Goal: Task Accomplishment & Management: Manage account settings

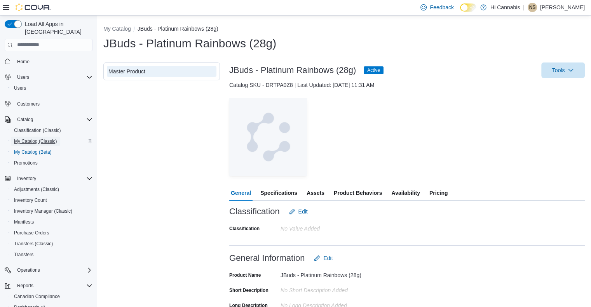
click at [36, 138] on span "My Catalog (Classic)" at bounding box center [35, 141] width 43 height 6
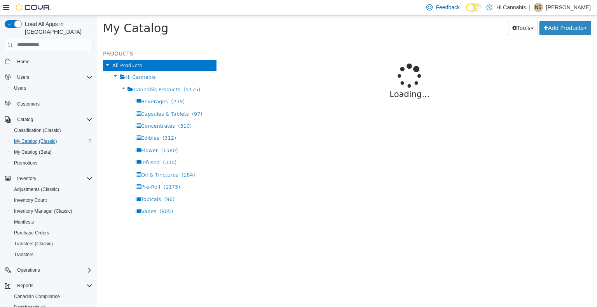
select select "**********"
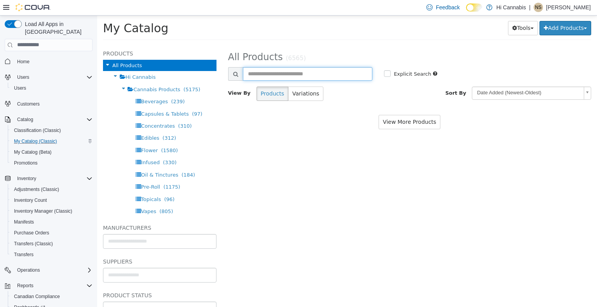
click at [304, 71] on input "text" at bounding box center [308, 74] width 130 height 14
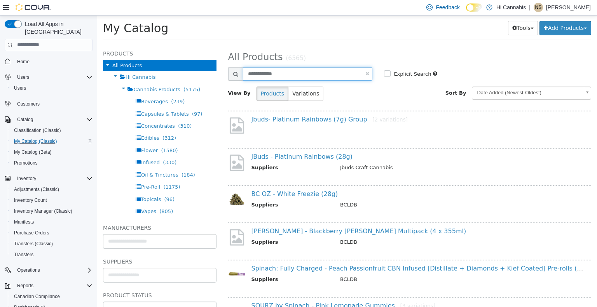
type input "**********"
select select "**********"
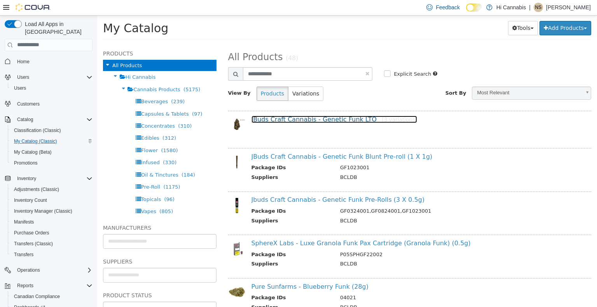
click at [345, 120] on link "JBuds Craft Cannabis - Genetic Funk LTO [3 variations]" at bounding box center [334, 118] width 166 height 7
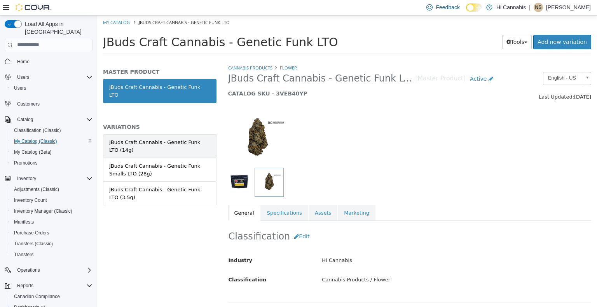
click at [179, 143] on div "JBuds Craft Cannabis - Genetic Funk LTO (14g)" at bounding box center [159, 145] width 101 height 15
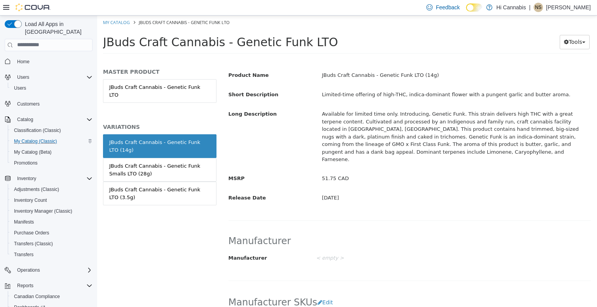
scroll to position [272, 0]
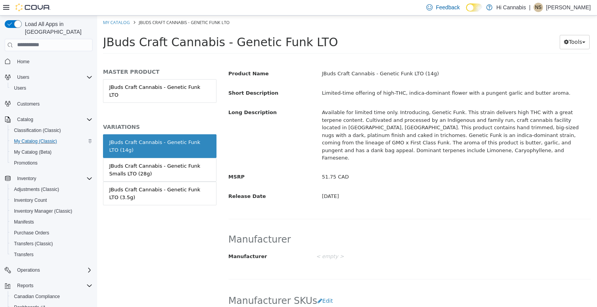
click at [188, 139] on div "JBuds Craft Cannabis - Genetic Funk LTO (14g)" at bounding box center [159, 145] width 101 height 15
click at [176, 140] on div "JBuds Craft Cannabis - Genetic Funk LTO (14g)" at bounding box center [159, 145] width 101 height 15
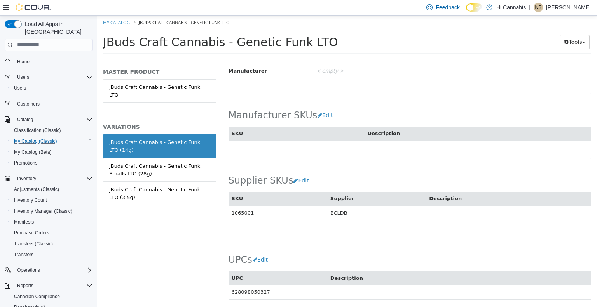
scroll to position [466, 0]
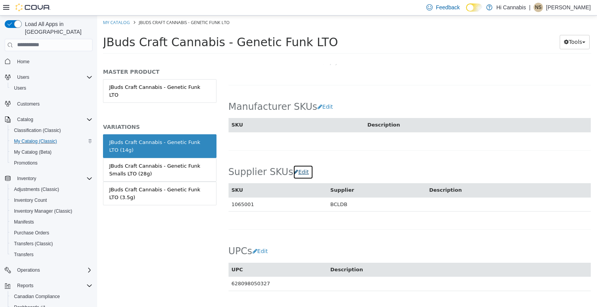
click at [295, 165] on button "Edit" at bounding box center [303, 172] width 20 height 14
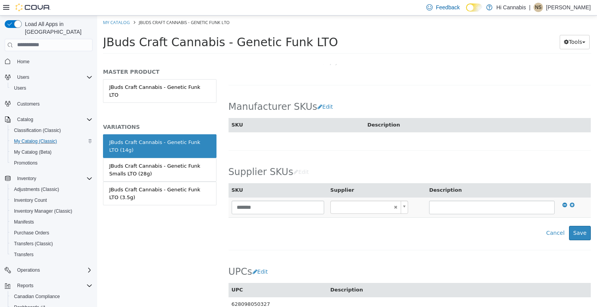
type input "******"
click at [569, 202] on icon at bounding box center [571, 204] width 5 height 5
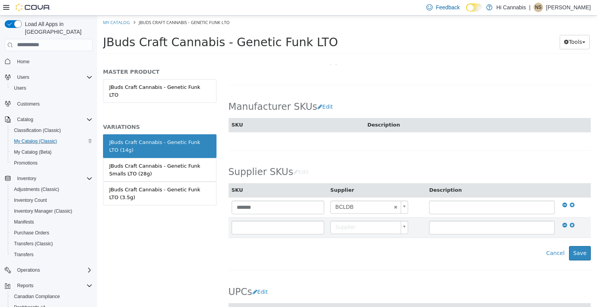
click at [174, 138] on div "JBuds Craft Cannabis - Genetic Funk LTO (14g)" at bounding box center [159, 145] width 101 height 15
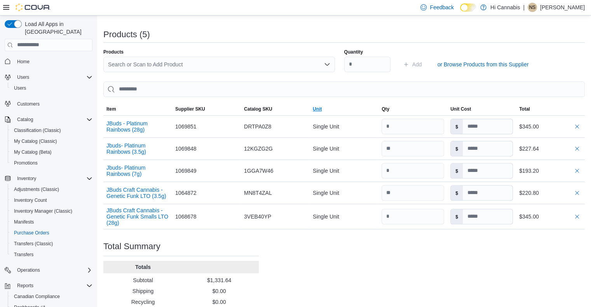
scroll to position [233, 0]
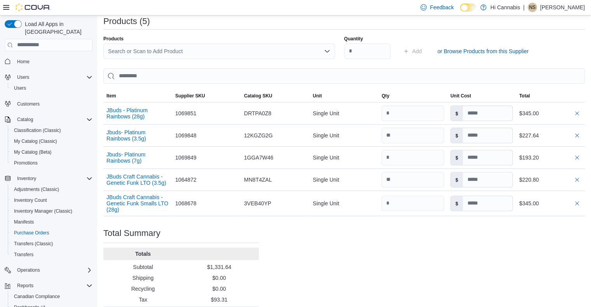
click at [154, 50] on div "Search or Scan to Add Product" at bounding box center [218, 51] width 231 height 16
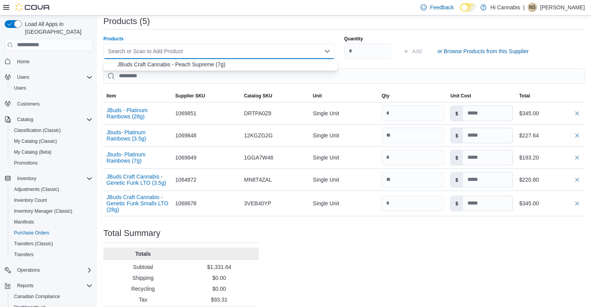
click at [329, 52] on icon "Close list of options" at bounding box center [326, 51] width 5 height 2
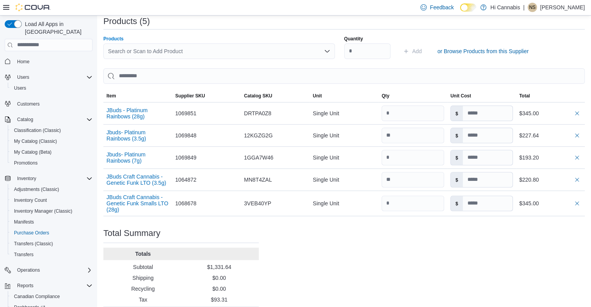
click at [329, 52] on icon "Open list of options" at bounding box center [326, 51] width 5 height 2
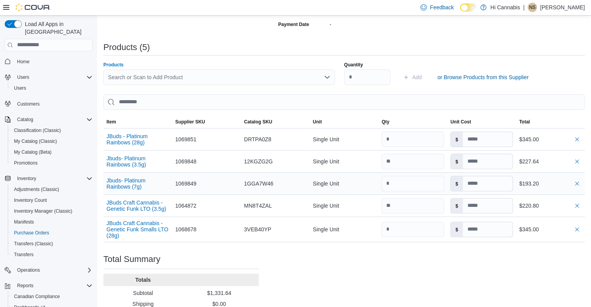
scroll to position [194, 0]
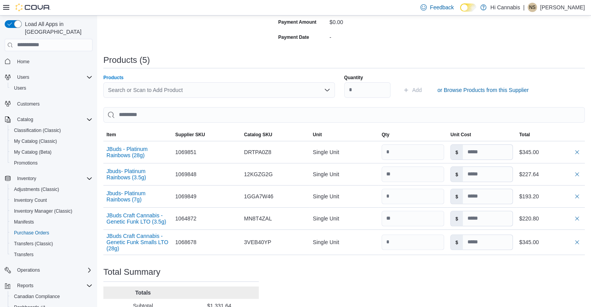
click at [195, 90] on div "Search or Scan to Add Product Combo box. Selected. Combo box input. Search or S…" at bounding box center [218, 90] width 231 height 16
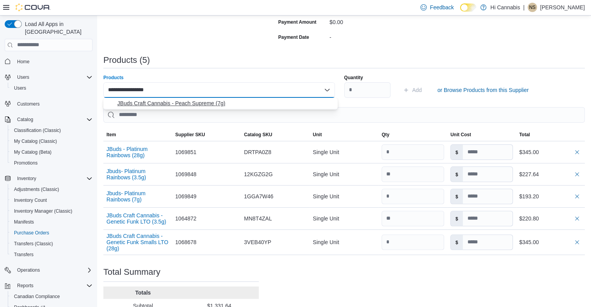
type input "**********"
click at [205, 104] on span "JBuds Craft Cannabis - Peach Supreme (7g)" at bounding box center [225, 103] width 216 height 8
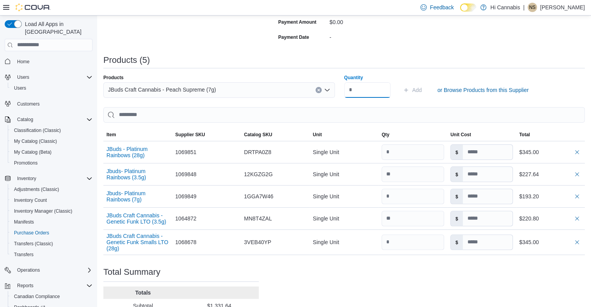
click at [360, 92] on input "Quantity" at bounding box center [367, 90] width 46 height 16
type input "*"
click at [421, 91] on span "Add" at bounding box center [417, 90] width 10 height 8
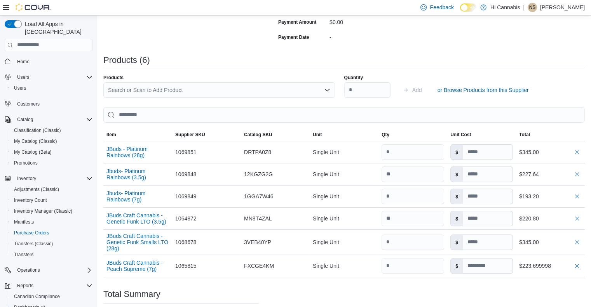
click at [159, 90] on div "Search or Scan to Add Product" at bounding box center [218, 90] width 231 height 16
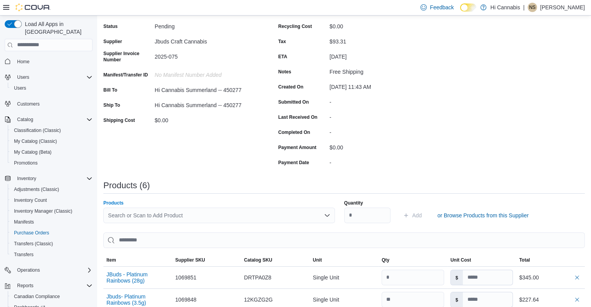
scroll to position [39, 0]
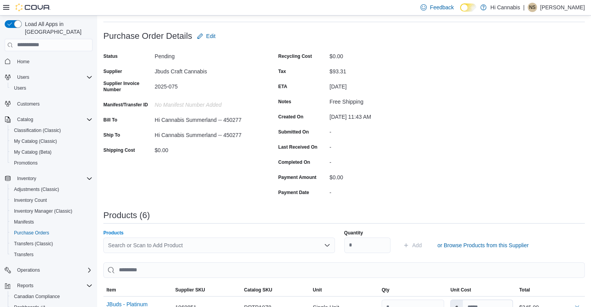
click at [289, 245] on div "Search or Scan to Add Product Combo box. Selected. Combo box input. Search or S…" at bounding box center [218, 246] width 231 height 16
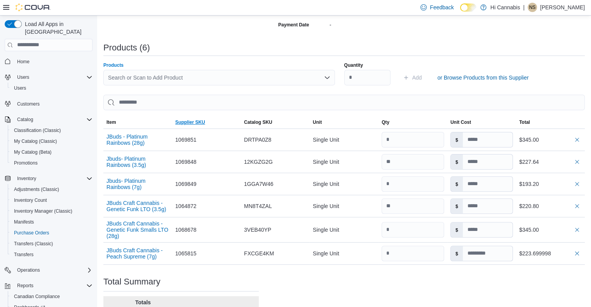
scroll to position [194, 0]
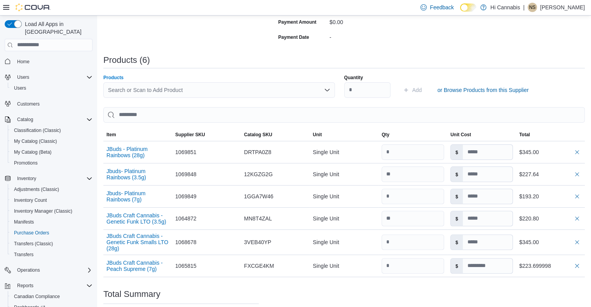
click at [187, 90] on div "Search or Scan to Add Product Combo box. Selected. Combo box input. Search or S…" at bounding box center [218, 90] width 231 height 16
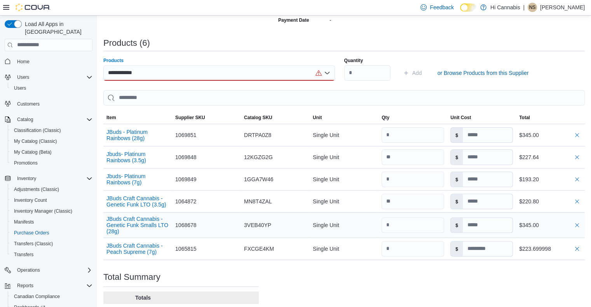
scroll to position [198, 0]
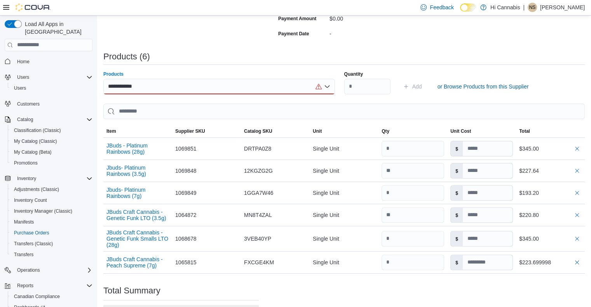
type input "**********"
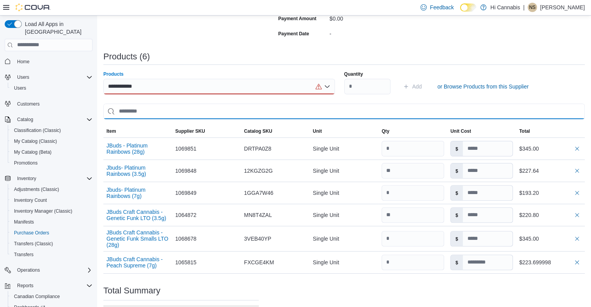
click at [186, 111] on input "search" at bounding box center [343, 112] width 481 height 16
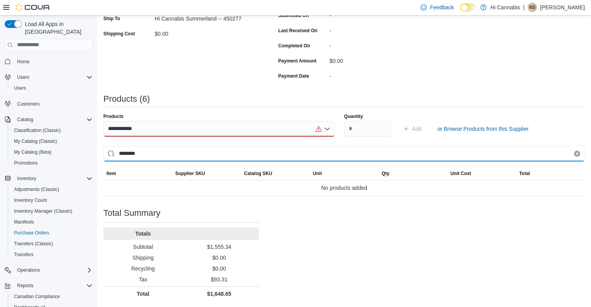
scroll to position [155, 0]
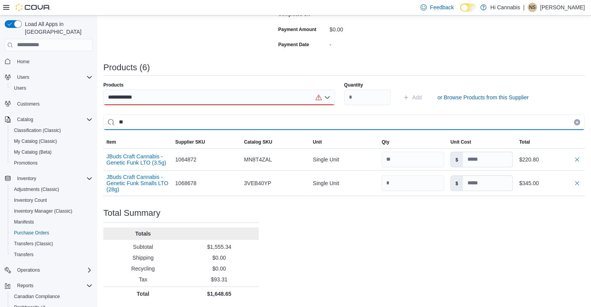
type input "*"
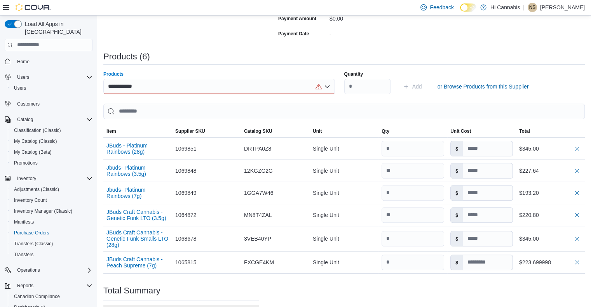
click at [251, 90] on div "**********" at bounding box center [218, 87] width 231 height 16
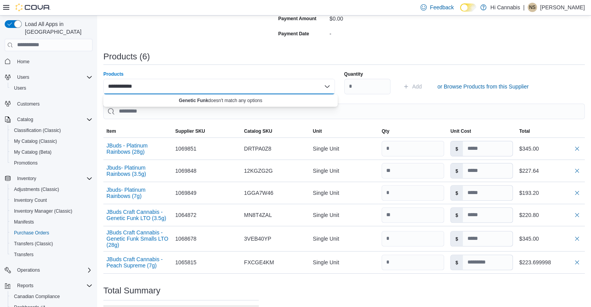
click at [305, 84] on div "**********" at bounding box center [218, 87] width 231 height 16
click at [158, 84] on div "**********" at bounding box center [218, 87] width 231 height 16
click at [144, 87] on div "**********" at bounding box center [218, 87] width 231 height 16
type input "**********"
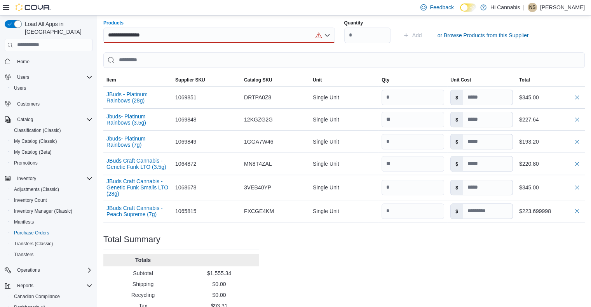
scroll to position [159, 0]
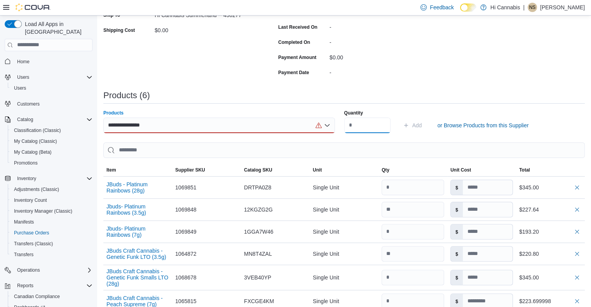
click at [365, 122] on input "Quantity" at bounding box center [367, 126] width 46 height 16
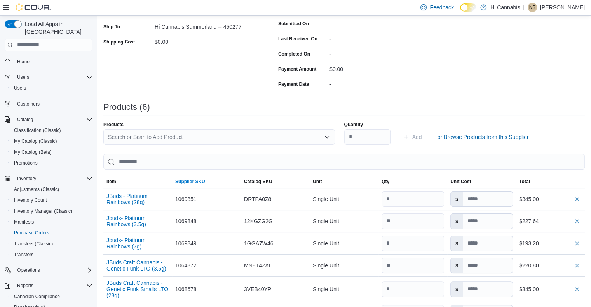
scroll to position [194, 0]
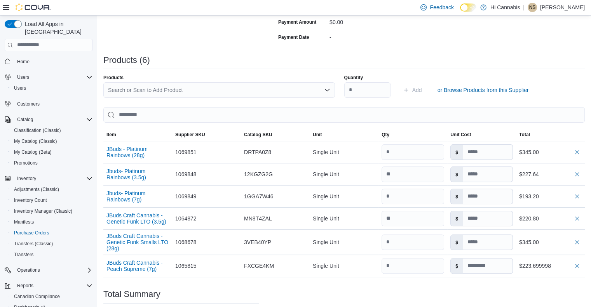
click at [193, 91] on div "Search or Scan to Add Product" at bounding box center [218, 90] width 231 height 16
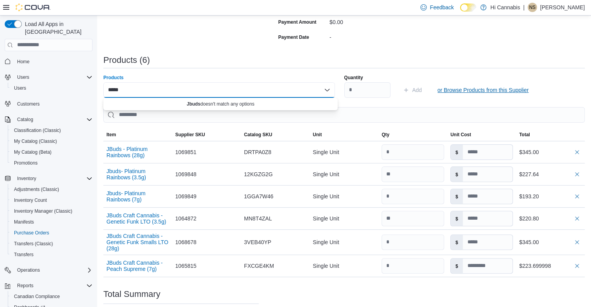
type input "*****"
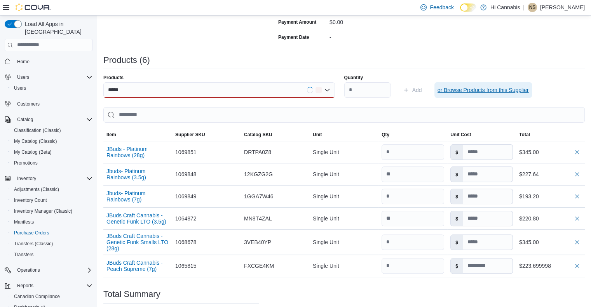
click at [462, 92] on span "or Browse Products from this Supplier" at bounding box center [482, 90] width 91 height 8
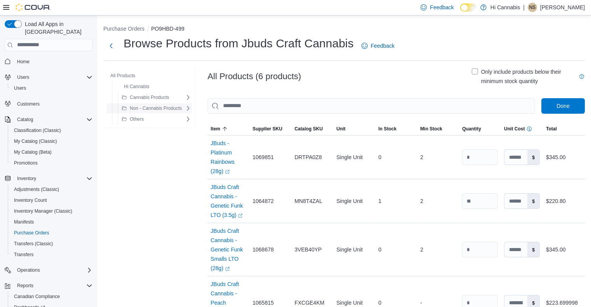
click at [183, 107] on button "Non - Cannabis Products" at bounding box center [152, 108] width 66 height 9
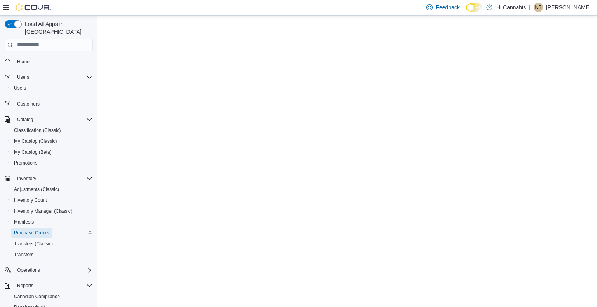
click at [36, 230] on span "Purchase Orders" at bounding box center [31, 233] width 35 height 6
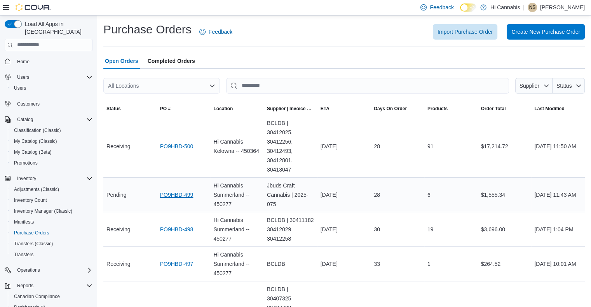
click at [184, 193] on link "PO9HBD-499" at bounding box center [176, 194] width 33 height 9
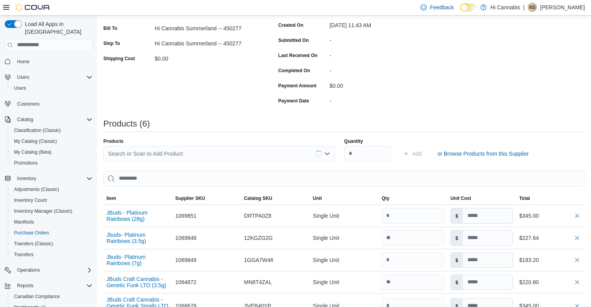
scroll to position [155, 0]
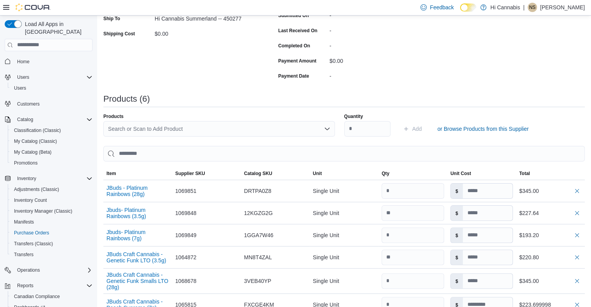
click at [162, 129] on div "Search or Scan to Add Product" at bounding box center [218, 129] width 231 height 16
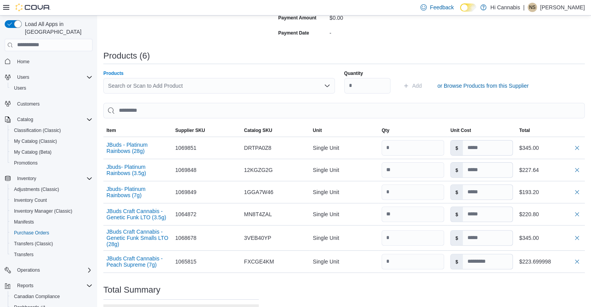
scroll to position [198, 0]
click at [131, 85] on div "Search or Scan to Add Product Combo box. Selected. Combo box input. Search or S…" at bounding box center [218, 87] width 231 height 16
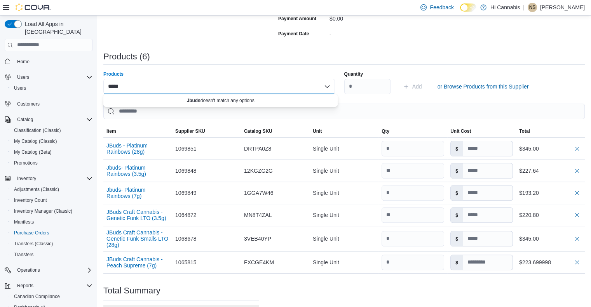
click at [155, 81] on div "***** Combo box. Selected. [GEOGRAPHIC_DATA]. Selected. Combo box input. Search…" at bounding box center [218, 87] width 231 height 16
click at [119, 71] on label "Products" at bounding box center [113, 74] width 20 height 6
click at [119, 82] on input "*****" at bounding box center [116, 86] width 16 height 9
click at [143, 87] on div "***** Combo box. Selected. [GEOGRAPHIC_DATA]. Selected. Combo box input. Search…" at bounding box center [218, 87] width 231 height 16
drag, startPoint x: 139, startPoint y: 87, endPoint x: 109, endPoint y: 87, distance: 30.7
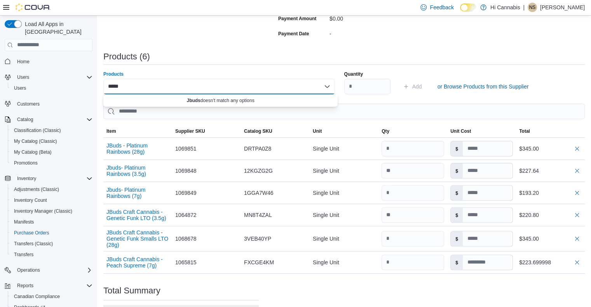
click at [109, 87] on div "*****" at bounding box center [218, 87] width 231 height 16
type input "*"
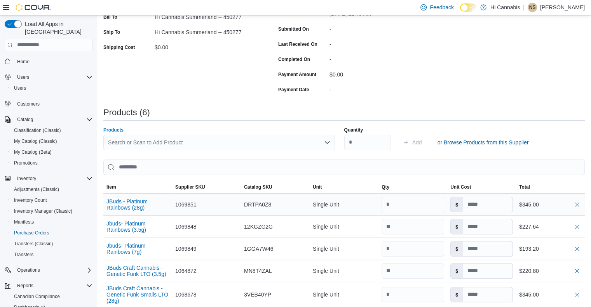
scroll to position [159, 0]
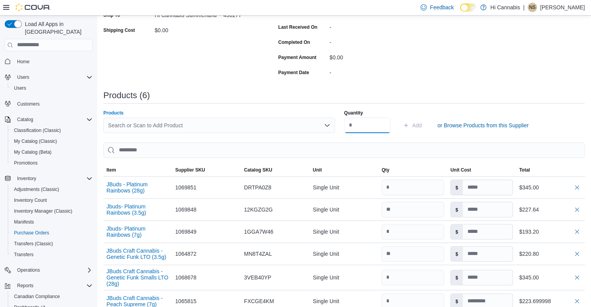
click at [367, 125] on input "Quantity" at bounding box center [367, 126] width 46 height 16
click at [202, 126] on div "Search or Scan to Add Product" at bounding box center [218, 126] width 231 height 16
click at [188, 125] on div "Search or Scan to Add Product Combo box. Selected. Combo box input. Search or S…" at bounding box center [218, 126] width 231 height 16
click at [188, 125] on div "Search or Scan to Add Product" at bounding box center [218, 126] width 231 height 16
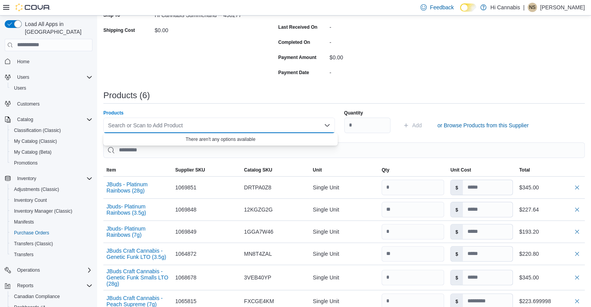
click at [188, 125] on div "Search or Scan to Add Product Combo box. Selected. Combo box input. Search or S…" at bounding box center [218, 126] width 231 height 16
click at [188, 125] on div "Search or Scan to Add Product" at bounding box center [218, 126] width 231 height 16
click at [188, 125] on div "Search or Scan to Add Product Combo box. Selected. Combo box input. Search or S…" at bounding box center [218, 126] width 231 height 16
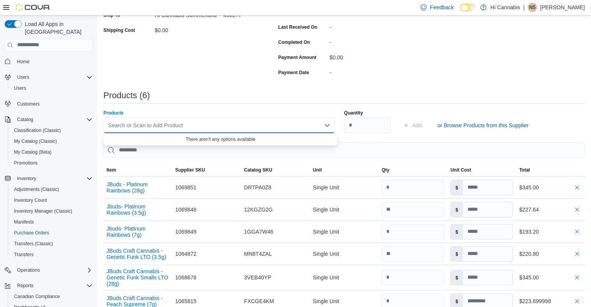
click at [188, 125] on div "Search or Scan to Add Product Combo box. Selected. Combo box input. Search or S…" at bounding box center [218, 126] width 231 height 16
click at [188, 125] on div "Search or Scan to Add Product" at bounding box center [218, 126] width 231 height 16
click at [186, 125] on div "Search or Scan to Add Product" at bounding box center [218, 126] width 231 height 16
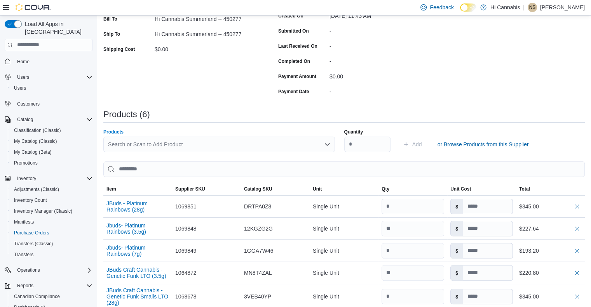
scroll to position [81, 0]
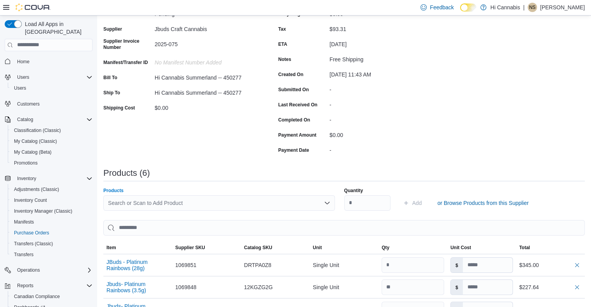
click at [150, 200] on div "Search or Scan to Add Product Combo box. Selected. Combo box input. Search or S…" at bounding box center [218, 203] width 231 height 16
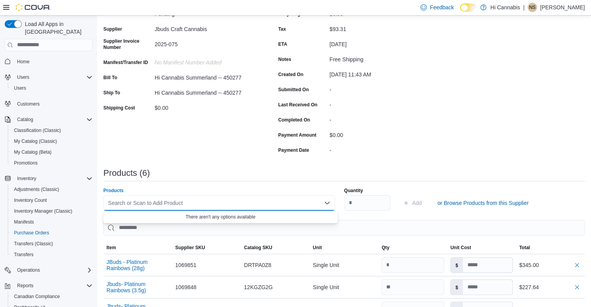
click at [200, 201] on div "Search or Scan to Add Product" at bounding box center [218, 203] width 231 height 16
type input "*****"
click at [202, 218] on span "JBuds Craft Cannabis - Genetic Funk LTO (14g)" at bounding box center [225, 216] width 216 height 8
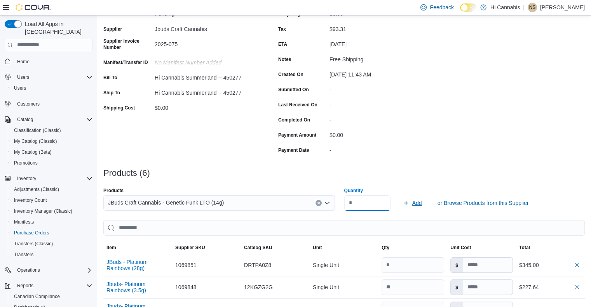
type input "*"
click at [422, 202] on span "Add" at bounding box center [417, 203] width 10 height 8
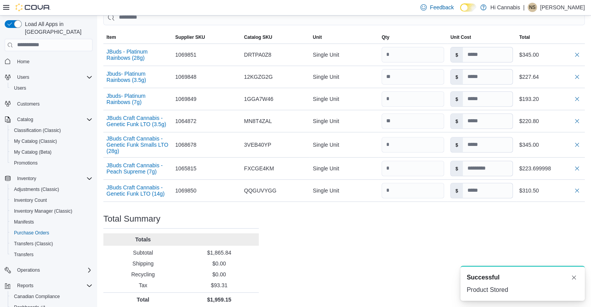
scroll to position [297, 0]
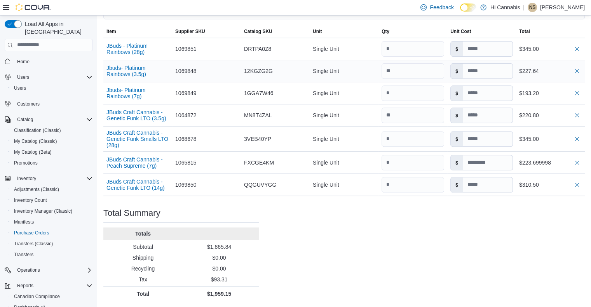
click at [539, 70] on div "$227.64" at bounding box center [550, 70] width 63 height 9
drag, startPoint x: 550, startPoint y: 70, endPoint x: 525, endPoint y: 69, distance: 24.5
click at [525, 69] on div "$227.64" at bounding box center [550, 70] width 63 height 9
click at [495, 68] on input at bounding box center [488, 71] width 50 height 15
click at [488, 72] on input at bounding box center [488, 71] width 50 height 15
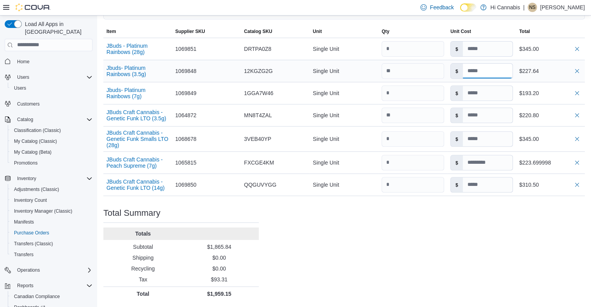
click at [485, 68] on input at bounding box center [488, 71] width 50 height 15
click at [481, 69] on input at bounding box center [488, 71] width 50 height 15
click at [486, 74] on input at bounding box center [488, 71] width 50 height 15
click at [487, 72] on input at bounding box center [488, 71] width 50 height 15
click at [487, 71] on input at bounding box center [488, 71] width 50 height 15
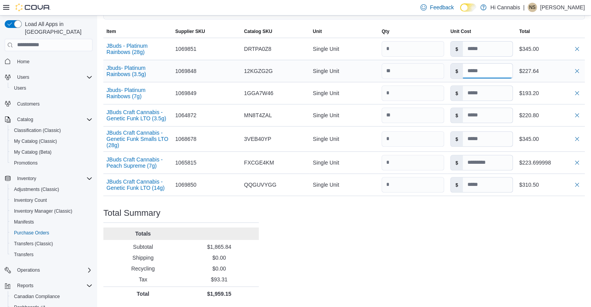
click at [487, 71] on input at bounding box center [488, 71] width 50 height 15
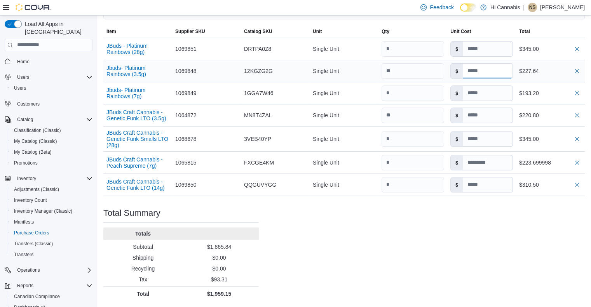
click at [487, 71] on input at bounding box center [488, 71] width 50 height 15
drag, startPoint x: 487, startPoint y: 71, endPoint x: 472, endPoint y: 73, distance: 14.5
click at [472, 73] on input at bounding box center [488, 71] width 50 height 15
drag, startPoint x: 492, startPoint y: 72, endPoint x: 462, endPoint y: 73, distance: 30.7
click at [462, 73] on div "$" at bounding box center [481, 71] width 63 height 16
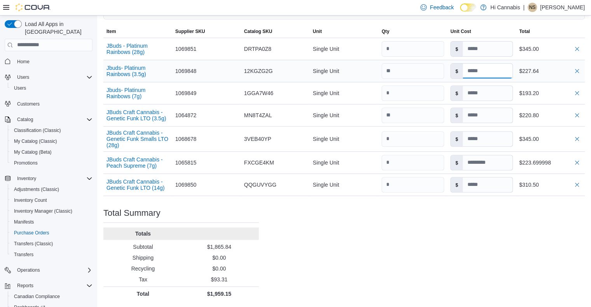
click at [484, 76] on input at bounding box center [488, 71] width 50 height 15
click at [482, 73] on input at bounding box center [488, 71] width 50 height 15
drag, startPoint x: 476, startPoint y: 70, endPoint x: 507, endPoint y: 66, distance: 31.4
click at [507, 66] on input at bounding box center [488, 71] width 50 height 15
click at [500, 68] on input at bounding box center [488, 71] width 50 height 15
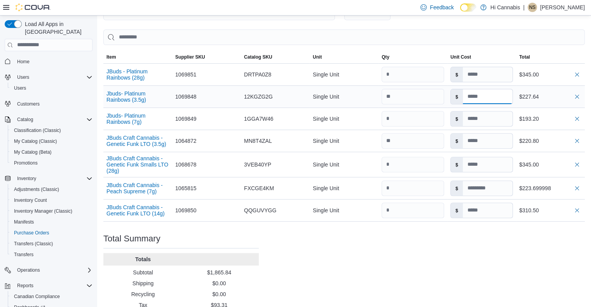
scroll to position [220, 0]
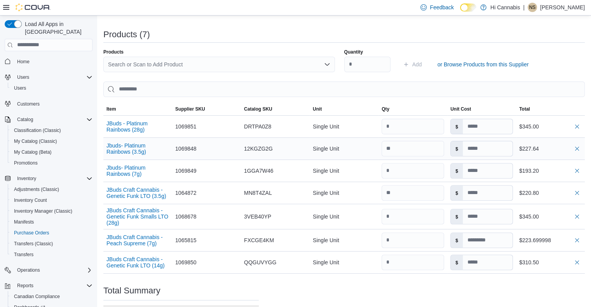
click at [473, 139] on div "$" at bounding box center [481, 149] width 69 height 22
click at [474, 147] on input at bounding box center [488, 148] width 50 height 15
drag, startPoint x: 474, startPoint y: 148, endPoint x: 485, endPoint y: 147, distance: 10.5
click at [484, 147] on div "$" at bounding box center [481, 149] width 63 height 16
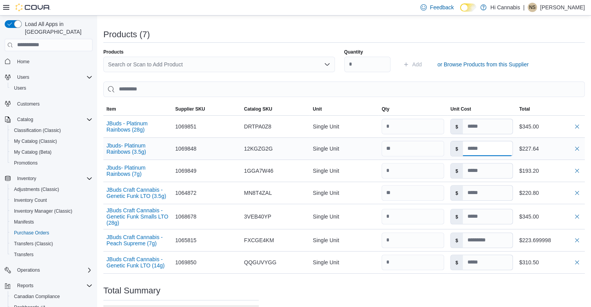
click at [489, 148] on input at bounding box center [488, 148] width 50 height 15
click at [486, 148] on input at bounding box center [488, 148] width 50 height 15
click at [483, 148] on input at bounding box center [488, 148] width 50 height 15
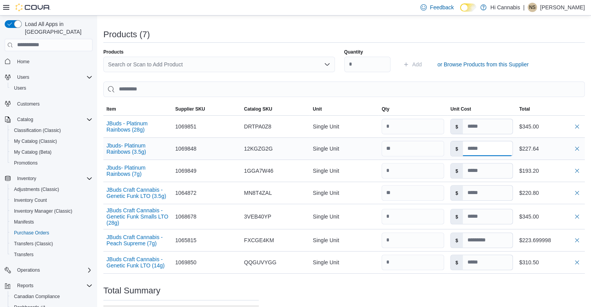
click at [482, 148] on input at bounding box center [488, 148] width 50 height 15
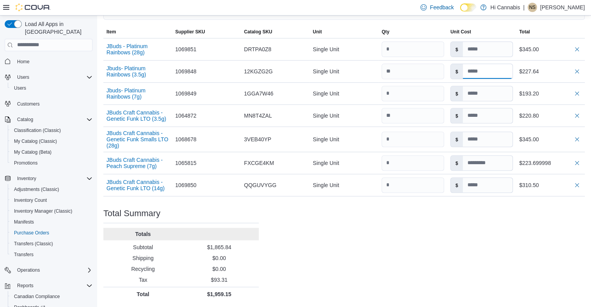
scroll to position [297, 0]
click at [477, 188] on input at bounding box center [488, 184] width 50 height 15
drag, startPoint x: 485, startPoint y: 186, endPoint x: 464, endPoint y: 187, distance: 21.0
click at [464, 187] on div "$" at bounding box center [481, 185] width 63 height 16
click at [492, 214] on div "Purchase Order: PO9HBD-499 Feedback Purchase Order Details Edit Status Pending …" at bounding box center [343, 35] width 481 height 531
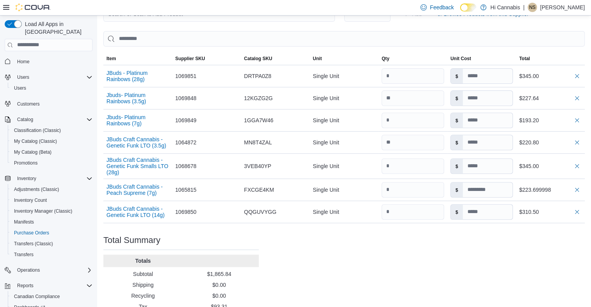
scroll to position [259, 0]
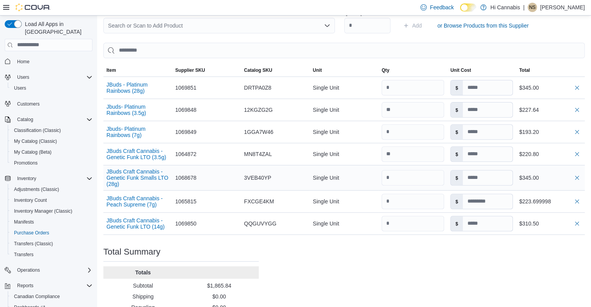
click at [396, 187] on div at bounding box center [412, 178] width 69 height 22
click at [397, 177] on input "number" at bounding box center [412, 178] width 63 height 16
drag, startPoint x: 393, startPoint y: 177, endPoint x: 402, endPoint y: 179, distance: 9.2
click at [390, 177] on input "number" at bounding box center [412, 178] width 63 height 16
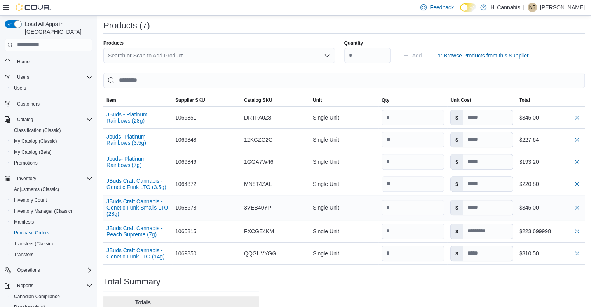
scroll to position [142, 0]
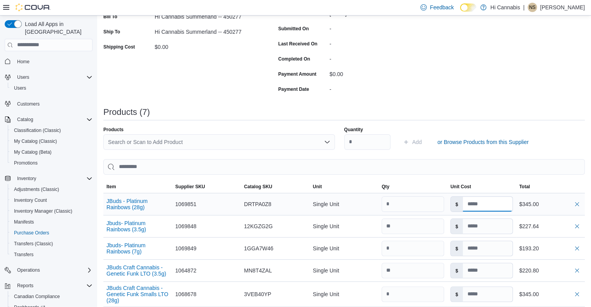
drag, startPoint x: 481, startPoint y: 204, endPoint x: 472, endPoint y: 204, distance: 8.9
click at [472, 204] on input at bounding box center [488, 204] width 50 height 15
drag, startPoint x: 486, startPoint y: 247, endPoint x: 478, endPoint y: 250, distance: 9.0
click at [478, 250] on input at bounding box center [488, 248] width 50 height 15
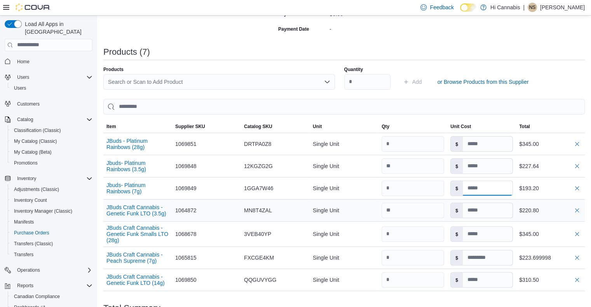
scroll to position [297, 0]
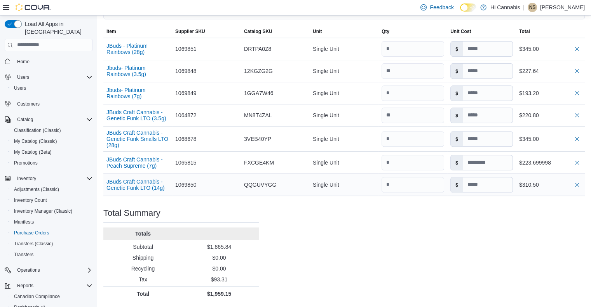
drag, startPoint x: 466, startPoint y: 181, endPoint x: 476, endPoint y: 181, distance: 10.5
click at [476, 181] on div "$" at bounding box center [481, 185] width 63 height 16
click at [459, 186] on label "$" at bounding box center [457, 184] width 12 height 15
click at [581, 71] on button "button" at bounding box center [576, 70] width 9 height 9
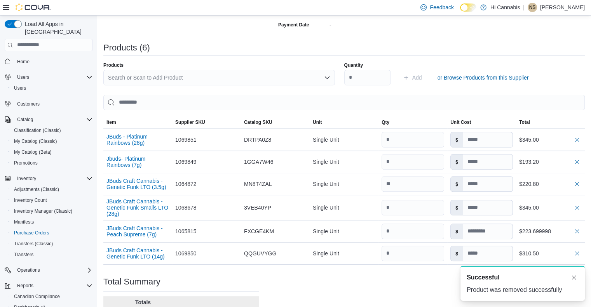
scroll to position [159, 0]
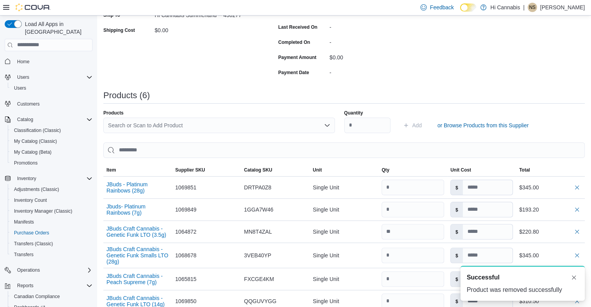
click at [185, 126] on div "Search or Scan to Add Product" at bounding box center [218, 126] width 231 height 16
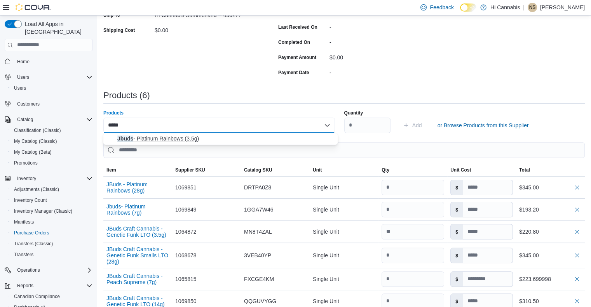
type input "*****"
click at [180, 138] on span "Jbuds - Platinum Rainbows (3.5g)" at bounding box center [225, 139] width 216 height 8
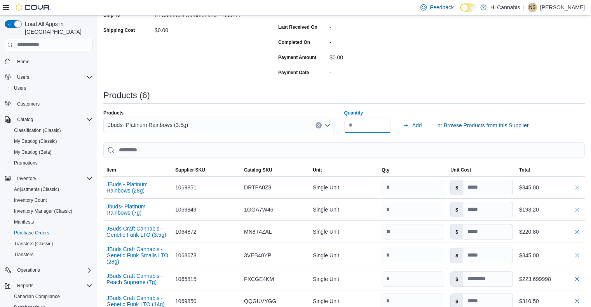
type input "**"
click at [420, 125] on span "Add" at bounding box center [417, 126] width 10 height 8
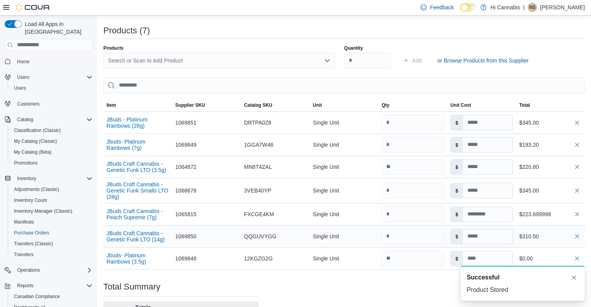
scroll to position [297, 0]
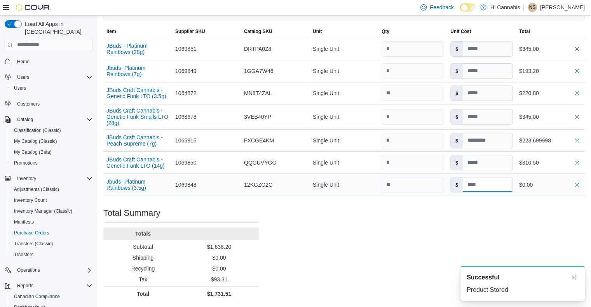
click at [474, 184] on input at bounding box center [488, 184] width 50 height 15
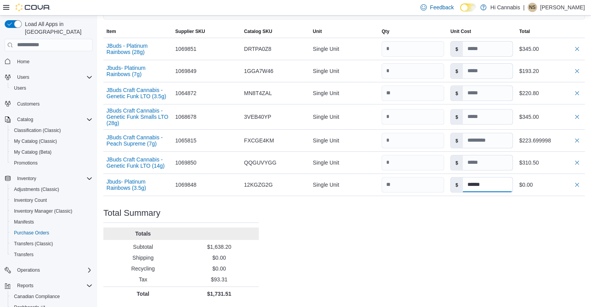
type input "******"
click at [470, 222] on div "Purchase Order: PO9HBD-499 Feedback Purchase Order Details Edit Status Pending …" at bounding box center [343, 35] width 481 height 531
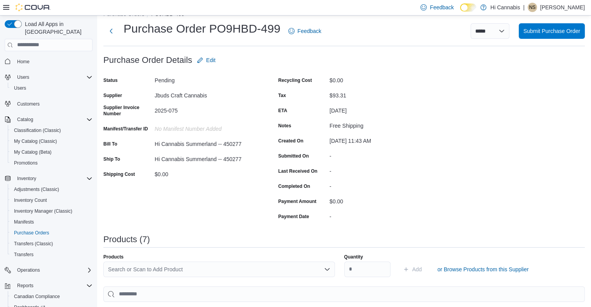
scroll to position [0, 0]
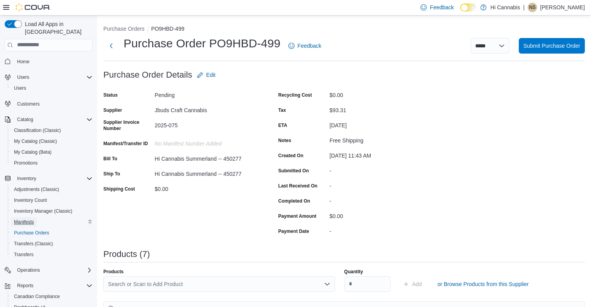
click at [24, 219] on span "Manifests" at bounding box center [24, 222] width 20 height 6
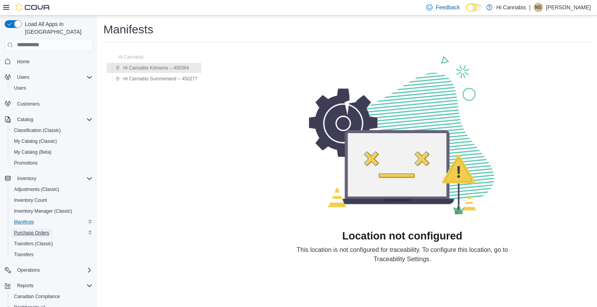
click at [37, 230] on span "Purchase Orders" at bounding box center [31, 233] width 35 height 6
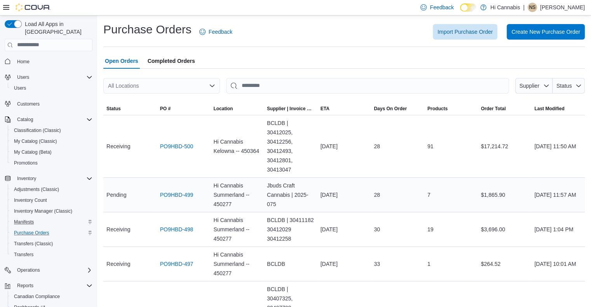
scroll to position [39, 0]
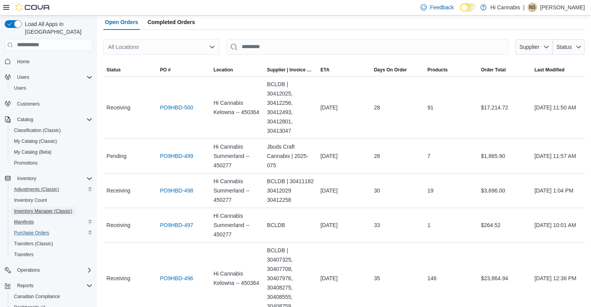
drag, startPoint x: 32, startPoint y: 203, endPoint x: 78, endPoint y: 178, distance: 52.8
click at [32, 208] on span "Inventory Manager (Classic)" at bounding box center [43, 211] width 58 height 6
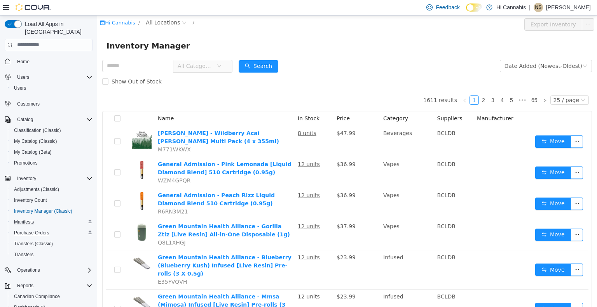
click at [213, 66] on span "All Categories" at bounding box center [194, 66] width 35 height 8
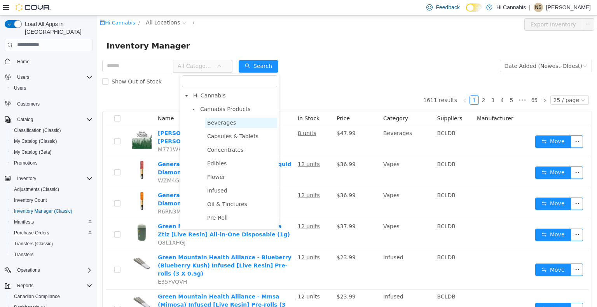
click at [217, 123] on span "Beverages" at bounding box center [221, 122] width 29 height 6
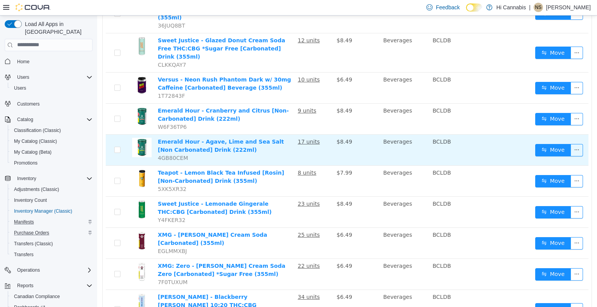
scroll to position [600, 0]
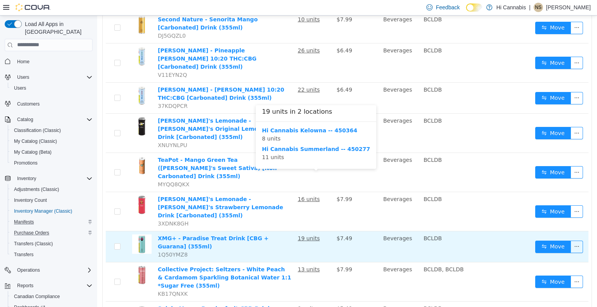
scroll to position [598, 0]
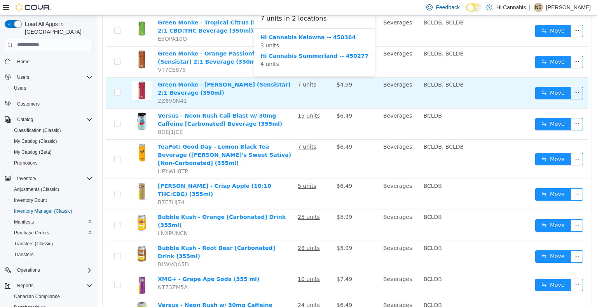
scroll to position [155, 0]
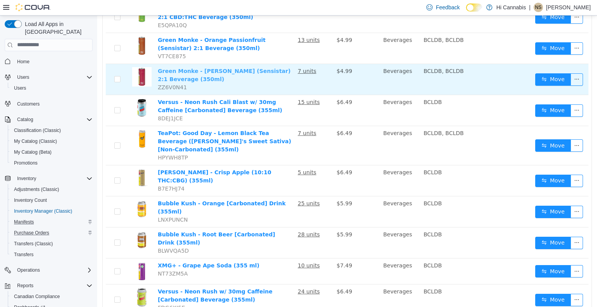
drag, startPoint x: 290, startPoint y: 71, endPoint x: 224, endPoint y: 72, distance: 66.8
click at [224, 72] on link "Green Monke - Mango Guava (Sensistar) 2:1 Beverage (350ml)" at bounding box center [224, 75] width 133 height 14
drag, startPoint x: 291, startPoint y: 70, endPoint x: 158, endPoint y: 73, distance: 132.5
click at [158, 73] on td "Green Monke - Mango Guava (Sensistar) 2:1 Beverage (350ml) ZZ6V0N41" at bounding box center [225, 79] width 140 height 31
copy link "Green Monke - Mango Guava (Sensistar) 2:1 Beverage"
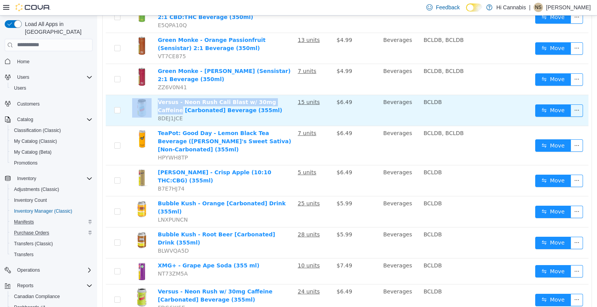
drag, startPoint x: 277, startPoint y: 102, endPoint x: 154, endPoint y: 104, distance: 123.1
click at [147, 104] on tr "Versus - Neon Rush Cali Blast w/ 30mg Caffeine [Carbonated] Beverage (355ml) 8D…" at bounding box center [347, 110] width 482 height 31
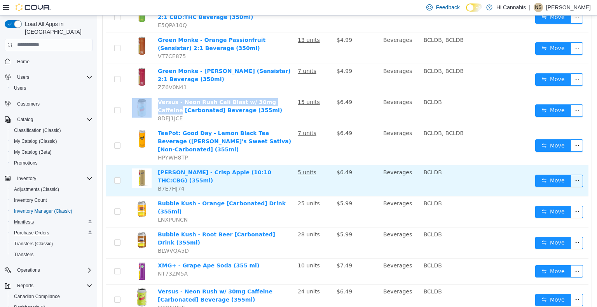
copy tr "Versus - Neon Rush Cali Blast w/ 30mg Caffeine"
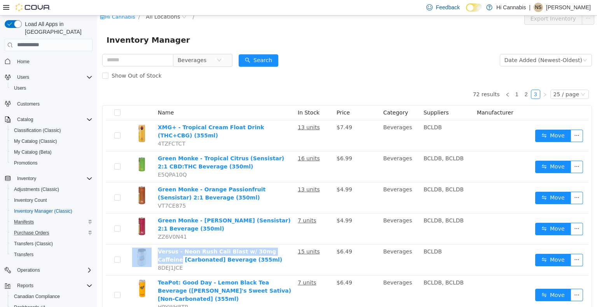
scroll to position [0, 0]
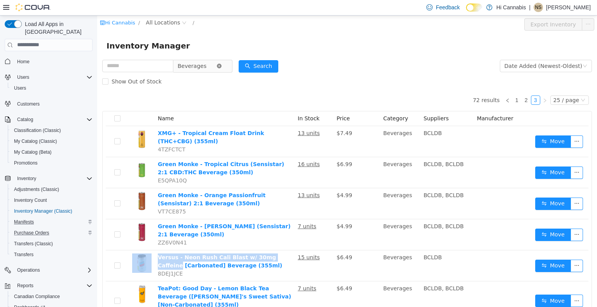
click at [221, 68] on icon "icon: close-circle" at bounding box center [219, 65] width 5 height 5
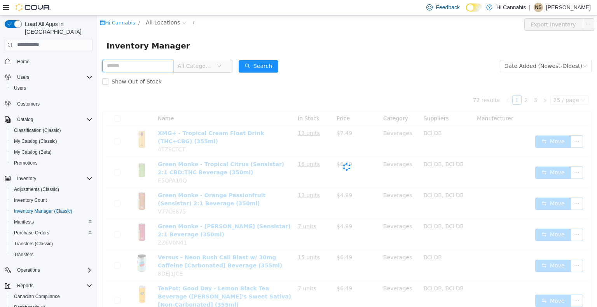
click at [164, 68] on input "text" at bounding box center [137, 65] width 71 height 12
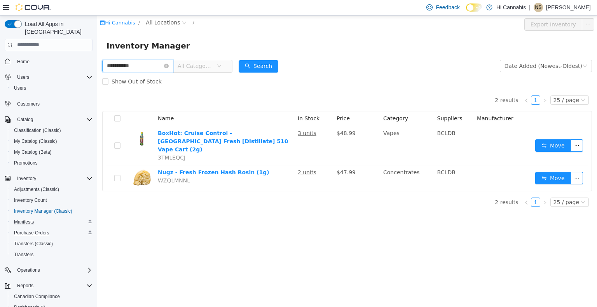
click at [97, 65] on html "**********" at bounding box center [346, 161] width 499 height 292
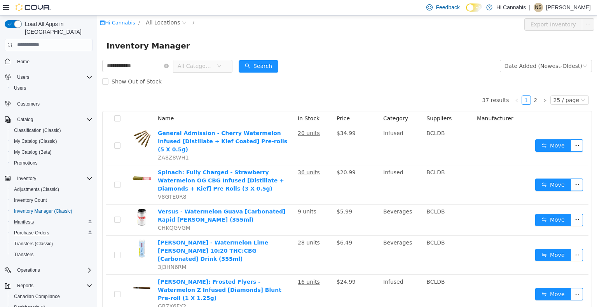
drag, startPoint x: 213, startPoint y: 66, endPoint x: 214, endPoint y: 83, distance: 17.5
click at [213, 66] on span "All Categories" at bounding box center [194, 66] width 35 height 8
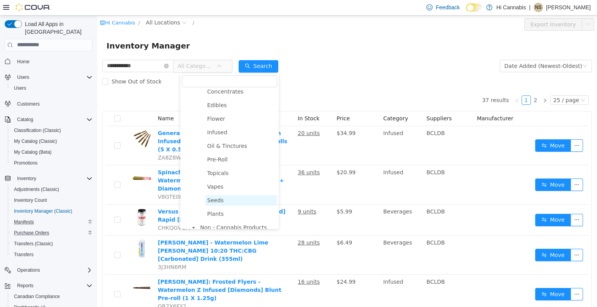
scroll to position [78, 0]
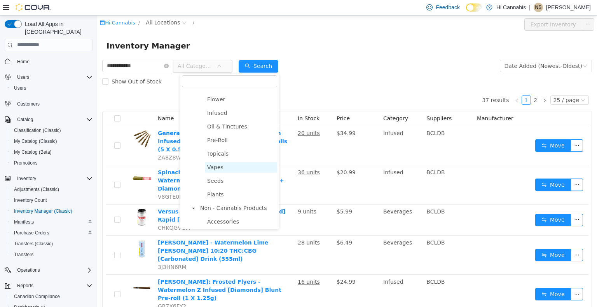
click at [217, 169] on span "Vapes" at bounding box center [215, 167] width 16 height 6
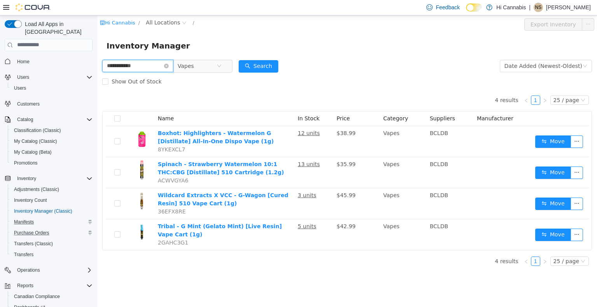
drag, startPoint x: 68, startPoint y: 66, endPoint x: 62, endPoint y: 66, distance: 6.2
click at [97, 66] on html "**********" at bounding box center [346, 161] width 499 height 292
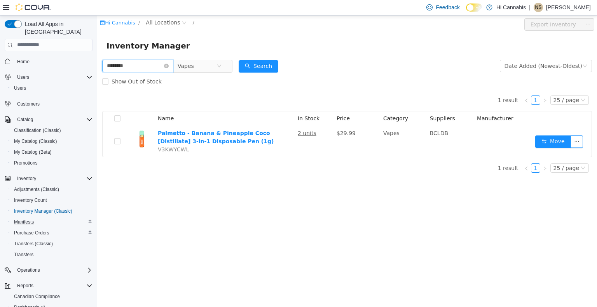
drag, startPoint x: 48, startPoint y: 67, endPoint x: 36, endPoint y: 67, distance: 12.4
click at [97, 67] on html "Hi Cannabis / All Locations / Export Inventory Inventory Manager ******** Vapes…" at bounding box center [346, 161] width 499 height 292
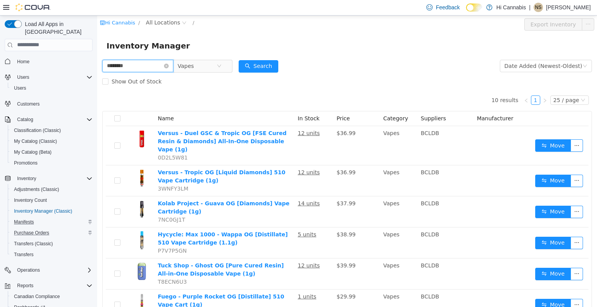
drag, startPoint x: 158, startPoint y: 62, endPoint x: 16, endPoint y: 70, distance: 142.4
click at [97, 70] on html "Hi Cannabis / All Locations / Export Inventory Inventory Manager ******** Vapes…" at bounding box center [346, 161] width 499 height 292
type input "**********"
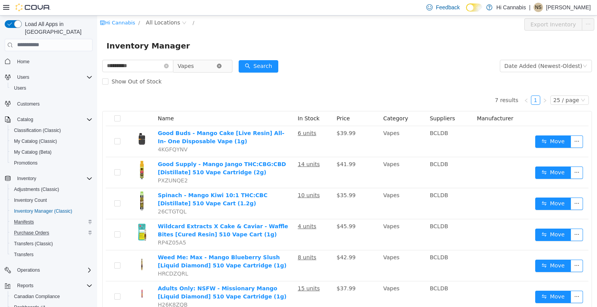
click at [221, 66] on icon "icon: close-circle" at bounding box center [219, 65] width 5 height 5
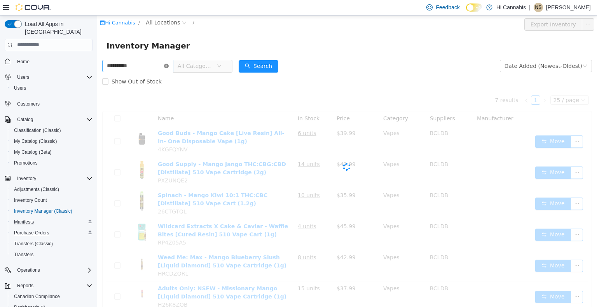
click at [169, 65] on icon "icon: close-circle" at bounding box center [166, 65] width 5 height 5
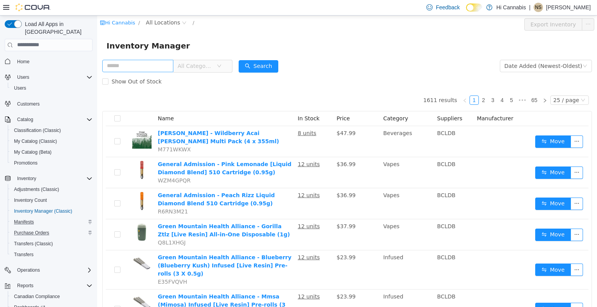
click at [207, 67] on span "All Categories" at bounding box center [194, 66] width 35 height 8
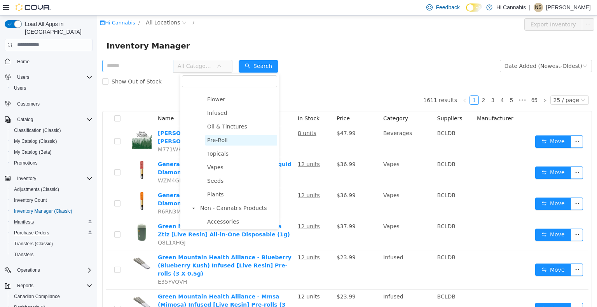
click at [219, 139] on span "Pre-Roll" at bounding box center [217, 140] width 21 height 6
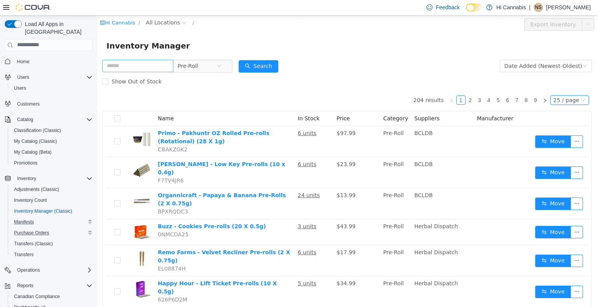
click at [559, 99] on div "25 / page" at bounding box center [566, 100] width 26 height 9
click at [562, 150] on li "50 / page" at bounding box center [566, 150] width 38 height 12
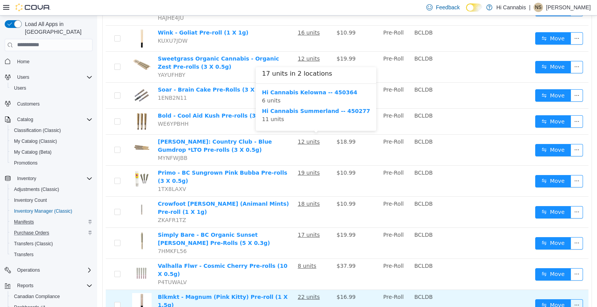
scroll to position [1243, 0]
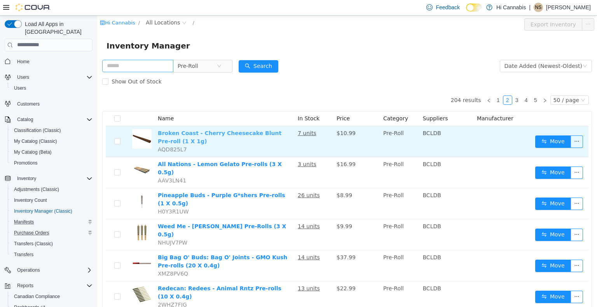
click at [193, 134] on link "Broken Coast - Cherry Cheesecake Blunt Pre-roll (1 X 1g)" at bounding box center [220, 137] width 124 height 14
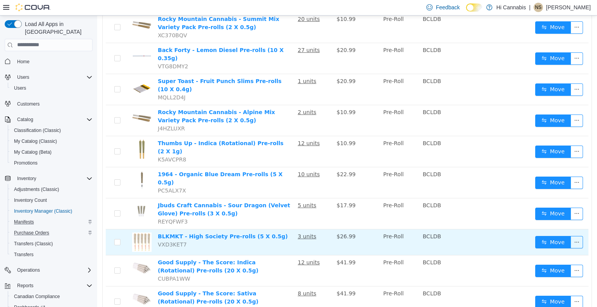
scroll to position [1229, 0]
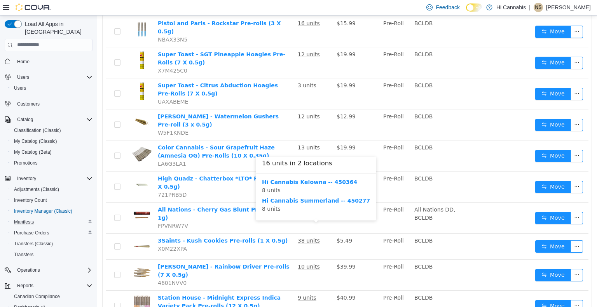
scroll to position [1224, 0]
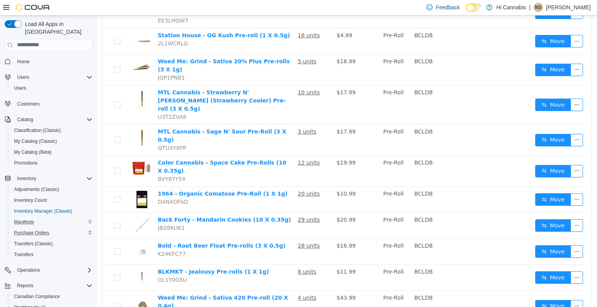
scroll to position [1198, 0]
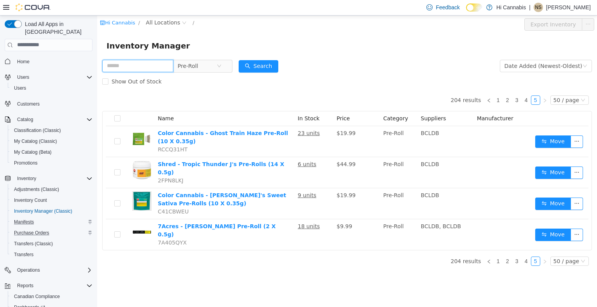
drag, startPoint x: 140, startPoint y: 64, endPoint x: 130, endPoint y: 62, distance: 9.5
click at [127, 64] on input "text" at bounding box center [137, 65] width 71 height 12
type input "**********"
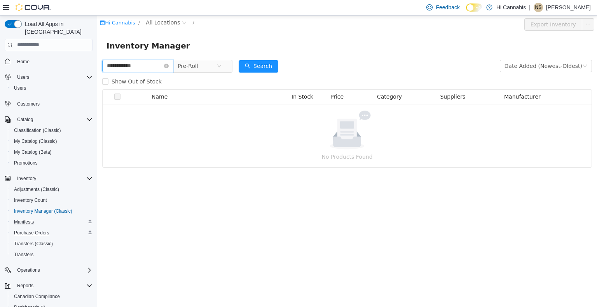
click at [172, 63] on input "**********" at bounding box center [137, 65] width 71 height 12
click at [169, 65] on icon "icon: close-circle" at bounding box center [166, 65] width 5 height 5
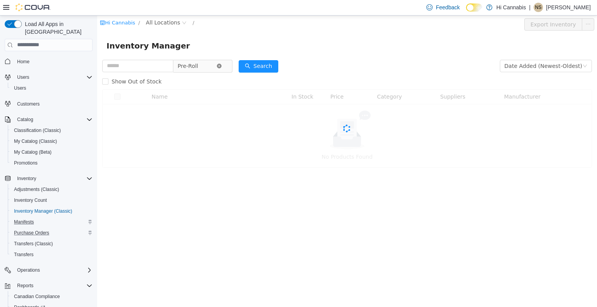
click at [221, 67] on icon "icon: close-circle" at bounding box center [219, 65] width 5 height 5
click at [213, 65] on span "All Categories" at bounding box center [194, 66] width 35 height 8
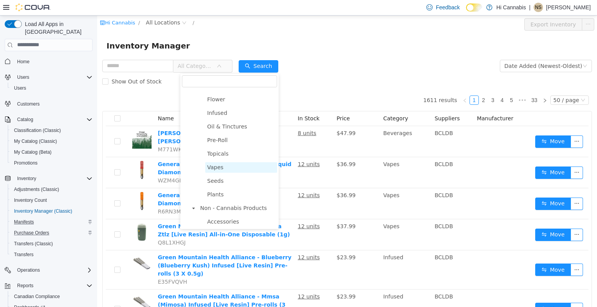
click at [222, 170] on span "Vapes" at bounding box center [241, 167] width 72 height 10
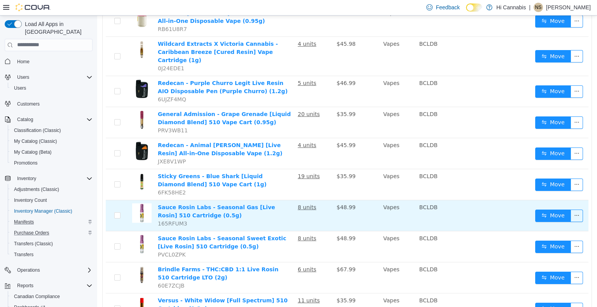
scroll to position [1385, 0]
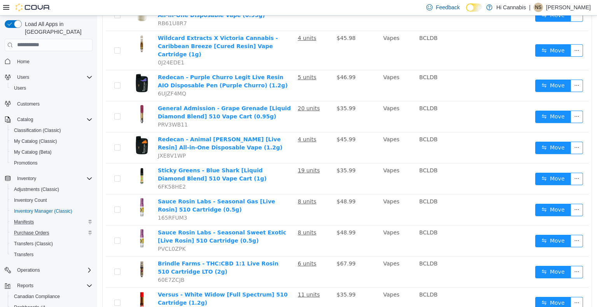
drag, startPoint x: 513, startPoint y: 297, endPoint x: 515, endPoint y: 293, distance: 4.4
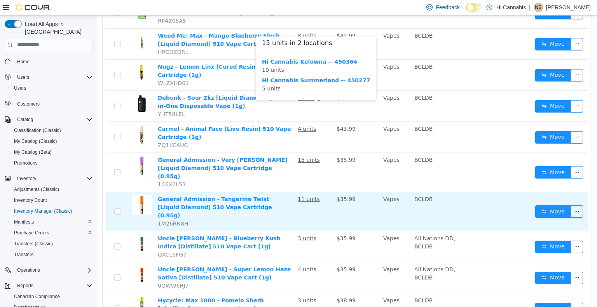
scroll to position [1370, 0]
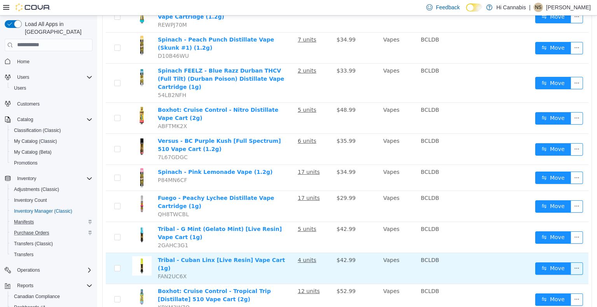
scroll to position [1330, 0]
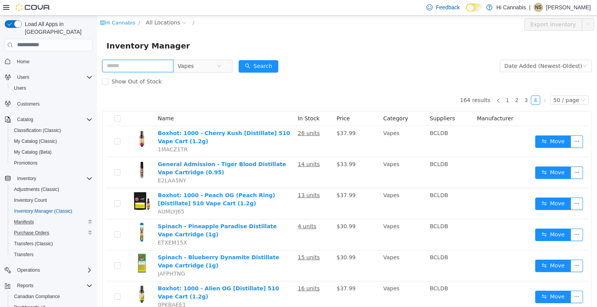
click at [141, 66] on input "text" at bounding box center [137, 65] width 71 height 12
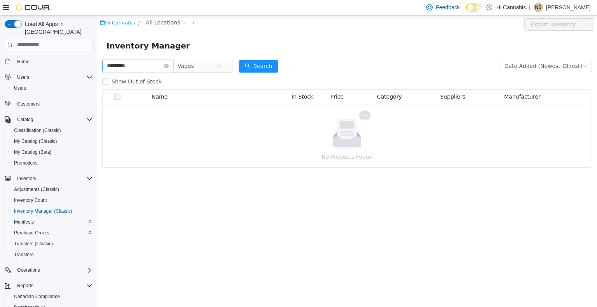
drag, startPoint x: 89, startPoint y: 65, endPoint x: 44, endPoint y: 65, distance: 45.4
click at [97, 65] on html "Hi Cannabis / All Locations / Export Inventory Inventory Manager ********* Vape…" at bounding box center [346, 161] width 499 height 292
type input "****"
click at [144, 66] on input "****" at bounding box center [137, 65] width 71 height 12
click at [143, 67] on input "****" at bounding box center [137, 65] width 71 height 12
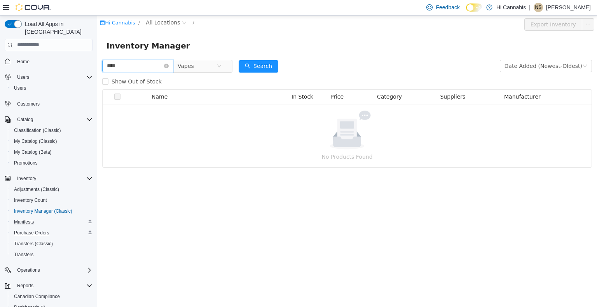
click at [143, 67] on input "****" at bounding box center [137, 65] width 71 height 12
click at [194, 66] on span "Vapes" at bounding box center [185, 66] width 16 height 12
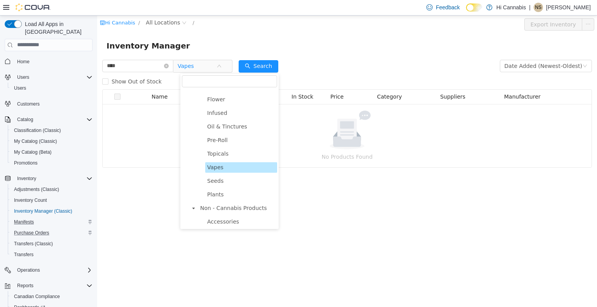
click at [213, 169] on span "Vapes" at bounding box center [215, 167] width 16 height 6
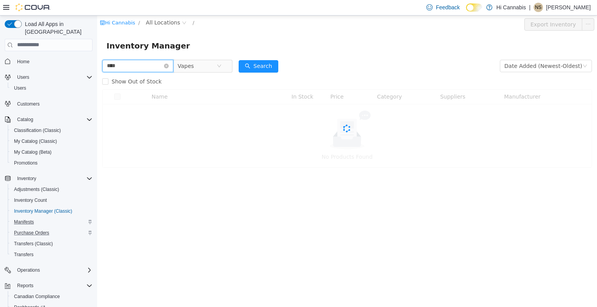
click at [127, 66] on input "****" at bounding box center [137, 65] width 71 height 12
drag, startPoint x: 129, startPoint y: 65, endPoint x: 86, endPoint y: 60, distance: 43.0
click at [97, 60] on html "Hi Cannabis / All Locations / Export Inventory Inventory Manager **** Vapes Dat…" at bounding box center [346, 161] width 499 height 292
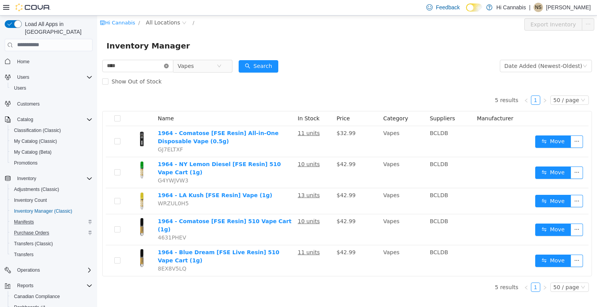
click at [169, 67] on icon "icon: close-circle" at bounding box center [166, 65] width 5 height 5
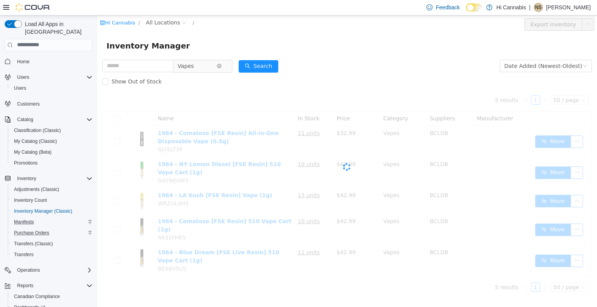
click at [193, 69] on span "Vapes" at bounding box center [185, 66] width 16 height 12
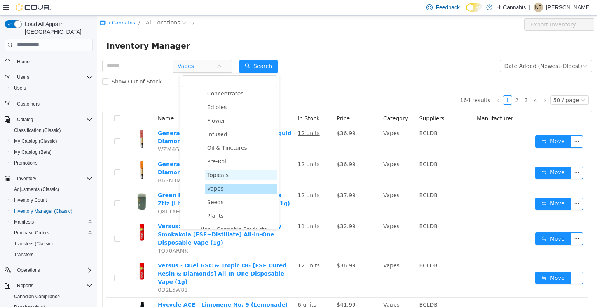
scroll to position [39, 0]
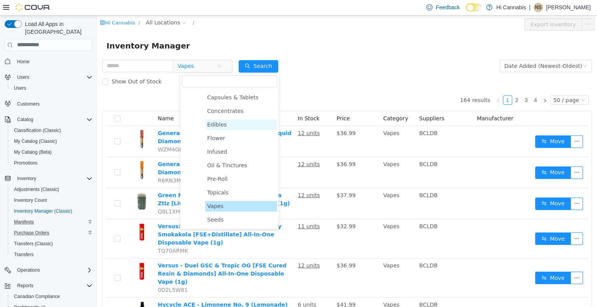
click at [219, 125] on span "Edibles" at bounding box center [216, 124] width 19 height 6
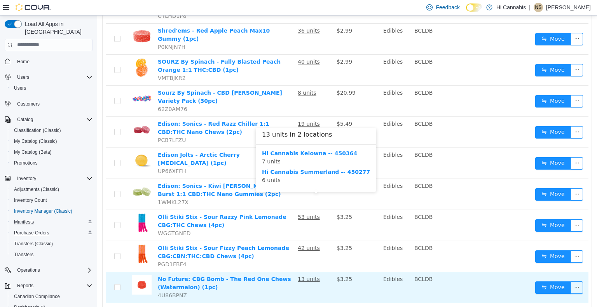
scroll to position [1330, 0]
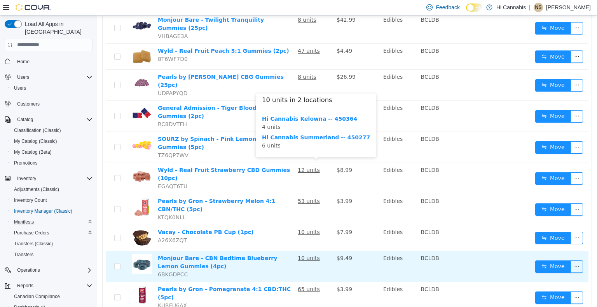
scroll to position [1264, 0]
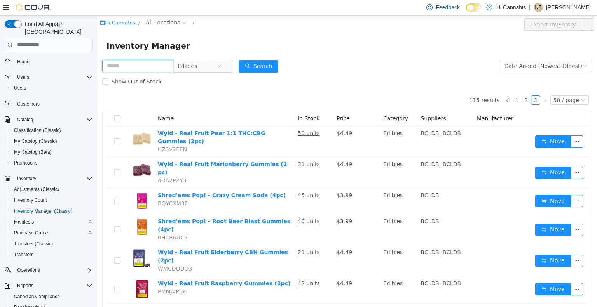
click at [149, 65] on input "text" at bounding box center [137, 65] width 71 height 12
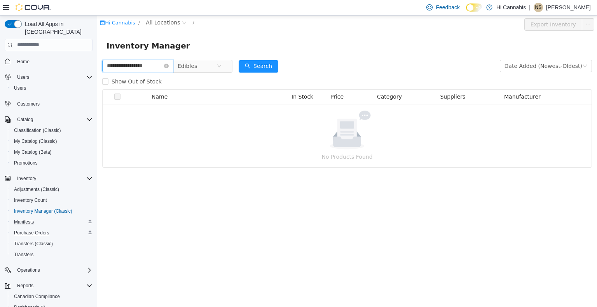
drag, startPoint x: 165, startPoint y: 64, endPoint x: 94, endPoint y: 62, distance: 70.3
click at [97, 62] on html "**********" at bounding box center [346, 161] width 499 height 292
type input "*******"
click at [137, 64] on input "*******" at bounding box center [137, 65] width 71 height 12
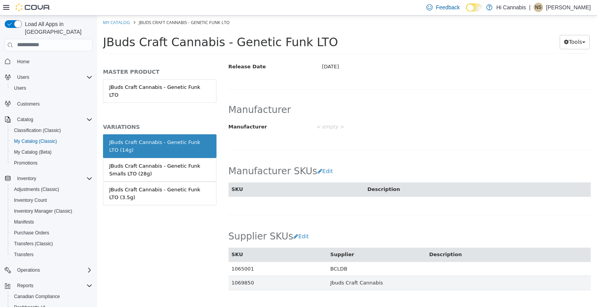
scroll to position [466, 0]
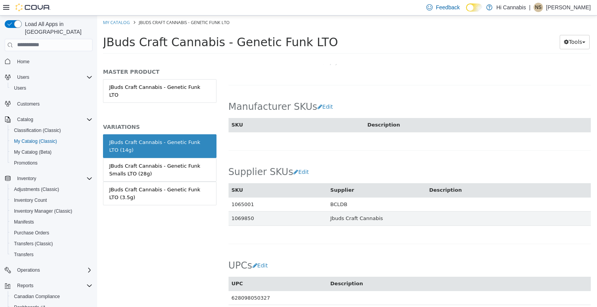
click at [405, 229] on div "Classification Industry Hi Cannabis Classification Cannabis Products / Flower C…" at bounding box center [409, 66] width 363 height 623
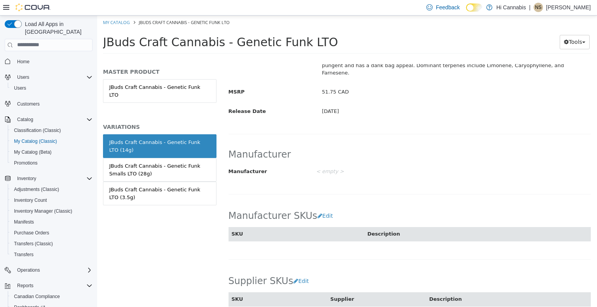
scroll to position [311, 0]
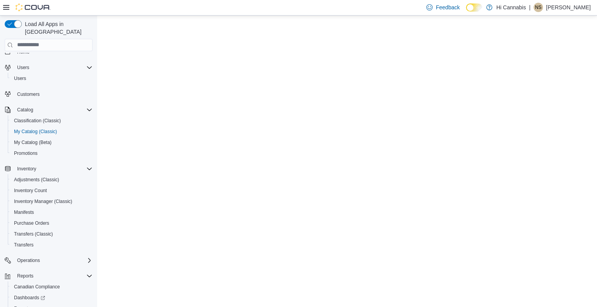
scroll to position [39, 0]
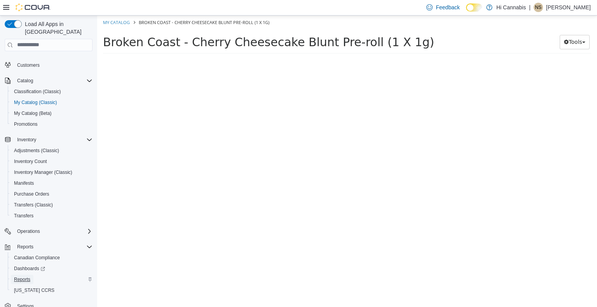
click at [25, 277] on span "Reports" at bounding box center [22, 280] width 16 height 6
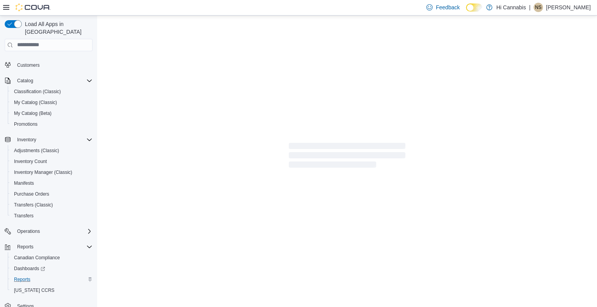
click at [174, 163] on div at bounding box center [346, 157] width 499 height 283
click at [29, 244] on span "Reports" at bounding box center [25, 247] width 16 height 6
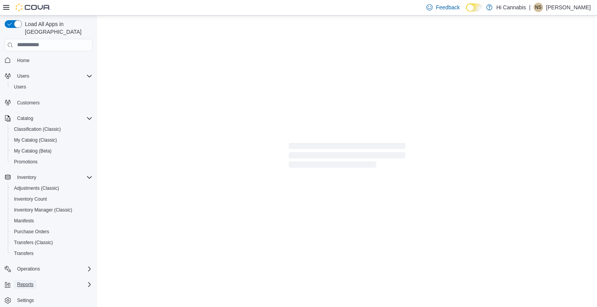
click at [23, 282] on span "Reports" at bounding box center [25, 285] width 16 height 6
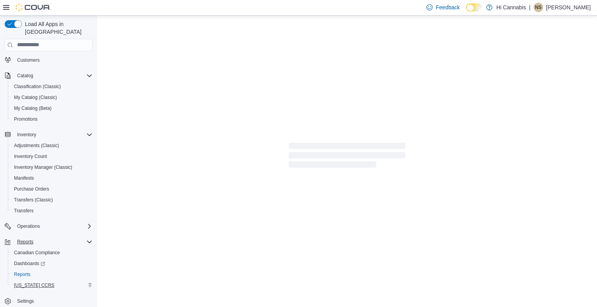
scroll to position [45, 0]
click at [23, 271] on span "Reports" at bounding box center [22, 274] width 16 height 6
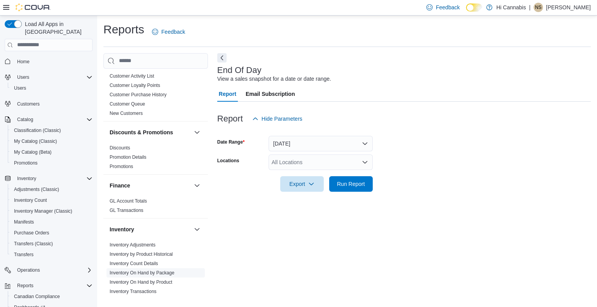
scroll to position [311, 0]
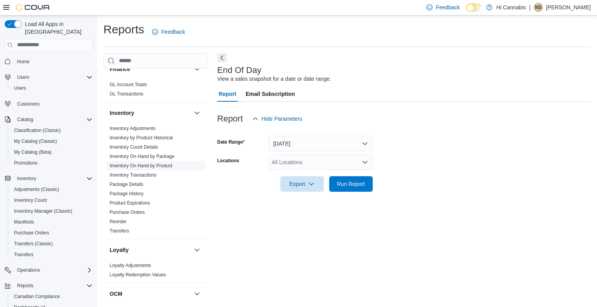
click at [152, 163] on link "Inventory On Hand by Product" at bounding box center [141, 165] width 63 height 5
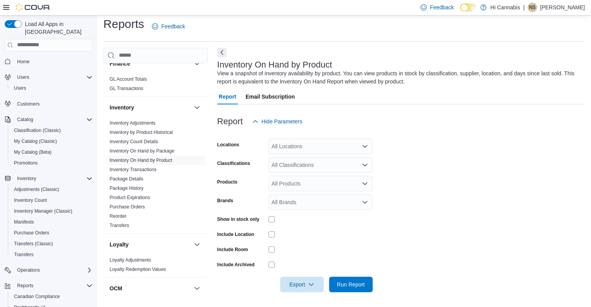
scroll to position [6, 0]
click at [339, 147] on div "All Locations" at bounding box center [320, 146] width 104 height 16
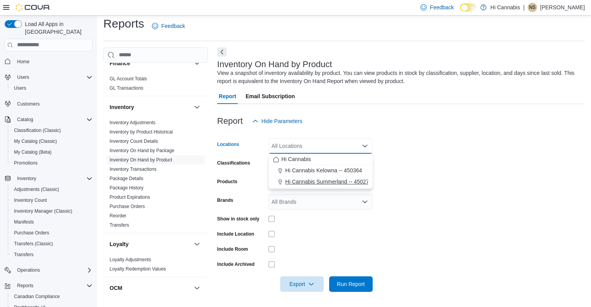
click at [332, 181] on span "Hi Cannabis Summerland -- 450277" at bounding box center [328, 182] width 87 height 8
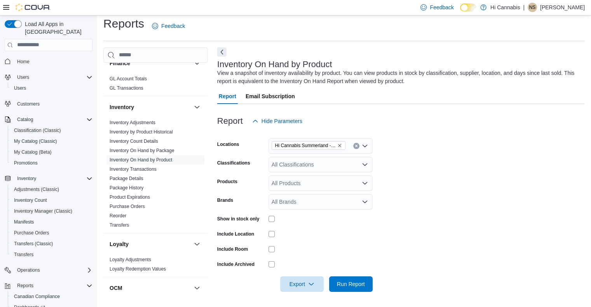
click at [435, 193] on form "Locations Hi Cannabis Summerland -- 450277 Classifications All Classifications …" at bounding box center [400, 210] width 367 height 163
click at [339, 166] on div "All Classifications" at bounding box center [320, 165] width 104 height 16
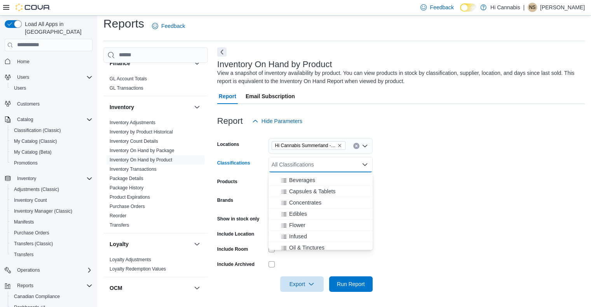
scroll to position [39, 0]
click at [309, 239] on div "Pre-Roll" at bounding box center [320, 241] width 95 height 8
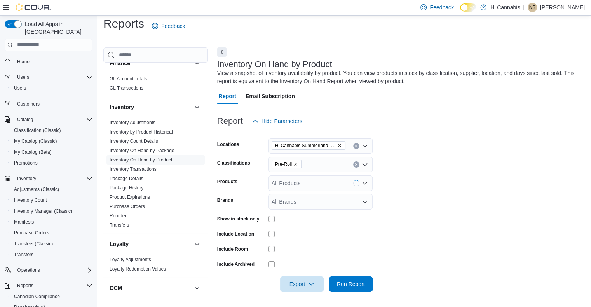
click at [399, 205] on form "Locations Hi Cannabis Summerland -- 450277 Classifications Pre-Roll Products Al…" at bounding box center [400, 210] width 367 height 163
click at [305, 286] on span "Export" at bounding box center [302, 284] width 34 height 16
click at [315, 237] on span "Export to Excel" at bounding box center [302, 236] width 35 height 6
click at [158, 148] on link "Inventory On Hand by Package" at bounding box center [142, 150] width 65 height 5
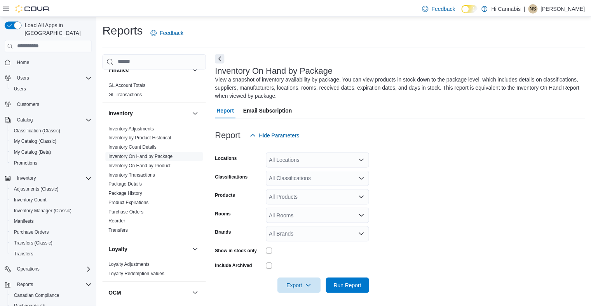
scroll to position [2, 0]
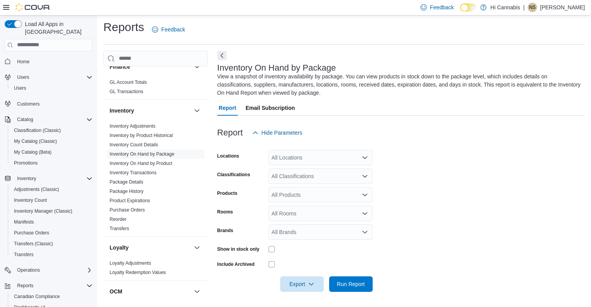
click at [354, 161] on div "All Locations" at bounding box center [320, 158] width 104 height 16
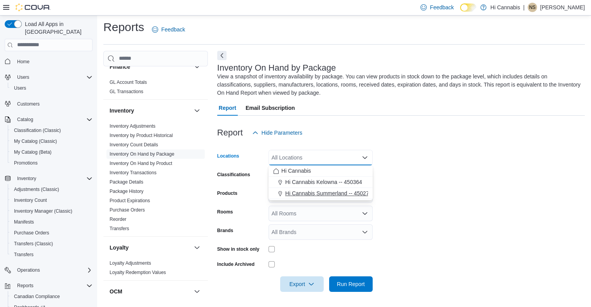
click at [345, 192] on span "Hi Cannabis Summerland -- 450277" at bounding box center [328, 194] width 87 height 8
click at [419, 184] on form "Locations Hi Cannabis [GEOGRAPHIC_DATA] -- 450277 Combo box. Selected. Hi Canna…" at bounding box center [400, 216] width 367 height 151
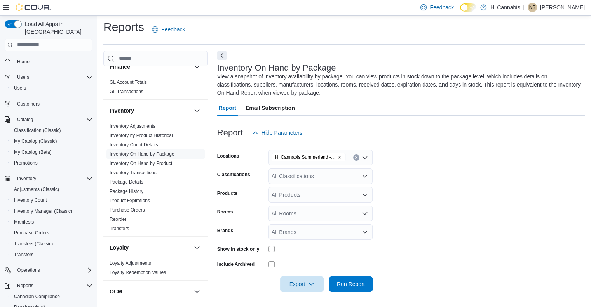
click at [331, 177] on div "All Classifications" at bounding box center [320, 177] width 104 height 16
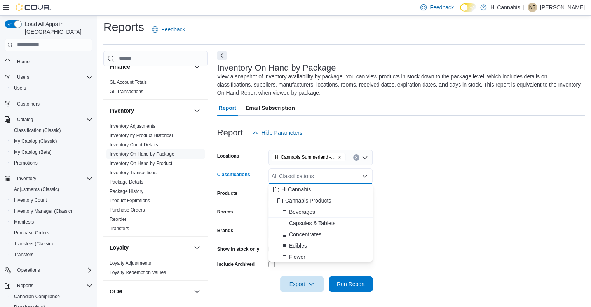
click at [305, 247] on span "Edibles" at bounding box center [298, 246] width 18 height 8
click at [455, 177] on form "Locations Hi Cannabis Summerland -- 450277 Classifications Edibles Combo box. S…" at bounding box center [400, 216] width 367 height 151
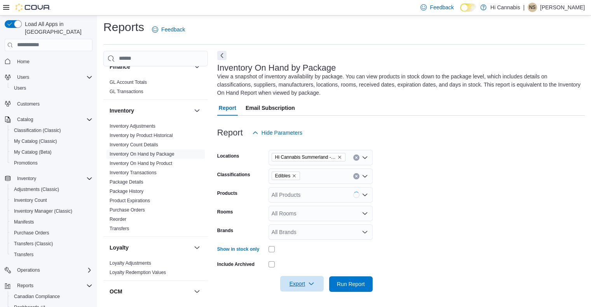
drag, startPoint x: 300, startPoint y: 288, endPoint x: 336, endPoint y: 255, distance: 48.6
click at [301, 288] on span "Export" at bounding box center [302, 284] width 34 height 16
click at [299, 238] on span "Export to Excel" at bounding box center [302, 236] width 35 height 6
click at [300, 279] on span "Export" at bounding box center [302, 284] width 34 height 16
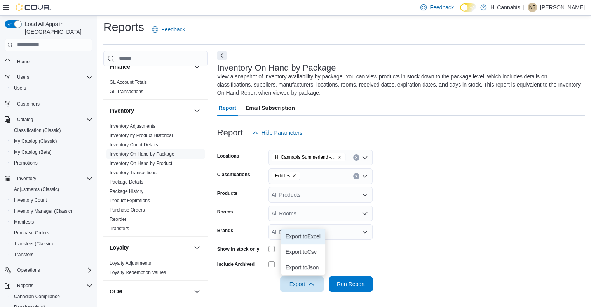
click at [309, 241] on button "Export to Excel" at bounding box center [303, 237] width 44 height 16
drag, startPoint x: 168, startPoint y: 156, endPoint x: 197, endPoint y: 155, distance: 29.5
click at [168, 161] on link "Inventory On Hand by Product" at bounding box center [141, 163] width 63 height 5
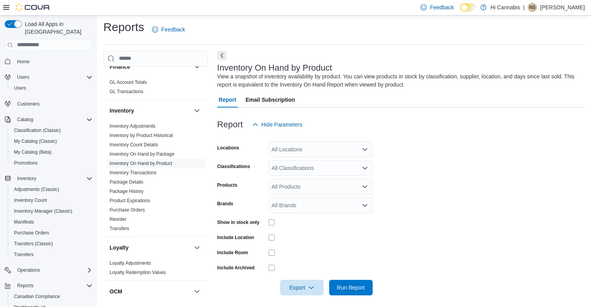
scroll to position [6, 0]
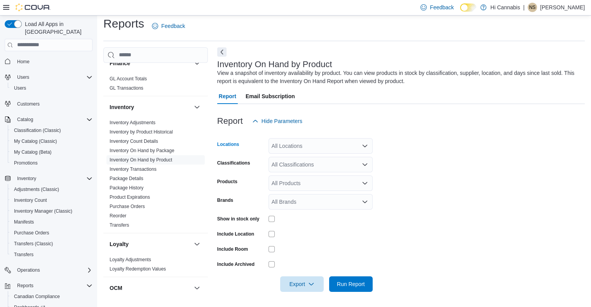
click at [338, 146] on div "All Locations" at bounding box center [320, 146] width 104 height 16
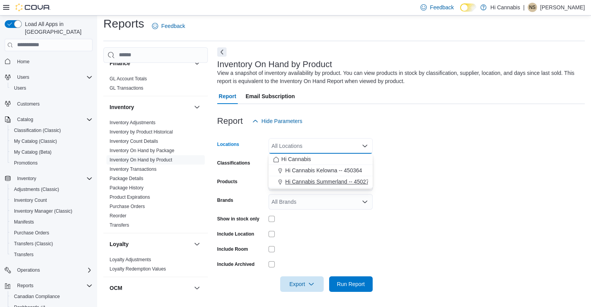
click at [335, 182] on span "Hi Cannabis Summerland -- 450277" at bounding box center [328, 182] width 87 height 8
click at [407, 202] on form "Locations Hi Cannabis Summerland -- 450277 Combo box. Selected. Hi Cannabis Sum…" at bounding box center [400, 210] width 367 height 163
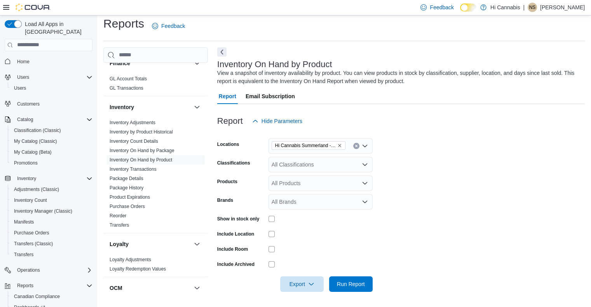
click at [339, 167] on div "All Classifications" at bounding box center [320, 165] width 104 height 16
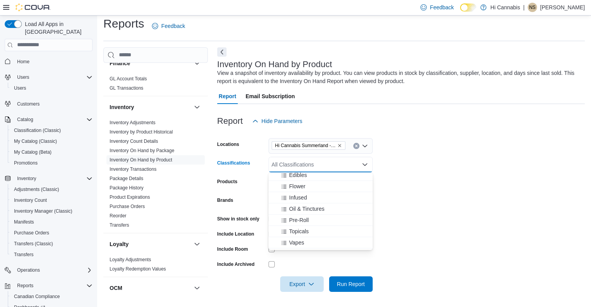
scroll to position [78, 0]
click at [305, 222] on div "Vapes" at bounding box center [320, 224] width 95 height 8
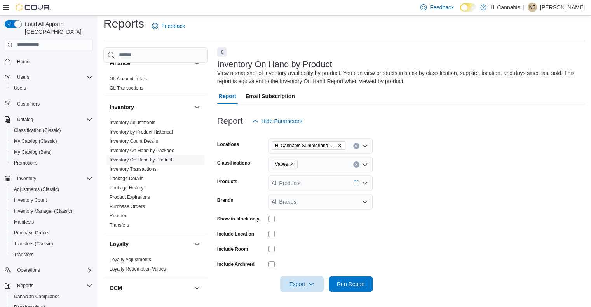
click at [406, 195] on form "Locations Hi Cannabis Summerland -- 450277 Classifications Vapes Products All P…" at bounding box center [400, 210] width 367 height 163
click at [301, 287] on span "Export" at bounding box center [302, 284] width 34 height 16
click at [310, 238] on span "Export to Excel" at bounding box center [302, 236] width 35 height 6
click at [293, 164] on icon "Remove Vapes from selection in this group" at bounding box center [291, 164] width 5 height 5
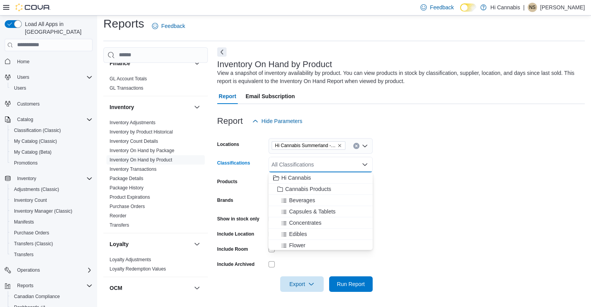
drag, startPoint x: 299, startPoint y: 233, endPoint x: 384, endPoint y: 207, distance: 88.3
click at [300, 233] on span "Edibles" at bounding box center [298, 234] width 18 height 8
click at [407, 199] on form "Locations Hi Cannabis Summerland -- 450277 Classifications Edibles Combo box. S…" at bounding box center [400, 210] width 367 height 163
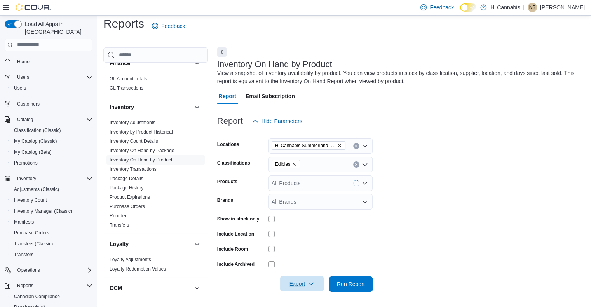
click at [312, 285] on icon "button" at bounding box center [311, 284] width 6 height 6
click at [315, 237] on span "Export to Excel" at bounding box center [302, 236] width 35 height 6
click at [293, 165] on icon "Remove Edibles from selection in this group" at bounding box center [294, 164] width 5 height 5
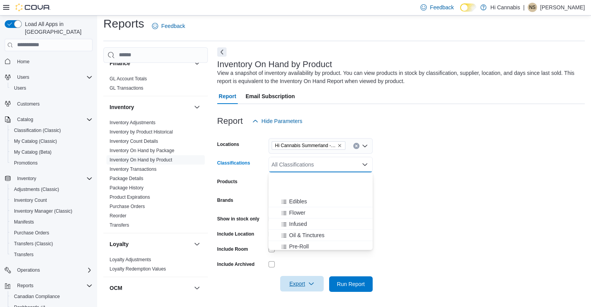
scroll to position [78, 0]
click at [304, 181] on span "Infused" at bounding box center [298, 179] width 18 height 8
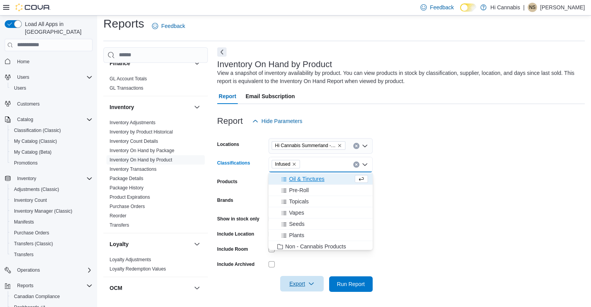
click at [399, 209] on form "Locations Hi Cannabis Summerland -- 450277 Classifications Infused Combo box. S…" at bounding box center [400, 210] width 367 height 163
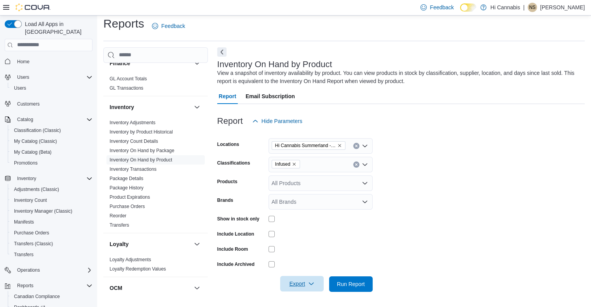
click at [304, 282] on span "Export" at bounding box center [302, 284] width 34 height 16
click at [308, 239] on span "Export to Excel" at bounding box center [302, 236] width 35 height 6
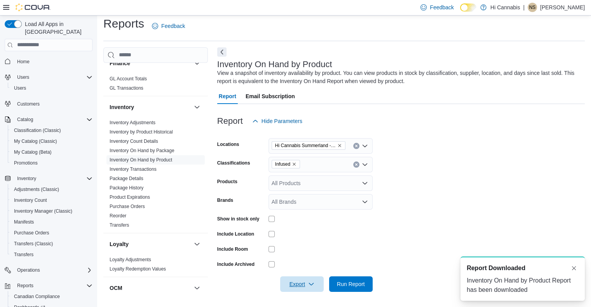
scroll to position [0, 0]
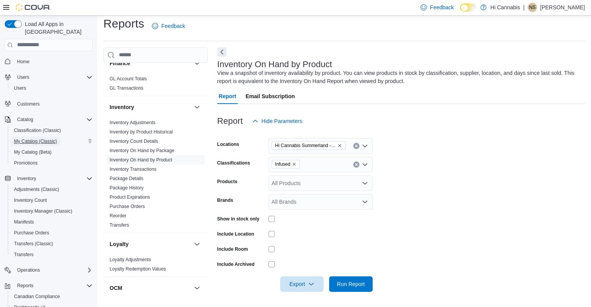
click at [25, 138] on span "My Catalog (Classic)" at bounding box center [35, 141] width 43 height 6
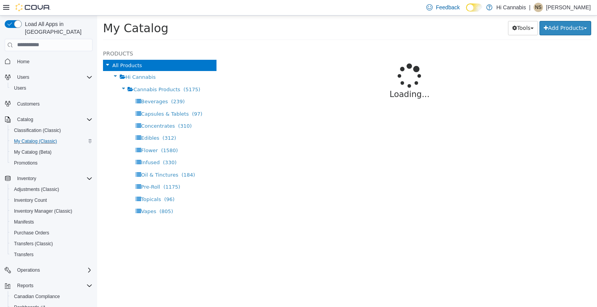
select select "**********"
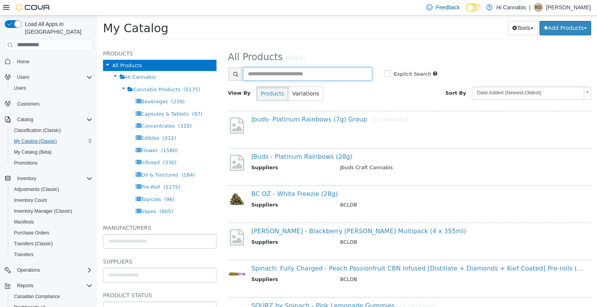
click at [298, 75] on input "text" at bounding box center [308, 74] width 130 height 14
type input "**********"
select select "**********"
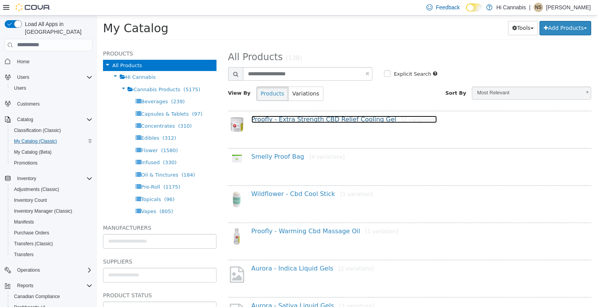
click at [347, 120] on link "Proofly - Extra Strength CBD Relief Cooling Gel [2 variations]" at bounding box center [344, 118] width 186 height 7
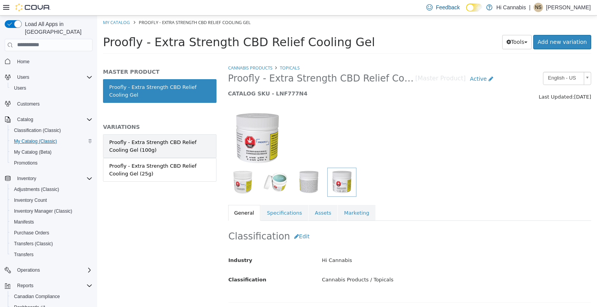
click at [179, 151] on div "Proofly - Extra Strength CBD Relief Cooling Gel (100g)" at bounding box center [159, 145] width 101 height 15
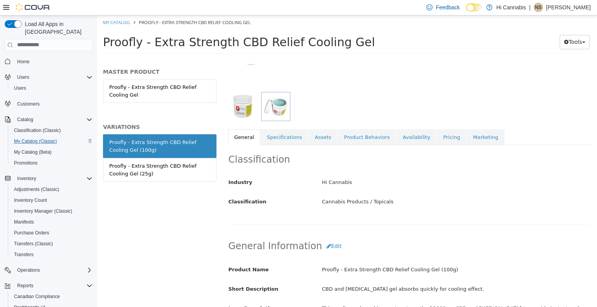
scroll to position [78, 0]
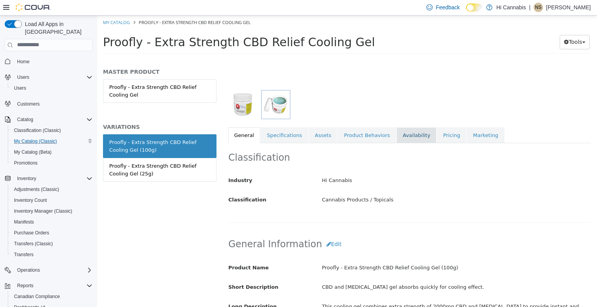
click at [405, 140] on link "Availability" at bounding box center [416, 135] width 40 height 16
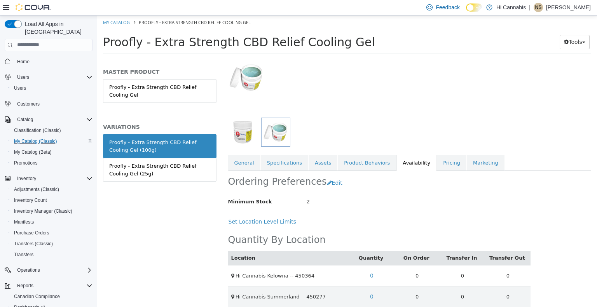
scroll to position [57, 0]
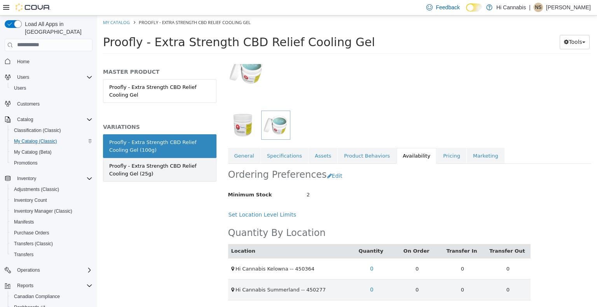
click at [179, 169] on div "Proofly - Extra Strength CBD Relief Cooling Gel (25g)" at bounding box center [159, 169] width 101 height 15
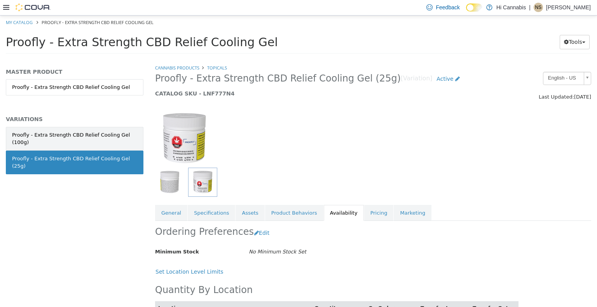
click at [130, 133] on div "Proofly - Extra Strength CBD Relief Cooling Gel (100g)" at bounding box center [74, 138] width 125 height 15
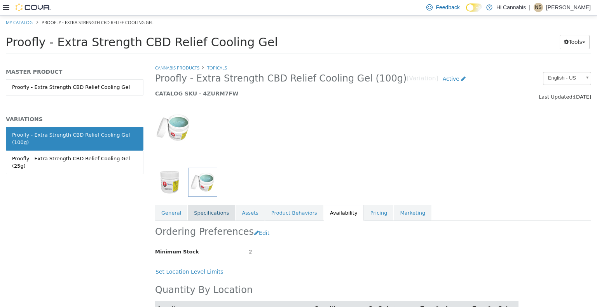
click at [216, 214] on link "Specifications" at bounding box center [211, 213] width 47 height 16
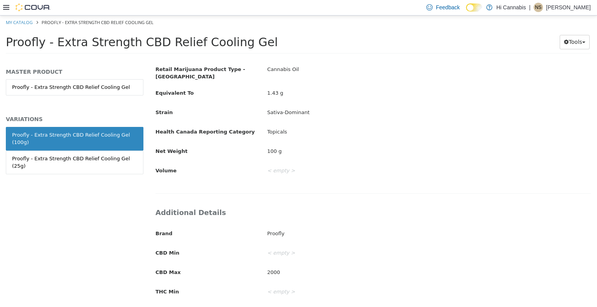
scroll to position [329, 0]
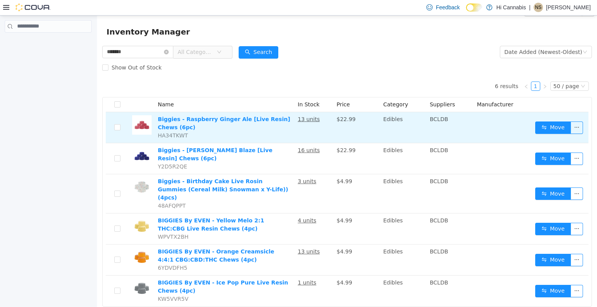
scroll to position [22, 0]
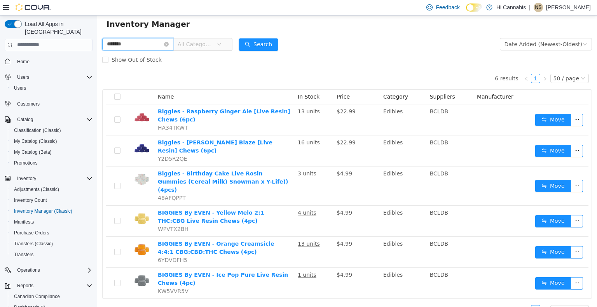
click at [97, 39] on html "Hi Cannabis / All Locations / Export Inventory Inventory Manager ******* All Ca…" at bounding box center [346, 139] width 499 height 292
type input "**********"
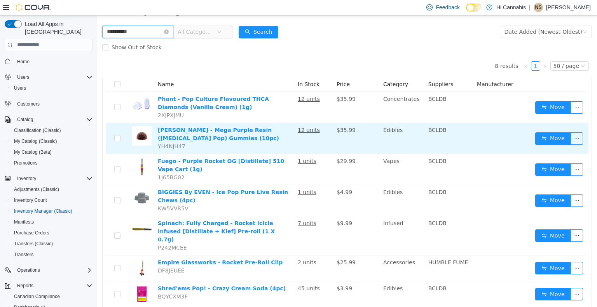
scroll to position [22, 0]
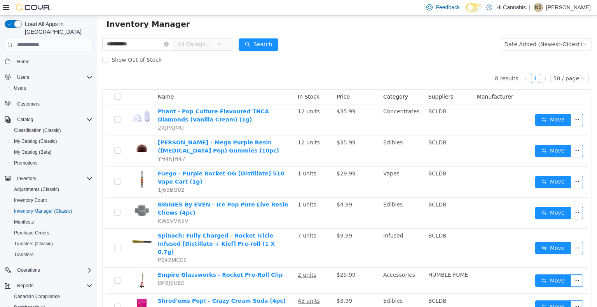
click at [207, 43] on span "All Categories" at bounding box center [194, 44] width 35 height 8
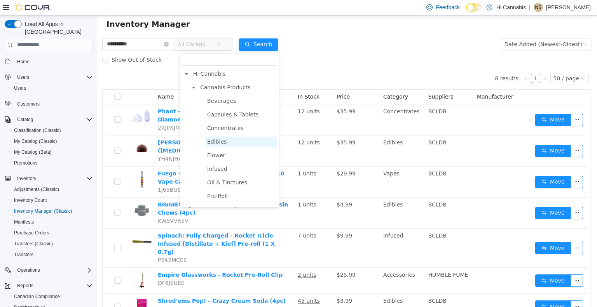
click at [215, 140] on span "Edibles" at bounding box center [216, 141] width 19 height 6
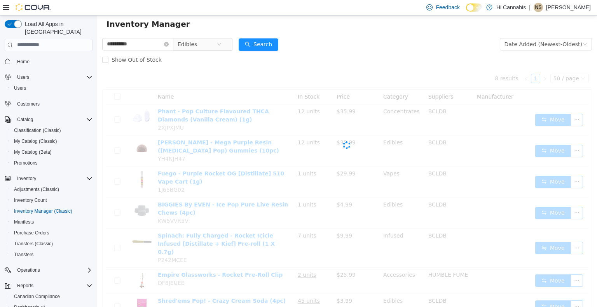
scroll to position [0, 0]
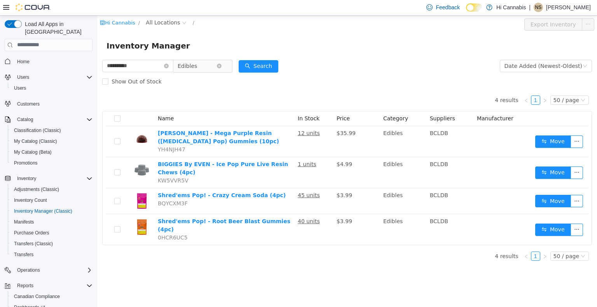
click at [216, 64] on span "Edibles" at bounding box center [196, 66] width 39 height 12
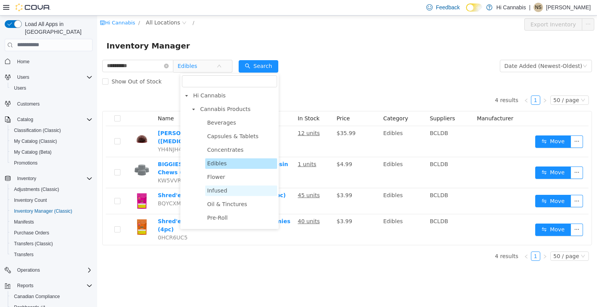
click at [220, 192] on span "Infused" at bounding box center [217, 190] width 20 height 6
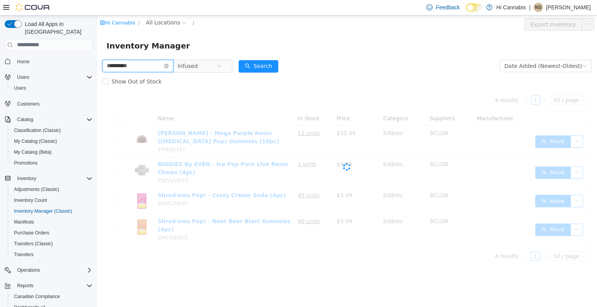
drag, startPoint x: 27, startPoint y: 64, endPoint x: 22, endPoint y: 63, distance: 5.5
click at [97, 63] on html "**********" at bounding box center [346, 161] width 499 height 292
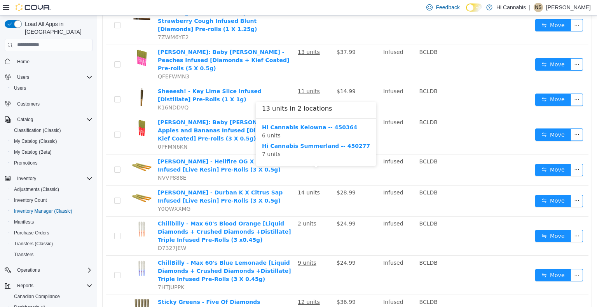
scroll to position [1451, 0]
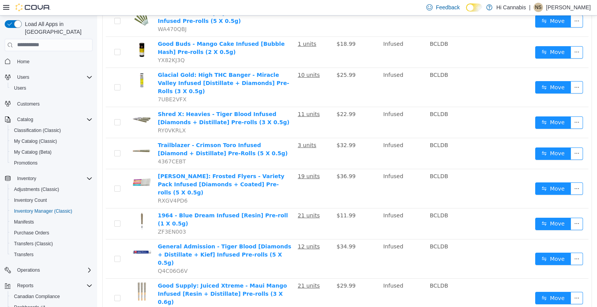
scroll to position [893, 0]
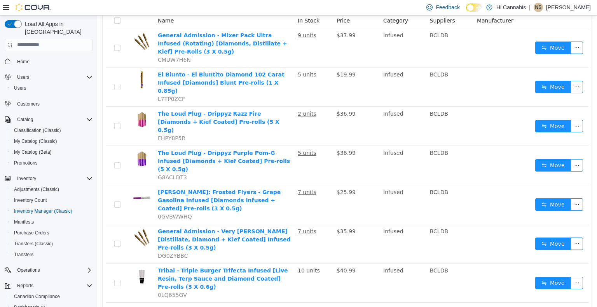
scroll to position [0, 0]
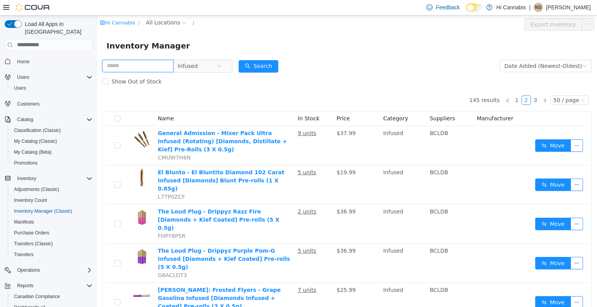
click at [158, 67] on input "text" at bounding box center [137, 65] width 71 height 12
click at [221, 64] on icon "icon: close-circle" at bounding box center [219, 65] width 5 height 5
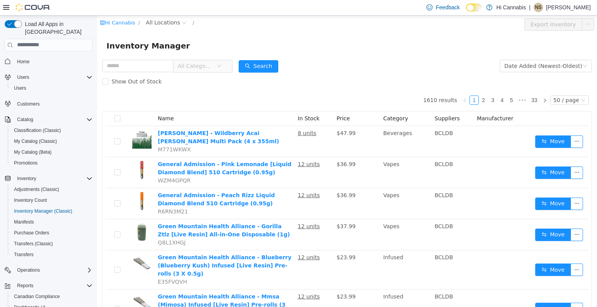
click at [211, 65] on span "All Categories" at bounding box center [194, 66] width 35 height 8
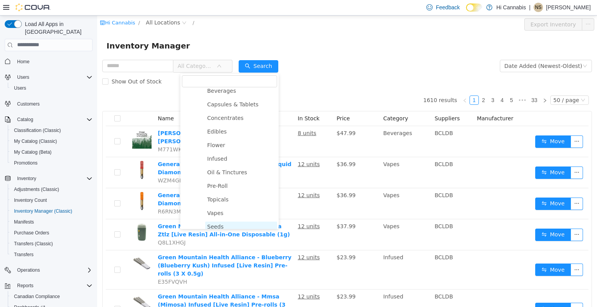
scroll to position [78, 0]
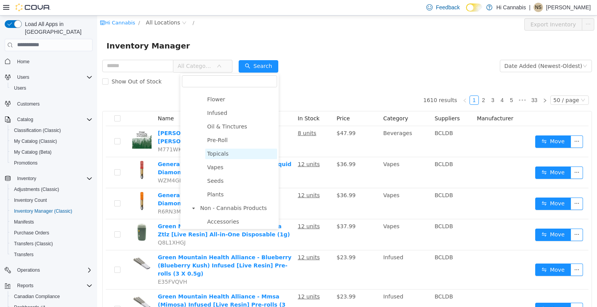
click at [216, 156] on span "Topicals" at bounding box center [217, 153] width 21 height 6
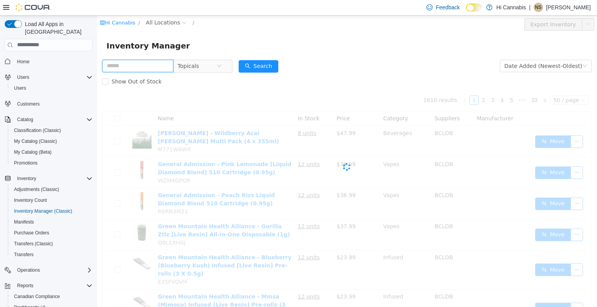
click at [138, 63] on input "text" at bounding box center [137, 65] width 71 height 12
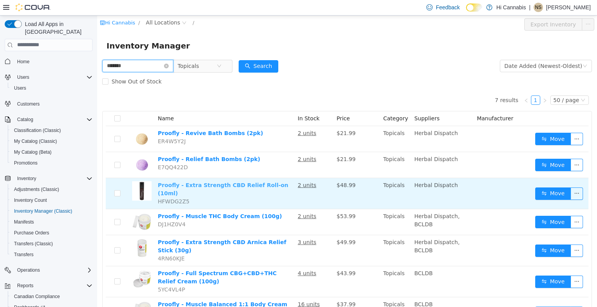
scroll to position [27, 0]
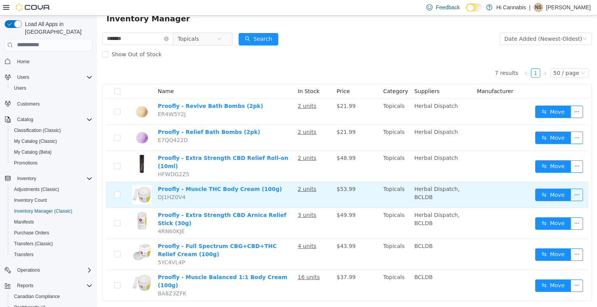
click at [277, 195] on td "Proofly - Muscle THC Body Cream (100g) DJ1HZ0V4" at bounding box center [225, 195] width 140 height 26
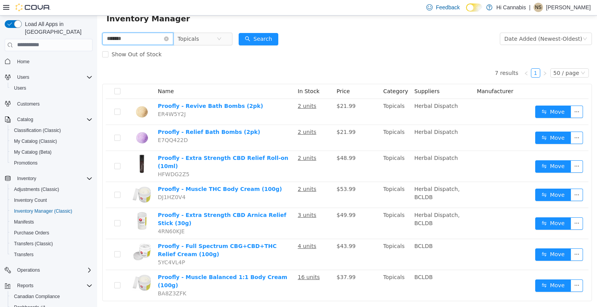
click at [137, 40] on input "*******" at bounding box center [137, 38] width 71 height 12
type input "**********"
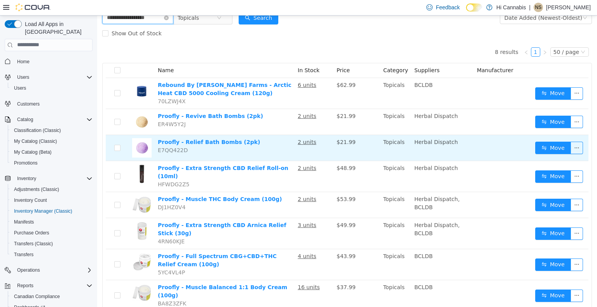
scroll to position [58, 0]
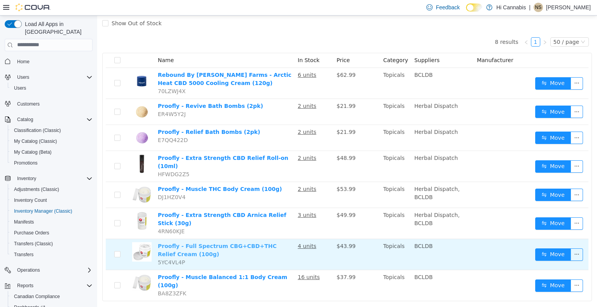
click at [256, 243] on link "Proofly - Full Spectrum CBG+CBD+THC Relief Cream (100g)" at bounding box center [217, 250] width 119 height 14
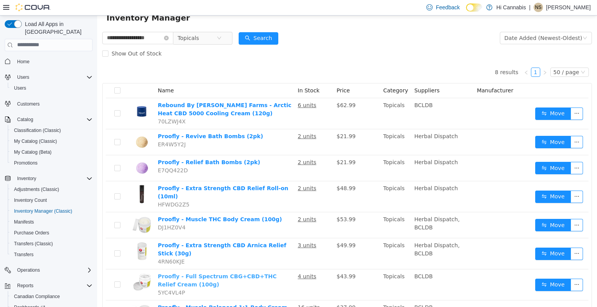
scroll to position [0, 0]
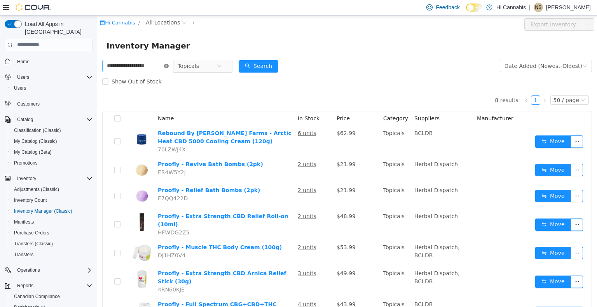
click at [169, 65] on icon "icon: close-circle" at bounding box center [166, 65] width 5 height 5
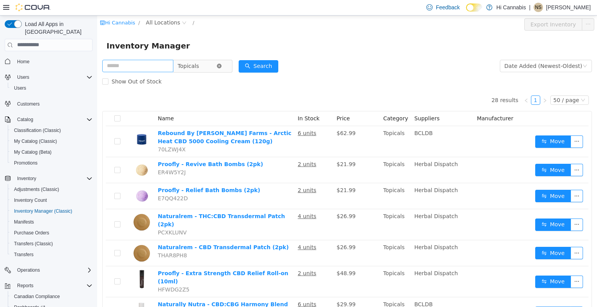
click at [221, 64] on icon "icon: close-circle" at bounding box center [219, 65] width 5 height 5
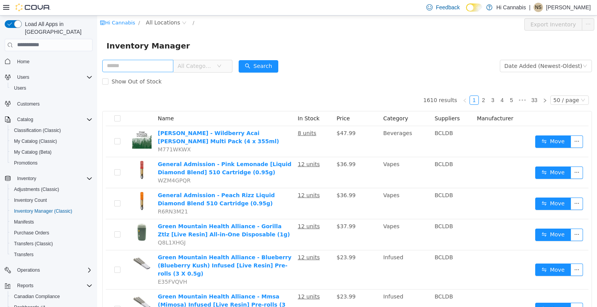
click at [216, 65] on span "All Categories" at bounding box center [196, 66] width 39 height 12
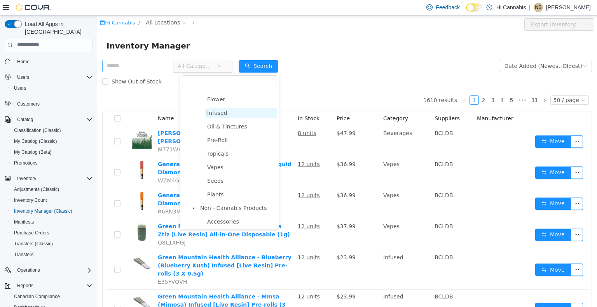
click at [219, 114] on span "Infused" at bounding box center [217, 113] width 20 height 6
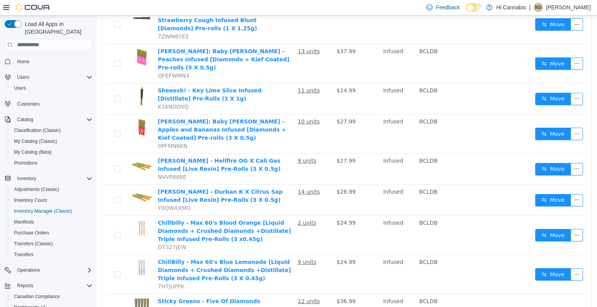
scroll to position [1451, 0]
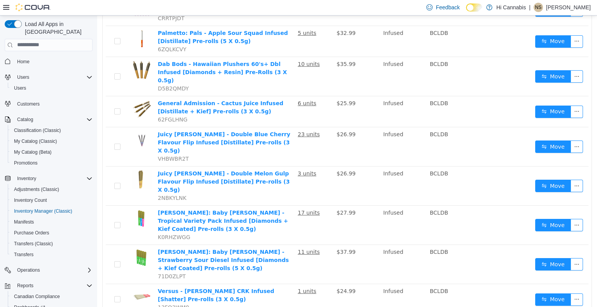
scroll to position [1412, 0]
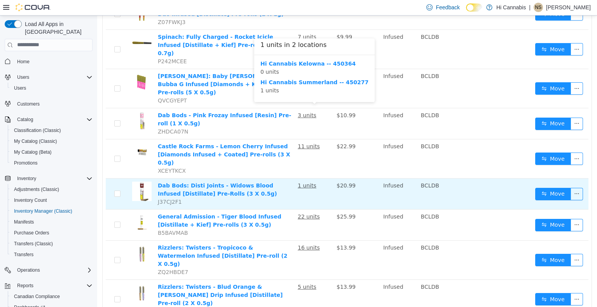
scroll to position [660, 0]
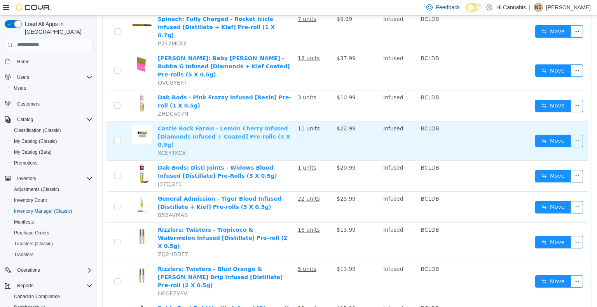
click at [234, 125] on link "Castle Rock Farms - Lemon Cherry Infused [Diamonds Infused + Coated] Pre-rolls …" at bounding box center [224, 136] width 132 height 23
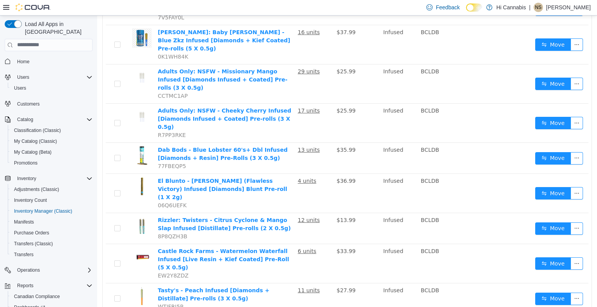
scroll to position [0, 0]
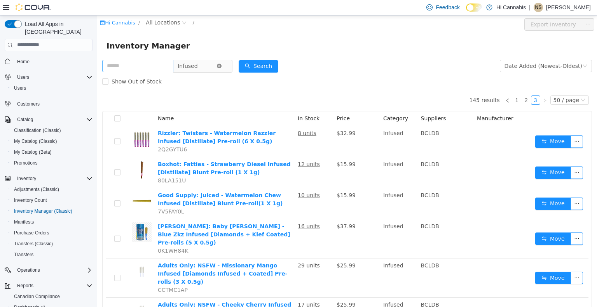
click at [221, 64] on icon "icon: close-circle" at bounding box center [219, 65] width 5 height 5
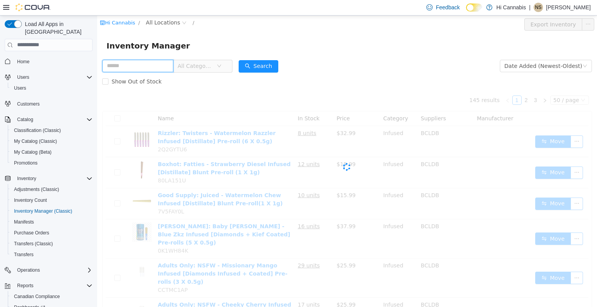
click at [158, 66] on input "text" at bounding box center [137, 65] width 71 height 12
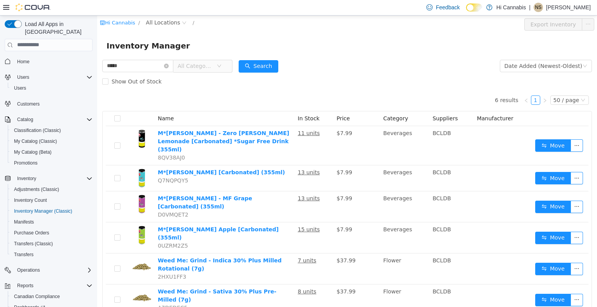
click at [208, 64] on span "All Categories" at bounding box center [194, 66] width 35 height 8
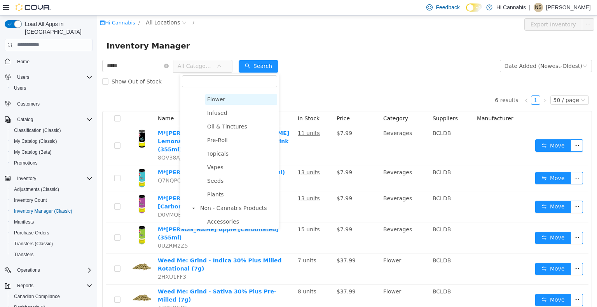
click at [219, 101] on span "Flower" at bounding box center [216, 99] width 18 height 6
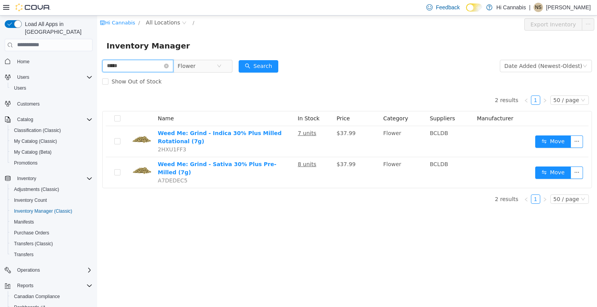
drag, startPoint x: 132, startPoint y: 65, endPoint x: 45, endPoint y: 65, distance: 87.4
click at [97, 65] on html "Hi Cannabis / All Locations / Export Inventory Inventory Manager ***** Flower D…" at bounding box center [346, 161] width 499 height 292
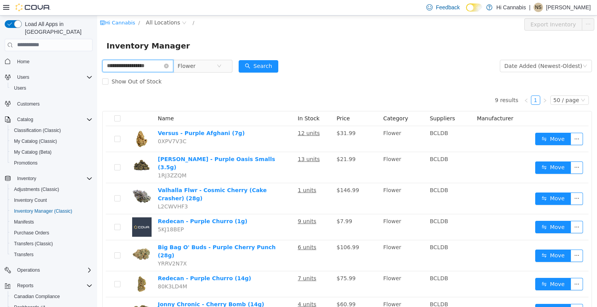
drag, startPoint x: 169, startPoint y: 65, endPoint x: 76, endPoint y: 66, distance: 92.4
click at [97, 66] on html "**********" at bounding box center [346, 161] width 499 height 292
type input "**********"
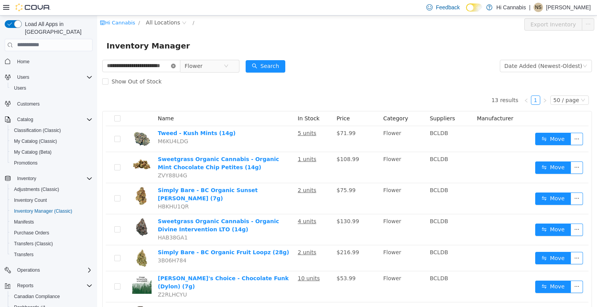
click at [172, 66] on icon "icon: close-circle" at bounding box center [173, 65] width 5 height 5
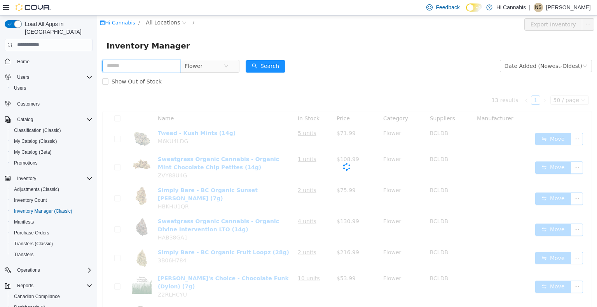
click at [163, 65] on input "text" at bounding box center [141, 65] width 78 height 12
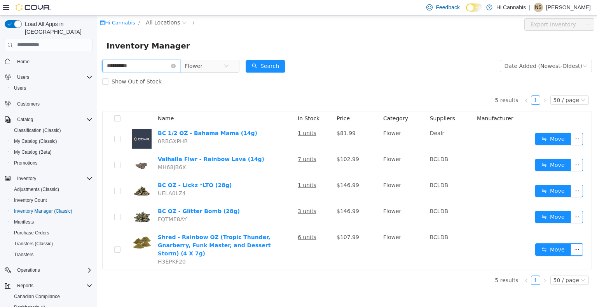
drag, startPoint x: 151, startPoint y: 68, endPoint x: 11, endPoint y: 64, distance: 139.9
click at [97, 64] on html "**********" at bounding box center [346, 161] width 499 height 292
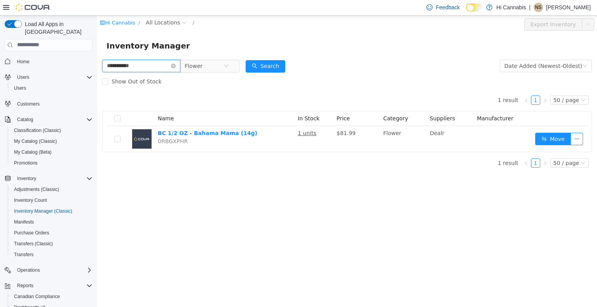
drag, startPoint x: 148, startPoint y: 65, endPoint x: 0, endPoint y: 65, distance: 147.6
click at [97, 65] on html "**********" at bounding box center [346, 161] width 499 height 292
drag, startPoint x: 108, startPoint y: 65, endPoint x: 51, endPoint y: 63, distance: 56.3
click at [97, 63] on html "Hi Cannabis / All Locations / Export Inventory Inventory Manager ****** Flower …" at bounding box center [346, 161] width 499 height 292
drag, startPoint x: 157, startPoint y: 66, endPoint x: 76, endPoint y: 67, distance: 80.8
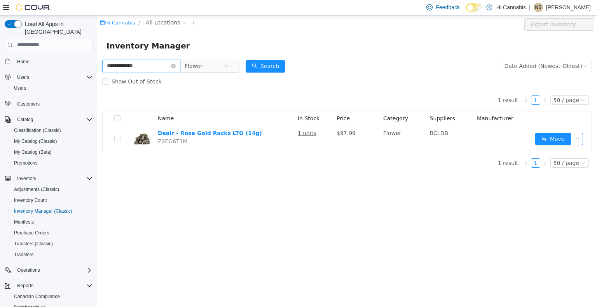
click at [97, 67] on html "**********" at bounding box center [346, 161] width 499 height 292
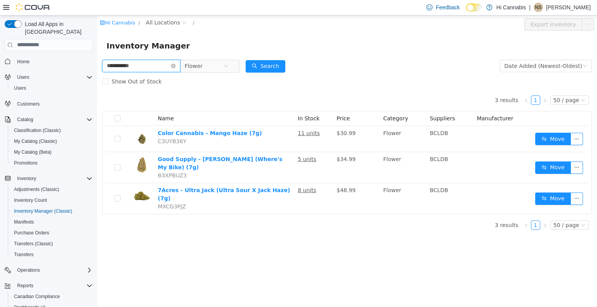
drag, startPoint x: 90, startPoint y: 67, endPoint x: 69, endPoint y: 66, distance: 21.4
click at [97, 66] on html "**********" at bounding box center [346, 161] width 499 height 292
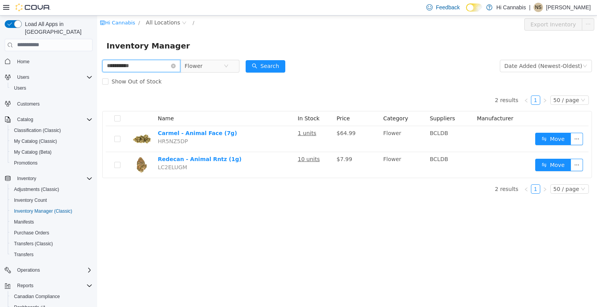
click at [97, 66] on html "**********" at bounding box center [346, 161] width 499 height 292
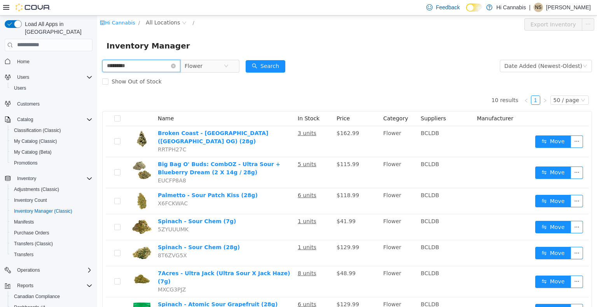
drag, startPoint x: 110, startPoint y: 64, endPoint x: 39, endPoint y: 64, distance: 71.1
click at [97, 64] on html "Hi Cannabis / All Locations / Export Inventory Inventory Manager ********* Flow…" at bounding box center [346, 161] width 499 height 292
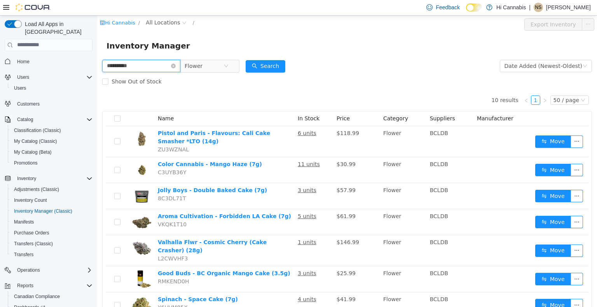
drag, startPoint x: 153, startPoint y: 65, endPoint x: 4, endPoint y: 62, distance: 149.5
click at [97, 62] on html "**********" at bounding box center [346, 161] width 499 height 292
type input "**********"
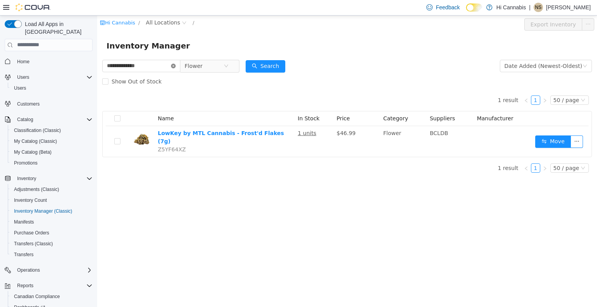
click at [172, 68] on icon "icon: close-circle" at bounding box center [173, 65] width 5 height 5
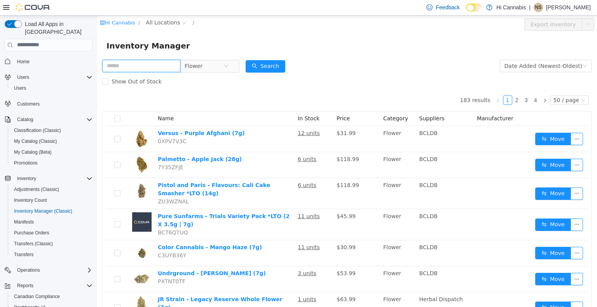
click at [154, 66] on input "text" at bounding box center [141, 65] width 78 height 12
type input "***"
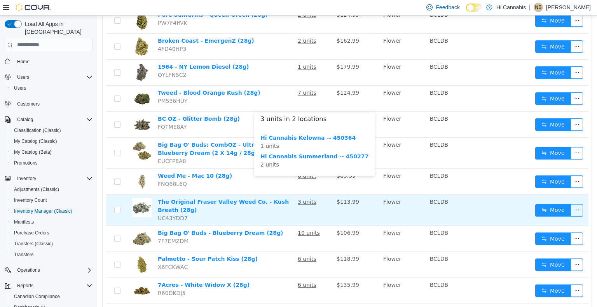
scroll to position [621, 0]
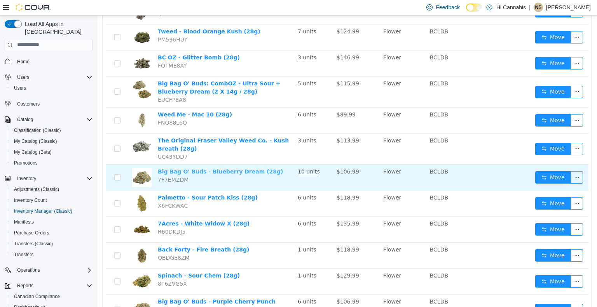
click at [241, 168] on link "Big Bag O' Buds - Blueberry Dream (28g)" at bounding box center [220, 171] width 125 height 6
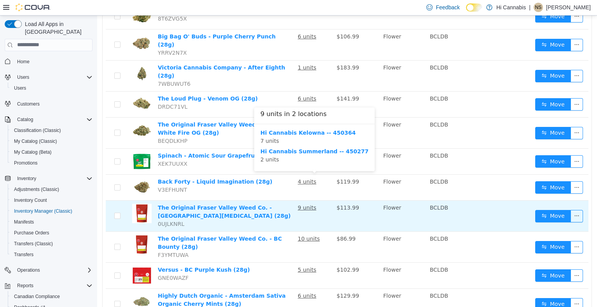
scroll to position [893, 0]
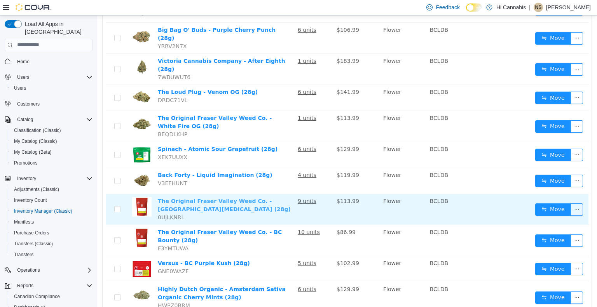
click at [246, 198] on link "The Original Fraser Valley Weed Co. - Strawberry Amnesia (28g)" at bounding box center [224, 205] width 133 height 14
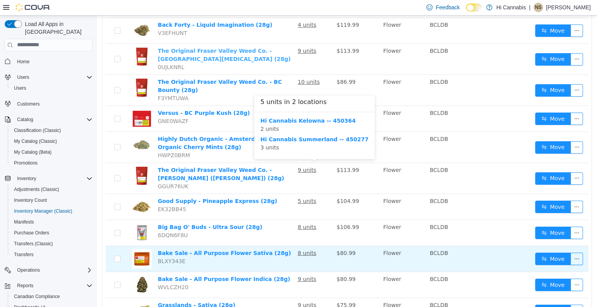
scroll to position [1049, 0]
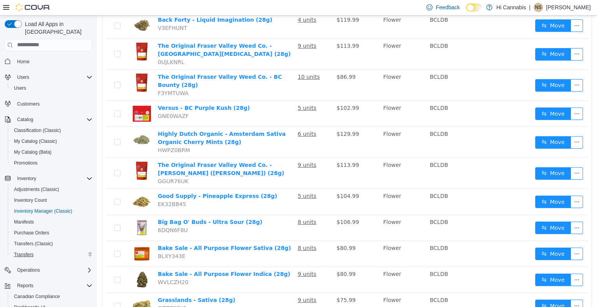
click at [28, 252] on span "Transfers" at bounding box center [23, 255] width 19 height 6
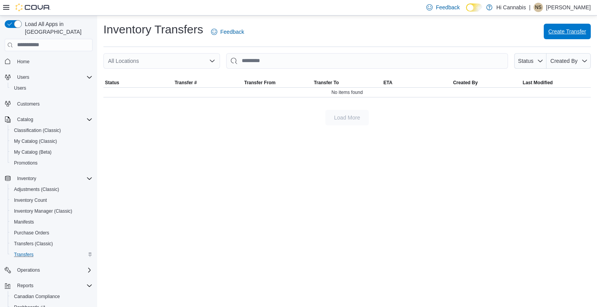
click at [553, 33] on span "Create Transfer" at bounding box center [567, 32] width 38 height 8
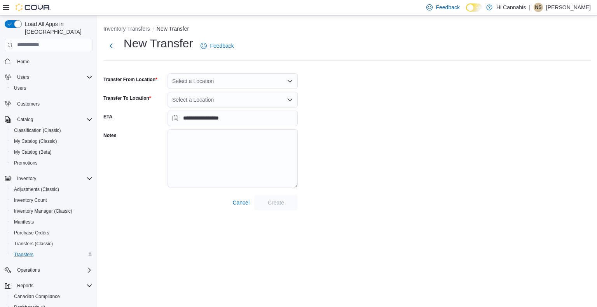
click at [222, 82] on div "Select a Location" at bounding box center [232, 81] width 130 height 16
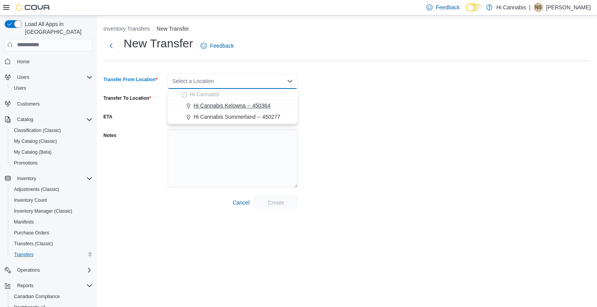
click at [229, 104] on span "Hi Cannabis Kelowna -- 450364" at bounding box center [231, 106] width 77 height 8
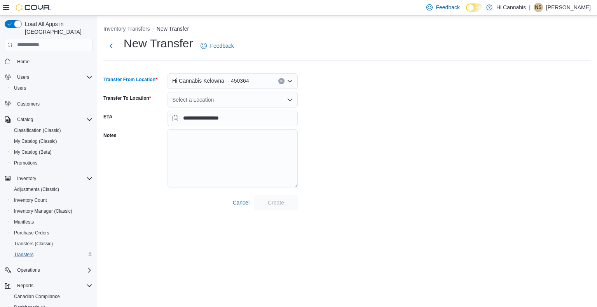
click at [231, 94] on div "Select a Location" at bounding box center [232, 100] width 130 height 16
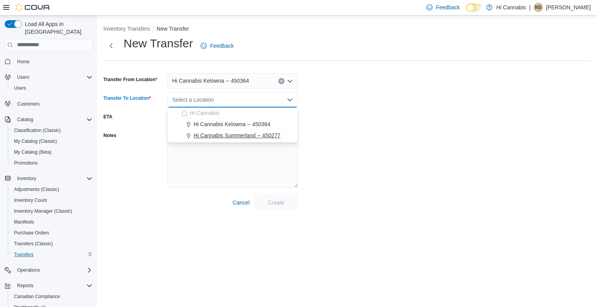
click at [233, 138] on span "Hi Cannabis Summerland -- 450277" at bounding box center [236, 136] width 87 height 8
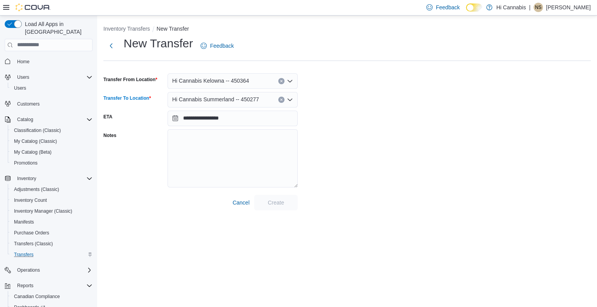
click at [332, 131] on div "**********" at bounding box center [346, 123] width 487 height 175
click at [274, 203] on span "Create" at bounding box center [276, 202] width 16 height 8
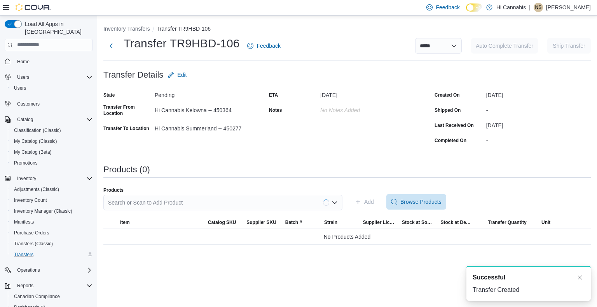
click at [200, 202] on div "Search or Scan to Add Product" at bounding box center [222, 203] width 239 height 16
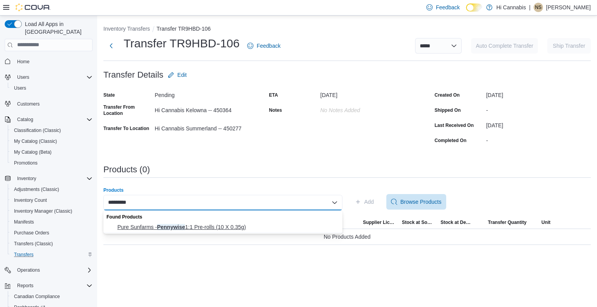
type input "*********"
click at [198, 225] on span "Pure Sunfarms - Pennywise 1:1 Pre-rolls (10 X 0.35g)" at bounding box center [227, 227] width 220 height 8
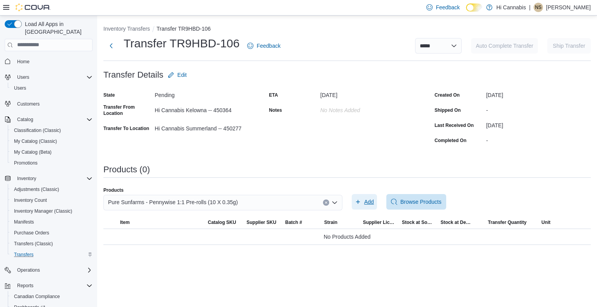
click at [373, 199] on span "Add" at bounding box center [369, 202] width 10 height 8
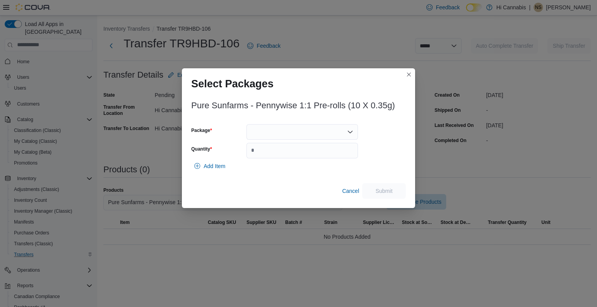
click at [292, 132] on div at bounding box center [301, 132] width 111 height 16
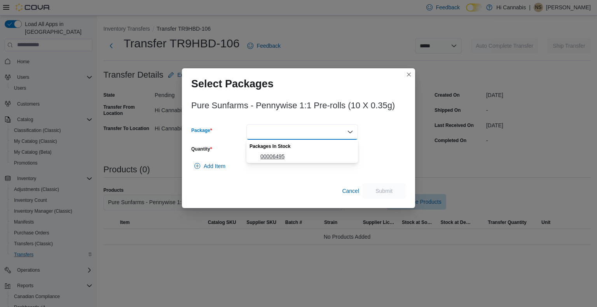
click at [289, 154] on span "00006495" at bounding box center [306, 157] width 93 height 8
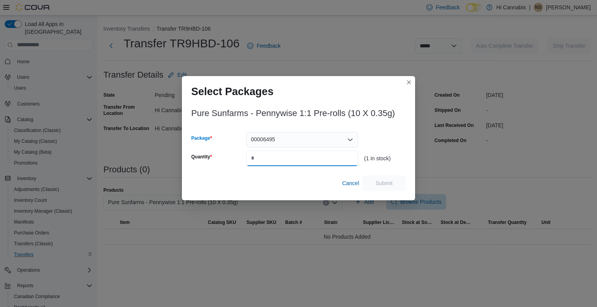
click at [263, 162] on input "Quantity" at bounding box center [301, 159] width 111 height 16
type input "*"
click at [378, 181] on span "Submit" at bounding box center [383, 183] width 17 height 8
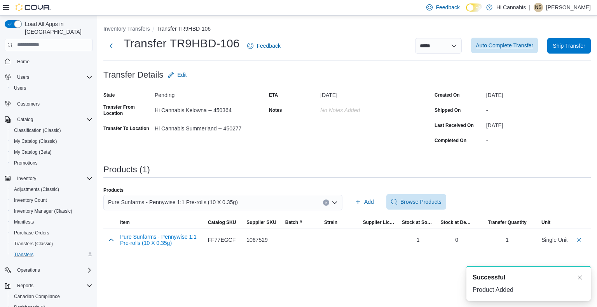
click at [511, 48] on span "Auto Complete Transfer" at bounding box center [503, 46] width 57 height 8
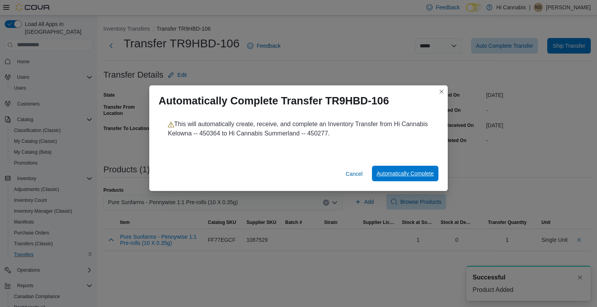
click at [414, 174] on span "Automatically Complete" at bounding box center [404, 174] width 57 height 8
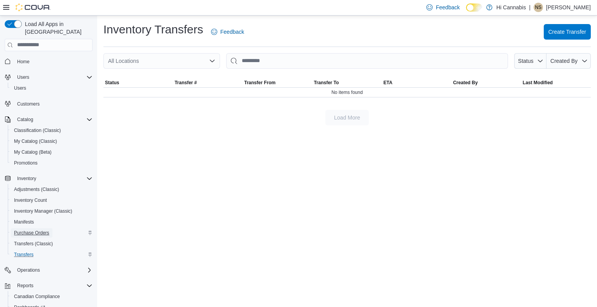
click at [31, 230] on span "Purchase Orders" at bounding box center [31, 233] width 35 height 6
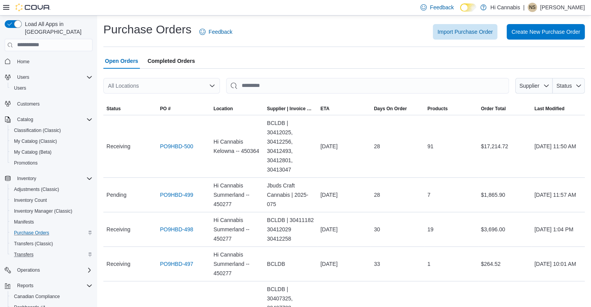
click at [565, 6] on p "[PERSON_NAME]" at bounding box center [562, 7] width 45 height 9
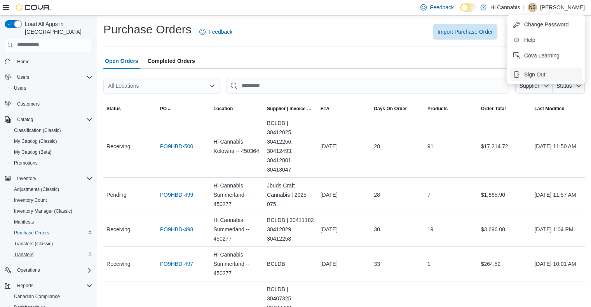
click at [543, 73] on span "Sign Out" at bounding box center [534, 75] width 21 height 8
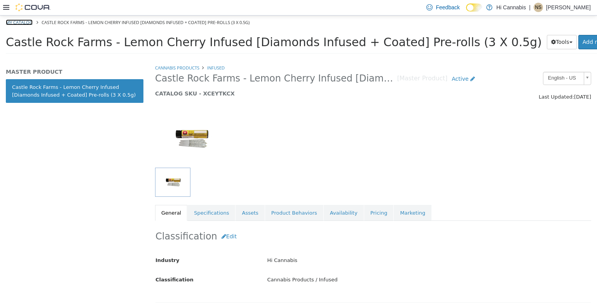
click at [22, 22] on link "My Catalog" at bounding box center [19, 22] width 27 height 6
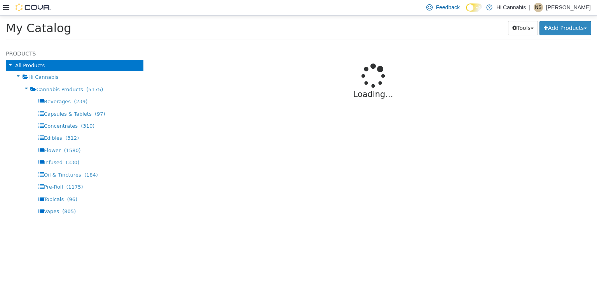
select select "**********"
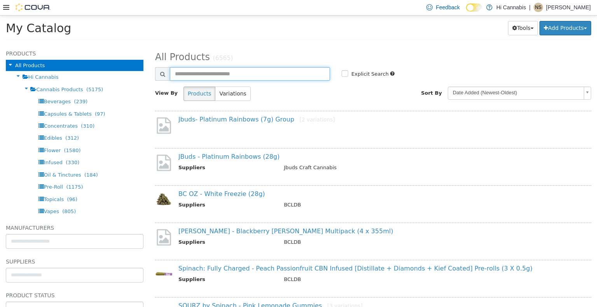
click at [210, 73] on input "text" at bounding box center [250, 74] width 160 height 14
type input "**********"
select select "**********"
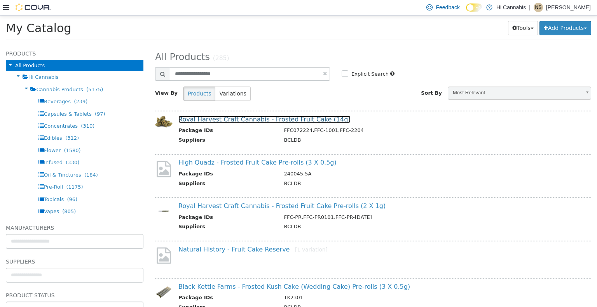
click at [288, 119] on link "Royal Harvest Craft Cannabis - Frosted Fruit Cake (14g)" at bounding box center [264, 118] width 172 height 7
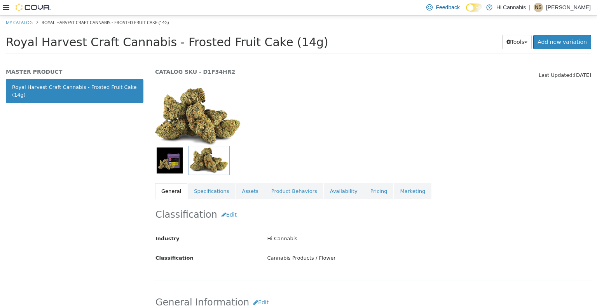
scroll to position [117, 0]
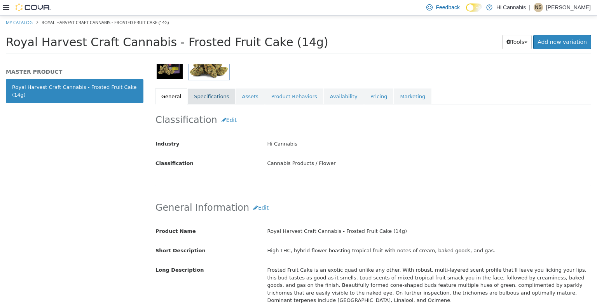
click at [215, 99] on link "Specifications" at bounding box center [211, 96] width 47 height 16
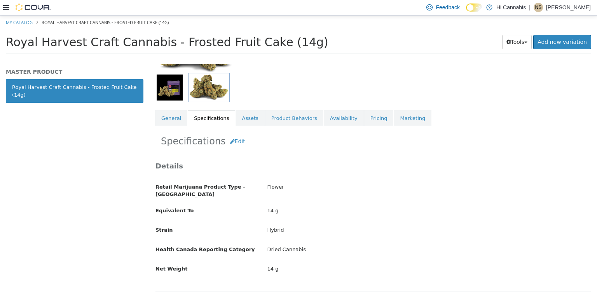
scroll to position [78, 0]
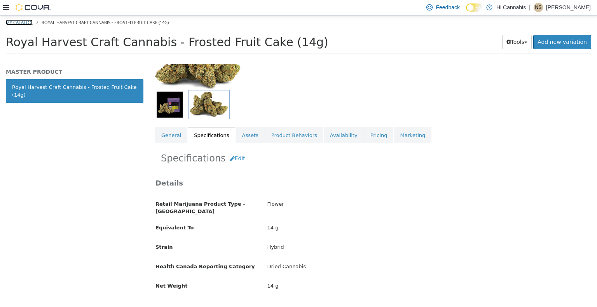
click at [32, 22] on link "My Catalog" at bounding box center [19, 22] width 27 height 6
select select "**********"
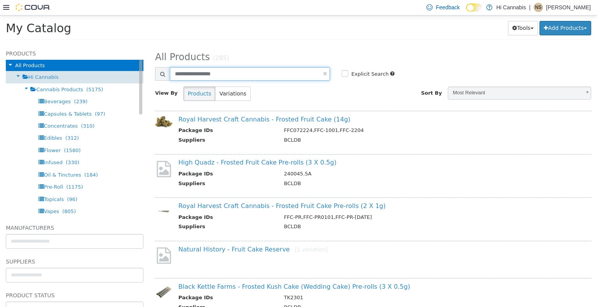
drag, startPoint x: 237, startPoint y: 76, endPoint x: 81, endPoint y: 78, distance: 155.7
click at [81, 45] on div "**********" at bounding box center [298, 45] width 597 height 0
type input "**********"
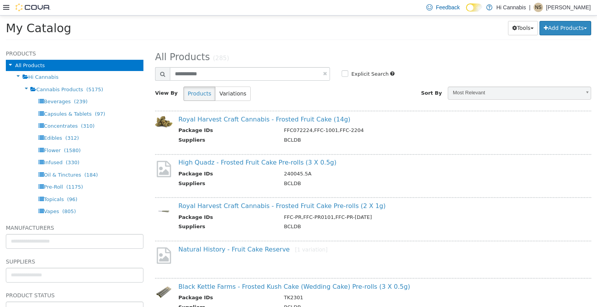
select select "**********"
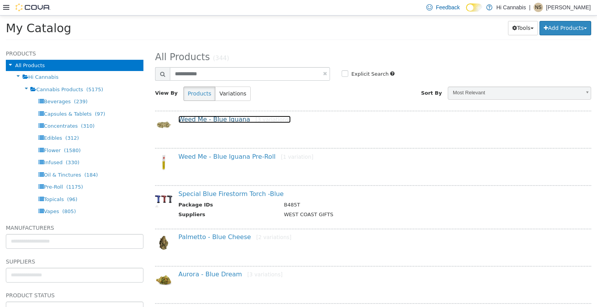
click at [217, 119] on link "Weed Me - Blue Iguana [3 variations]" at bounding box center [234, 118] width 112 height 7
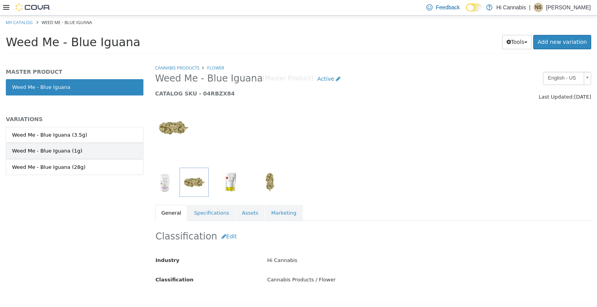
click at [116, 152] on link "Weed Me - Blue Iguana (1g)" at bounding box center [74, 151] width 137 height 16
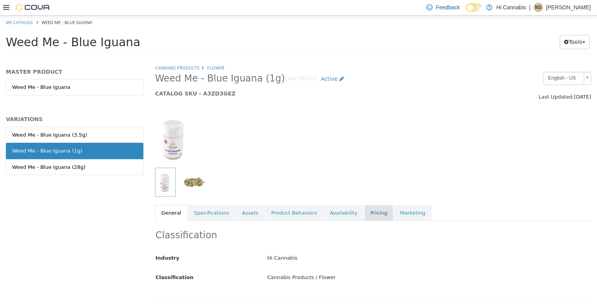
click at [364, 213] on link "Pricing" at bounding box center [379, 213] width 30 height 16
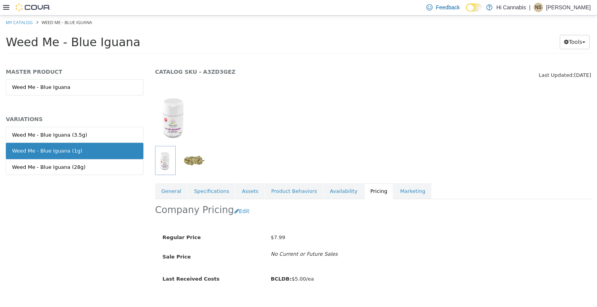
scroll to position [34, 0]
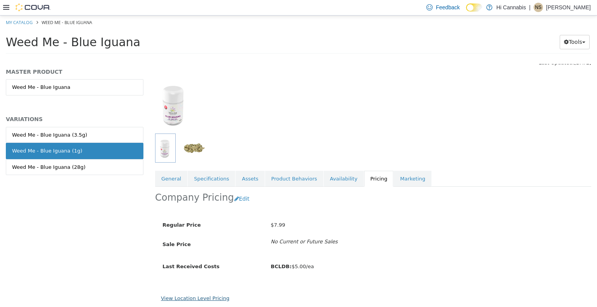
click at [213, 298] on link "View Location Level Pricing" at bounding box center [195, 298] width 68 height 6
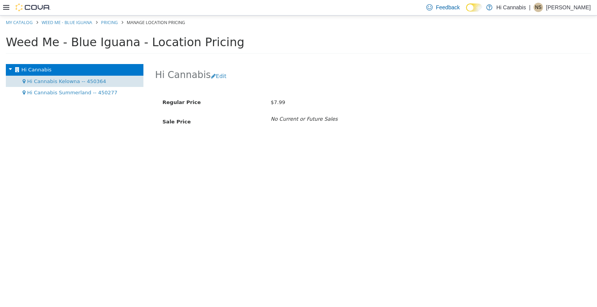
click at [94, 80] on span "Hi Cannabis Kelowna -- 450364" at bounding box center [66, 81] width 79 height 6
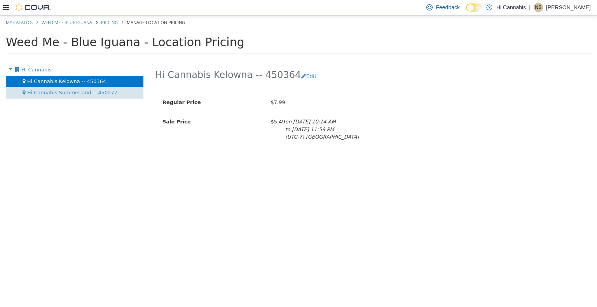
click at [96, 90] on span "Hi Cannabis Summerland -- 450277" at bounding box center [72, 92] width 90 height 6
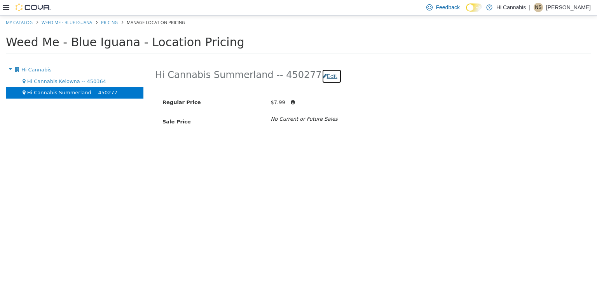
click at [322, 74] on button "Edit" at bounding box center [332, 76] width 20 height 14
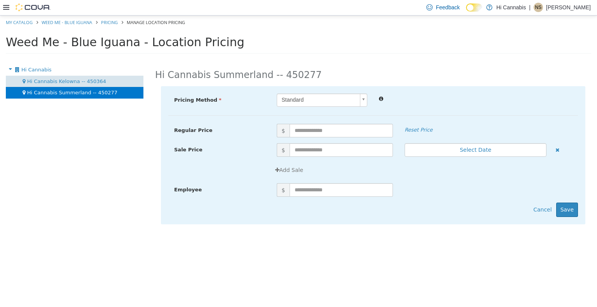
click at [105, 80] on div "Hi Cannabis Kelowna -- 450364" at bounding box center [74, 81] width 137 height 12
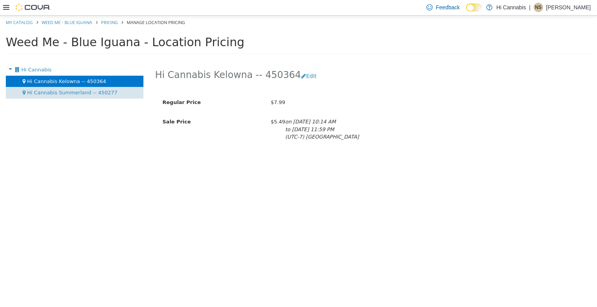
click at [125, 93] on div "Hi Cannabis Summerland -- 450277" at bounding box center [74, 93] width 137 height 12
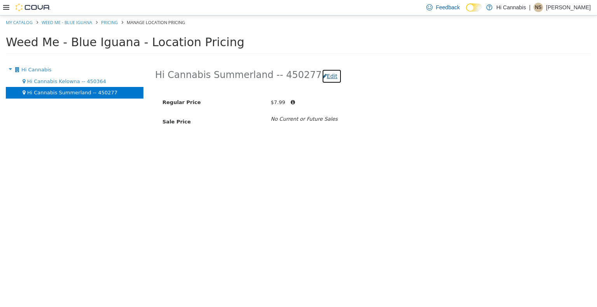
click at [322, 79] on button "Edit" at bounding box center [332, 76] width 20 height 14
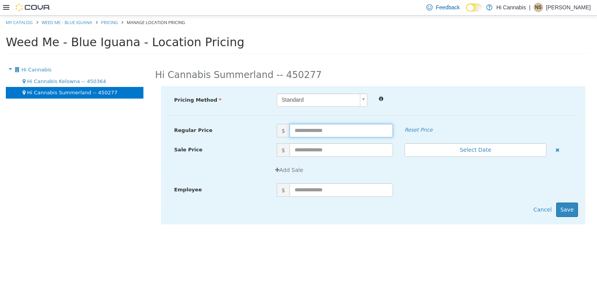
drag, startPoint x: 311, startPoint y: 127, endPoint x: 319, endPoint y: 127, distance: 8.2
click at [311, 127] on input "text" at bounding box center [340, 131] width 103 height 14
type input "****"
click at [308, 151] on input "text" at bounding box center [340, 150] width 103 height 14
type input "****"
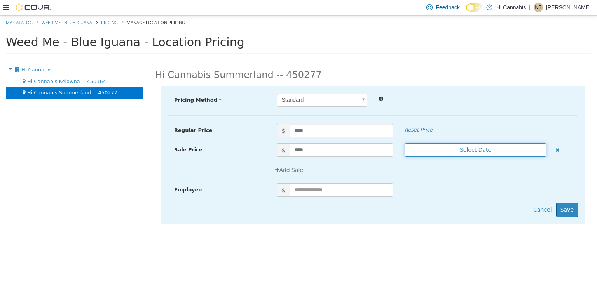
click at [441, 150] on button "Select Date" at bounding box center [475, 150] width 142 height 14
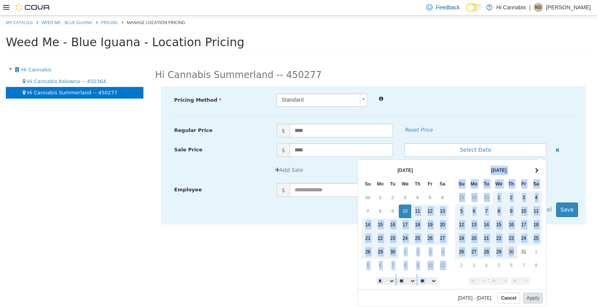
drag, startPoint x: 407, startPoint y: 209, endPoint x: 513, endPoint y: 251, distance: 114.2
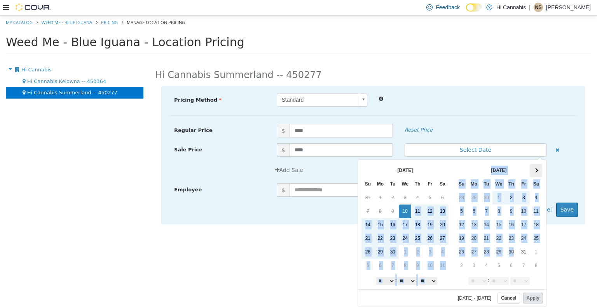
click at [534, 171] on th at bounding box center [535, 171] width 12 height 14
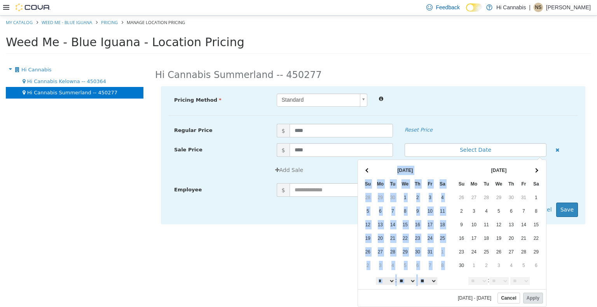
click at [534, 171] on th at bounding box center [535, 171] width 12 height 14
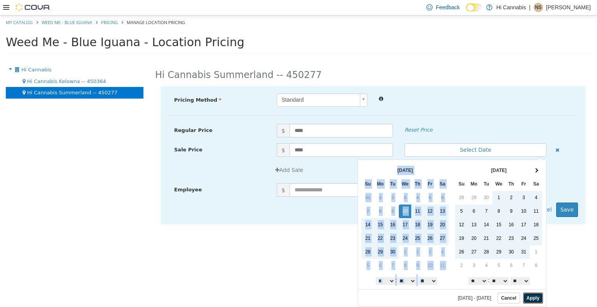
click at [536, 300] on button "Apply" at bounding box center [533, 297] width 20 height 11
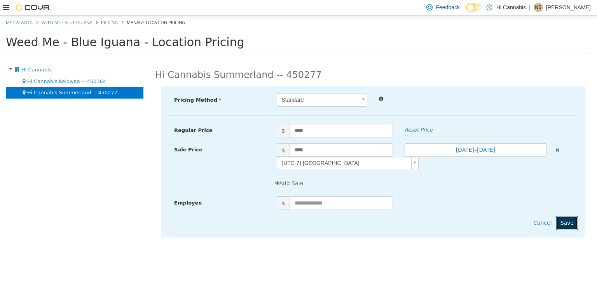
click at [571, 222] on button "Save" at bounding box center [567, 223] width 22 height 14
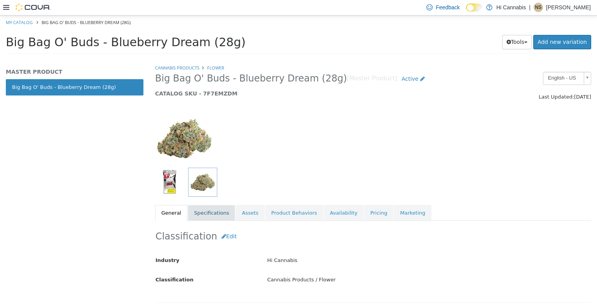
click at [207, 214] on link "Specifications" at bounding box center [211, 213] width 47 height 16
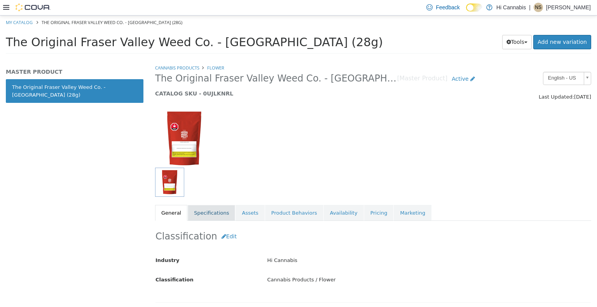
click at [207, 216] on link "Specifications" at bounding box center [211, 213] width 47 height 16
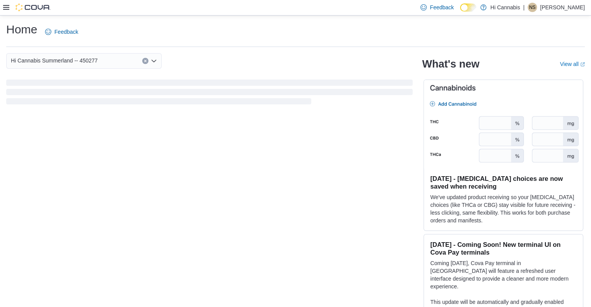
click at [560, 10] on p "[PERSON_NAME]" at bounding box center [562, 7] width 45 height 9
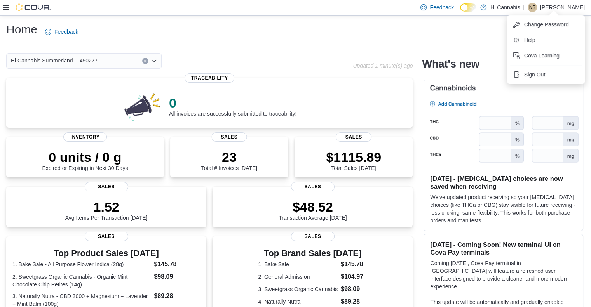
click at [134, 37] on div "Home Feedback" at bounding box center [295, 32] width 578 height 20
click at [2, 9] on div "Feedback Dark Mode Hi Cannabis | NS [PERSON_NAME]" at bounding box center [295, 8] width 591 height 16
click at [7, 6] on icon at bounding box center [6, 7] width 6 height 6
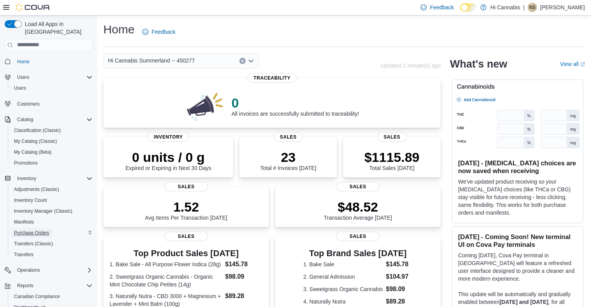
click at [46, 230] on span "Purchase Orders" at bounding box center [31, 233] width 35 height 6
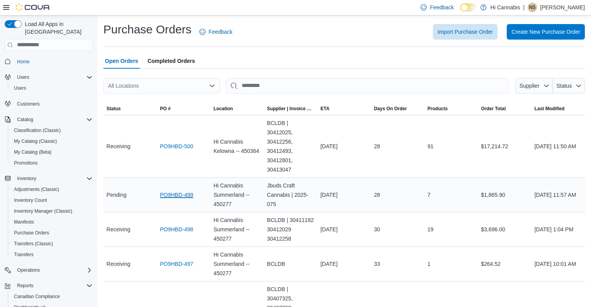
click at [176, 195] on link "PO9HBD-499" at bounding box center [176, 194] width 33 height 9
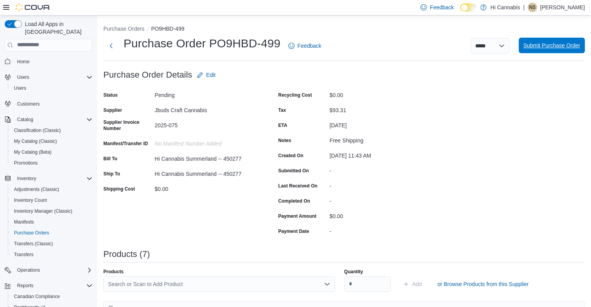
click at [549, 49] on span "Submit Purchase Order" at bounding box center [551, 46] width 57 height 8
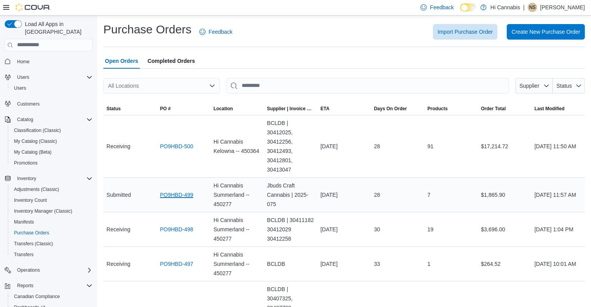
click at [179, 195] on link "PO9HBD-499" at bounding box center [176, 194] width 33 height 9
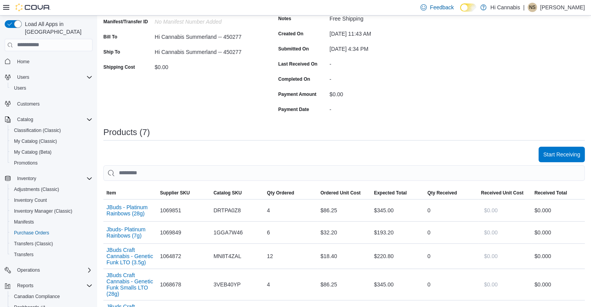
scroll to position [69, 0]
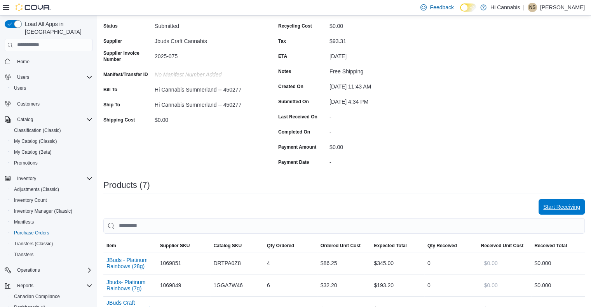
click at [562, 208] on span "Start Receiving" at bounding box center [561, 207] width 37 height 8
click at [562, 208] on div "**********" at bounding box center [344, 241] width 494 height 591
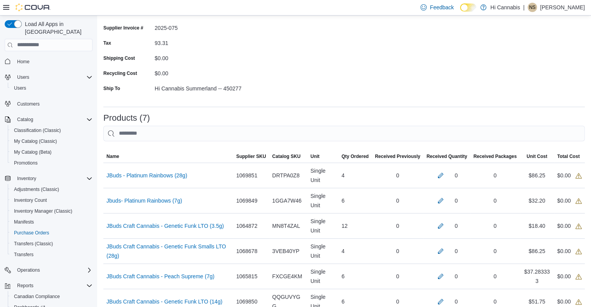
scroll to position [5, 0]
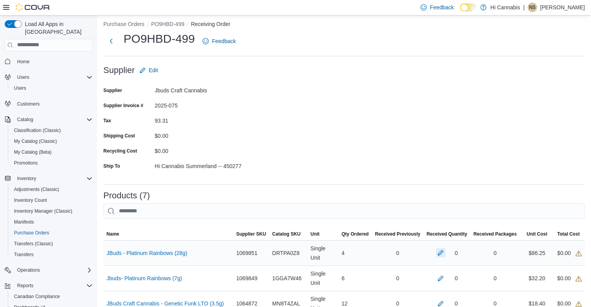
click at [445, 253] on button "button" at bounding box center [440, 252] width 9 height 9
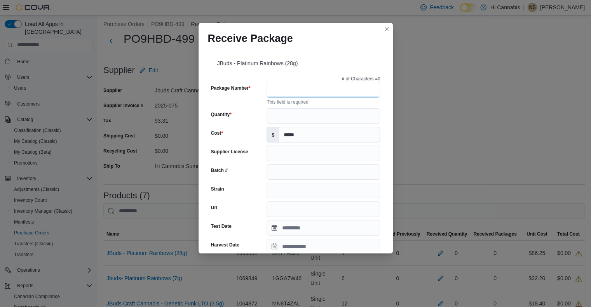
click at [335, 87] on input "Package Number" at bounding box center [322, 90] width 113 height 16
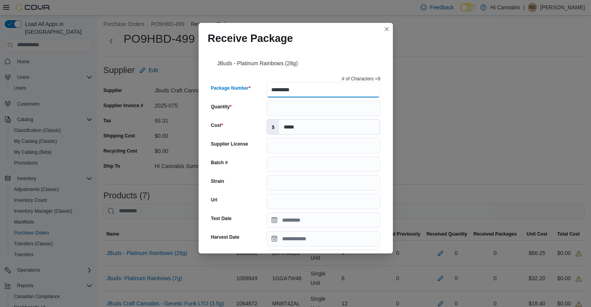
type input "*********"
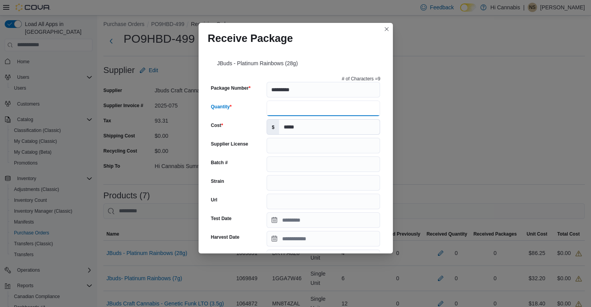
click at [286, 110] on input "Quantity" at bounding box center [322, 109] width 113 height 16
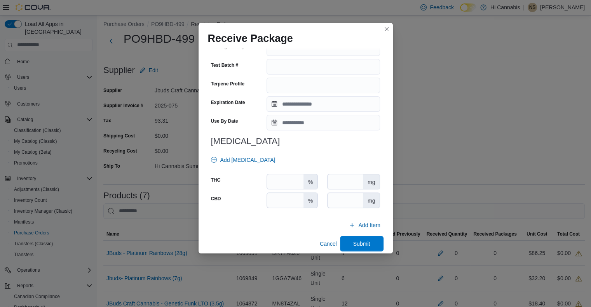
scroll to position [254, 0]
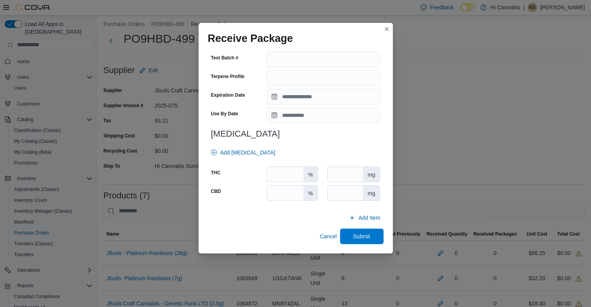
type input "*"
click at [284, 172] on input "number" at bounding box center [285, 174] width 36 height 15
type input "**"
click at [284, 193] on input "number" at bounding box center [285, 193] width 36 height 15
type input "***"
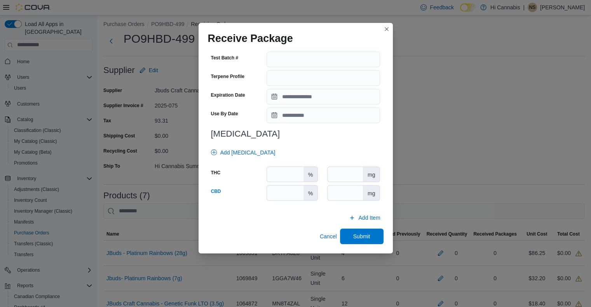
click at [280, 216] on div "Add Item" at bounding box center [296, 218] width 176 height 16
click at [365, 233] on span "Submit" at bounding box center [361, 236] width 17 height 8
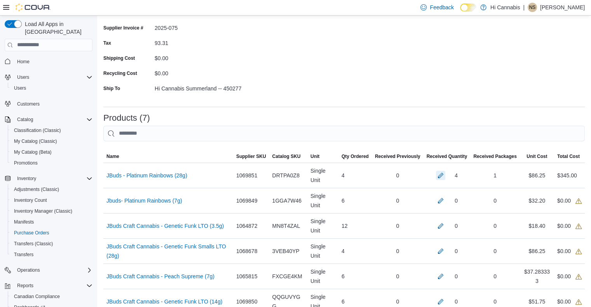
scroll to position [160, 0]
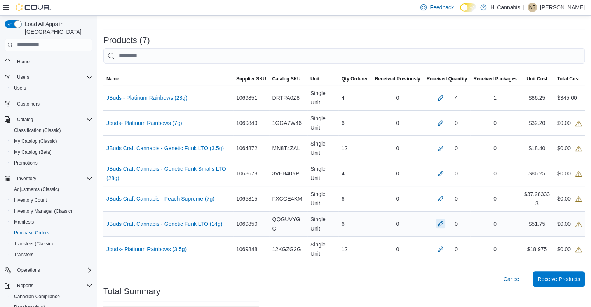
click at [445, 225] on button "button" at bounding box center [440, 223] width 9 height 9
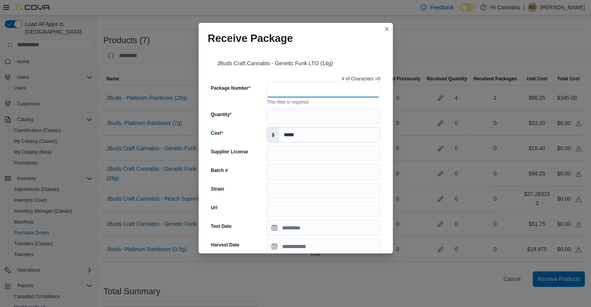
click at [304, 87] on input "Package Number" at bounding box center [322, 90] width 113 height 16
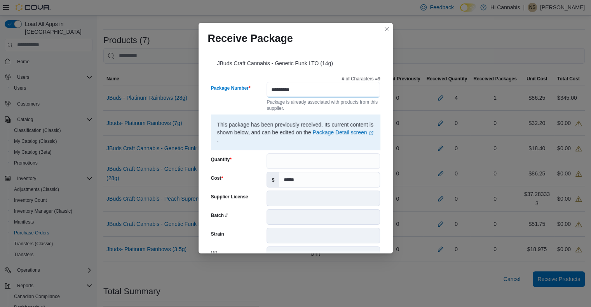
type input "*********"
click at [298, 164] on input "Quantity" at bounding box center [322, 161] width 113 height 16
type input "*"
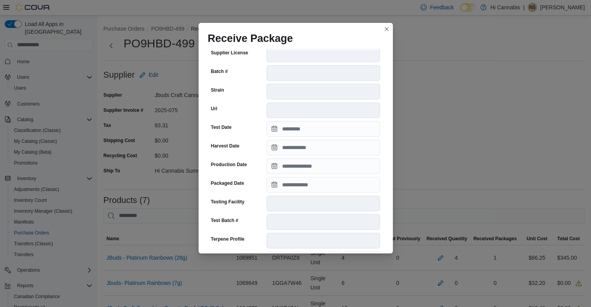
scroll to position [233, 0]
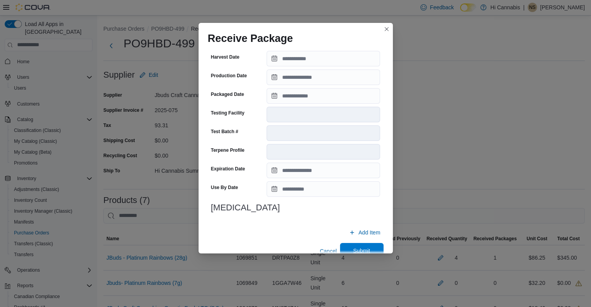
click at [364, 247] on span "Submit" at bounding box center [361, 251] width 34 height 16
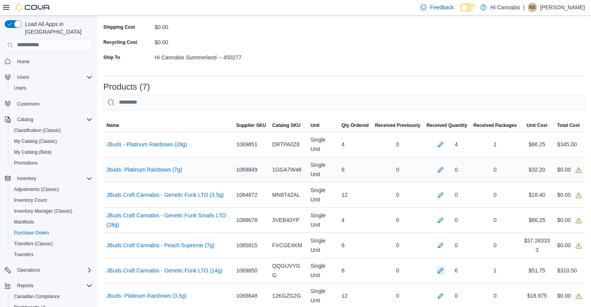
scroll to position [152, 0]
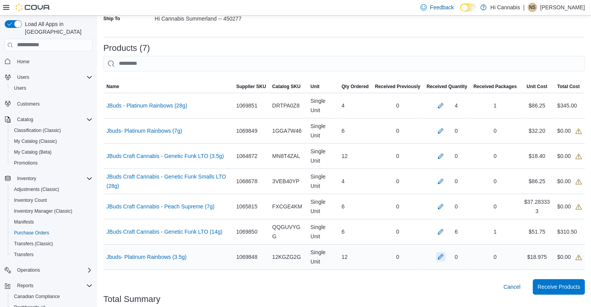
click at [445, 257] on button "button" at bounding box center [440, 256] width 9 height 9
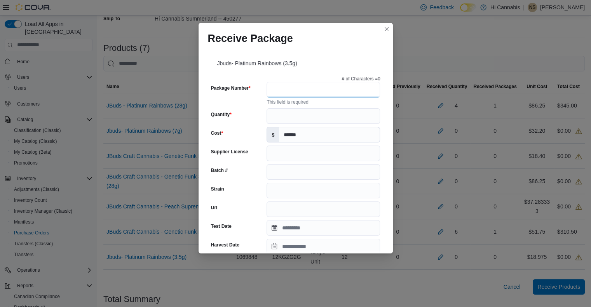
click at [311, 90] on input "Package Number" at bounding box center [322, 90] width 113 height 16
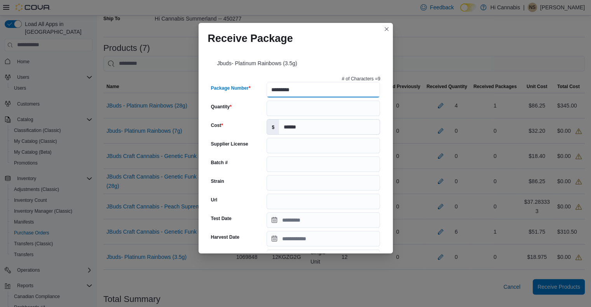
type input "*********"
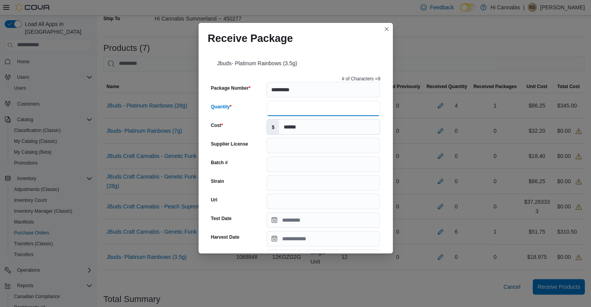
click at [338, 106] on input "Quantity" at bounding box center [322, 109] width 113 height 16
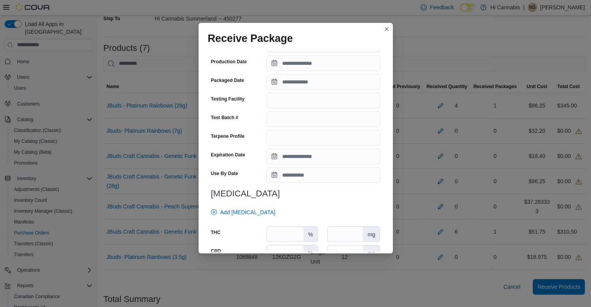
scroll to position [254, 0]
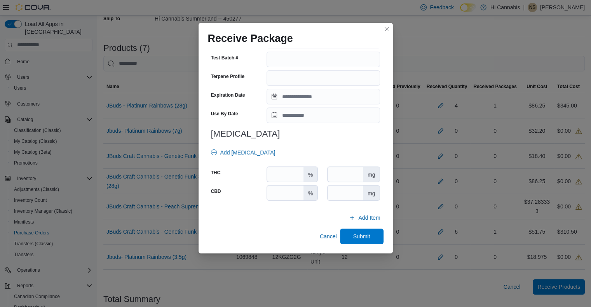
type input "**"
click at [283, 174] on input "number" at bounding box center [285, 174] width 36 height 15
type input "**"
drag, startPoint x: 283, startPoint y: 196, endPoint x: 289, endPoint y: 195, distance: 6.8
click at [284, 196] on input "number" at bounding box center [285, 193] width 36 height 15
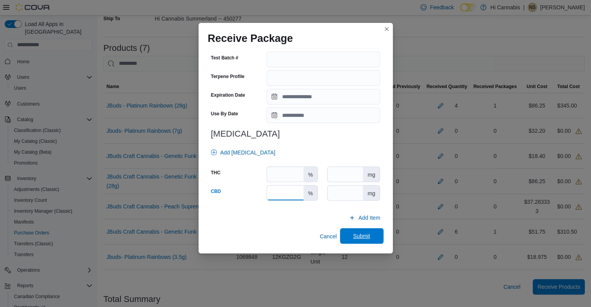
type input "***"
click at [353, 236] on span "Submit" at bounding box center [361, 236] width 17 height 8
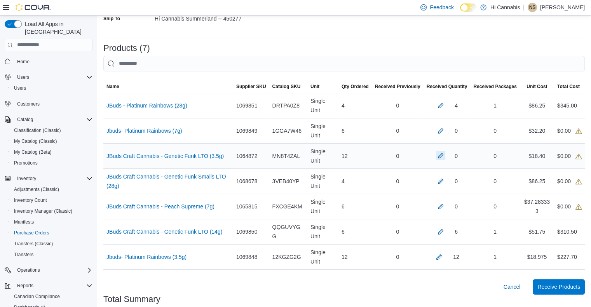
click at [445, 156] on button "button" at bounding box center [440, 155] width 9 height 9
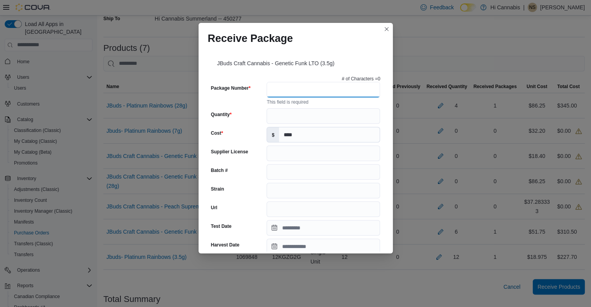
click at [294, 87] on input "Package Number" at bounding box center [322, 90] width 113 height 16
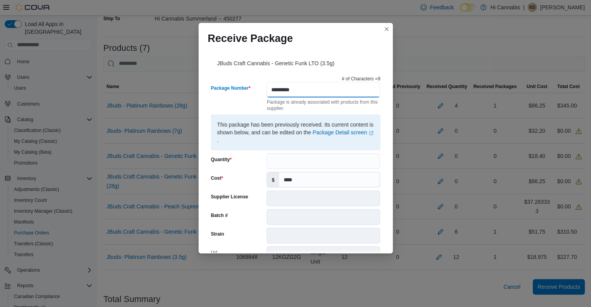
type input "*********"
click at [322, 160] on input "Quantity" at bounding box center [322, 161] width 113 height 16
type input "**"
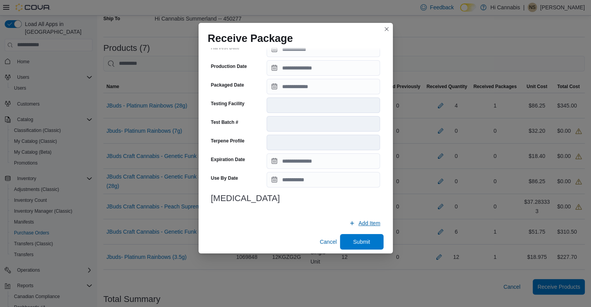
scroll to position [248, 0]
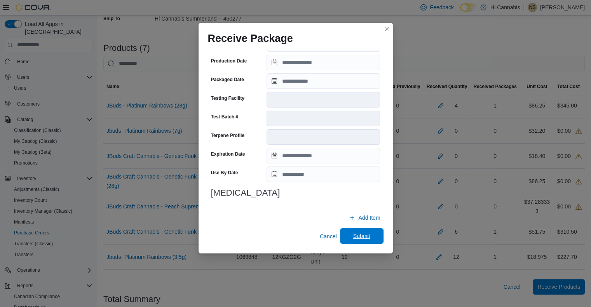
click at [362, 238] on span "Submit" at bounding box center [361, 236] width 17 height 8
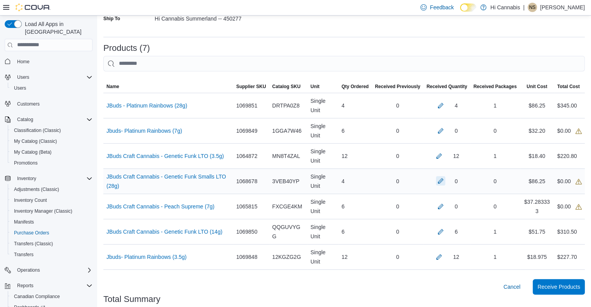
click at [444, 181] on button "button" at bounding box center [440, 180] width 9 height 9
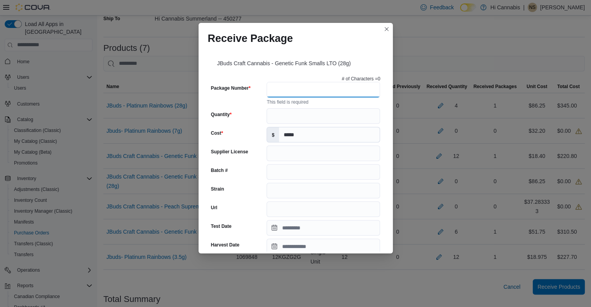
click at [301, 91] on input "Package Number" at bounding box center [322, 90] width 113 height 16
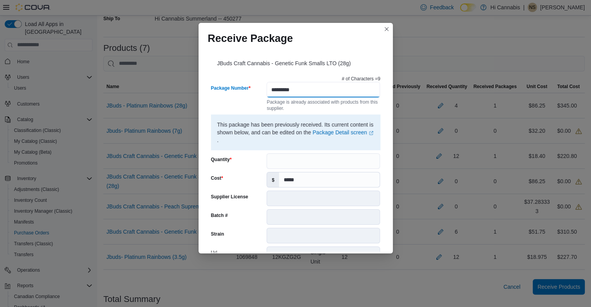
type input "*********"
click at [308, 162] on input "Quantity" at bounding box center [322, 161] width 113 height 16
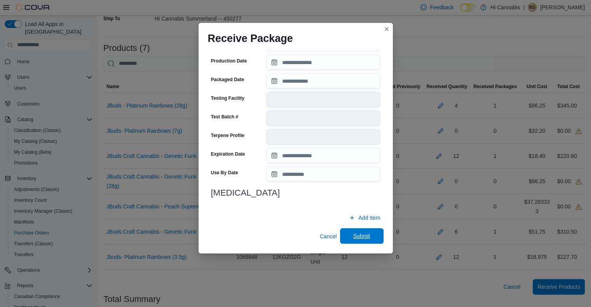
type input "*"
click at [356, 234] on span "Submit" at bounding box center [361, 236] width 17 height 8
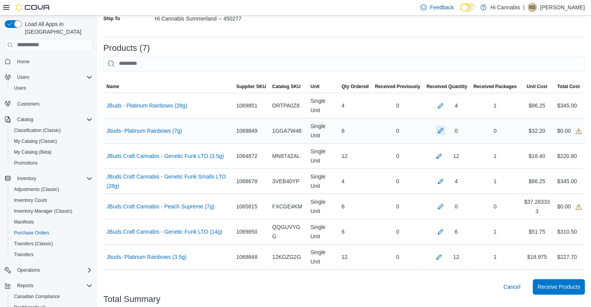
click at [445, 130] on button "button" at bounding box center [440, 130] width 9 height 9
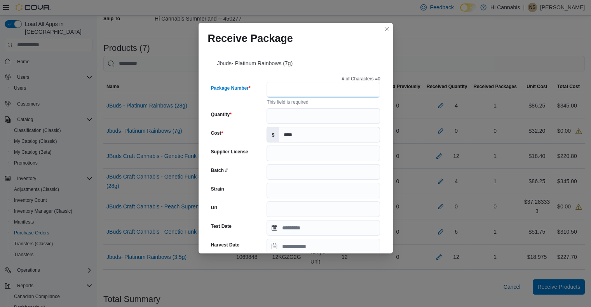
click at [311, 94] on input "Package Number" at bounding box center [322, 90] width 113 height 16
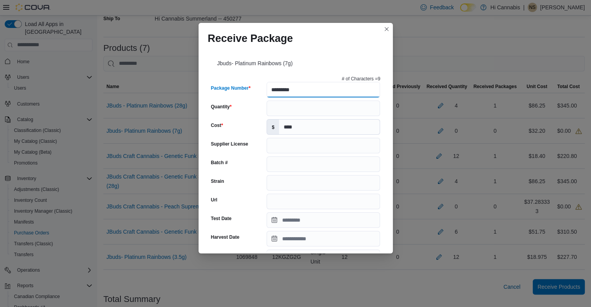
type input "*********"
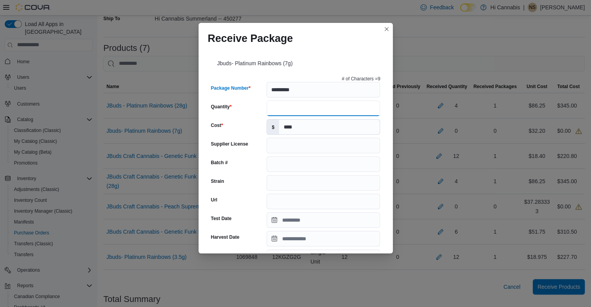
click at [299, 107] on input "Quantity" at bounding box center [322, 109] width 113 height 16
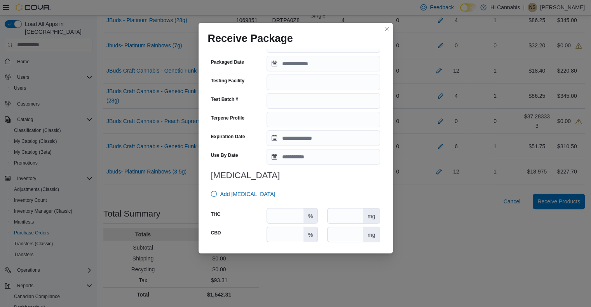
scroll to position [254, 0]
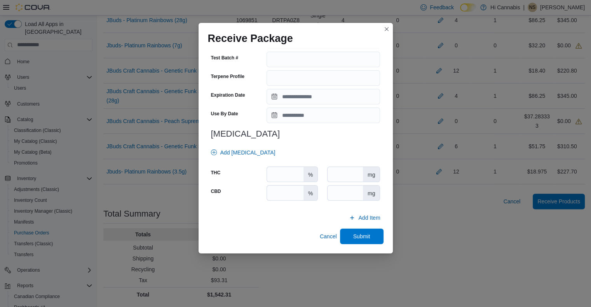
type input "*"
click at [278, 176] on input "number" at bounding box center [285, 174] width 36 height 15
type input "**"
click at [275, 193] on input "number" at bounding box center [285, 193] width 36 height 15
type input "*"
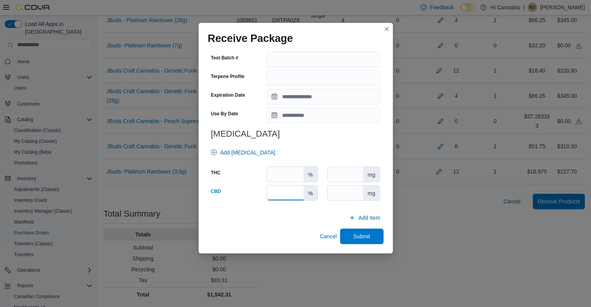
type input "***"
click at [361, 238] on span "Submit" at bounding box center [361, 237] width 17 height 8
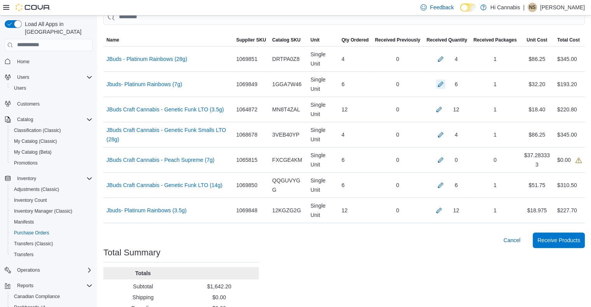
scroll to position [238, 0]
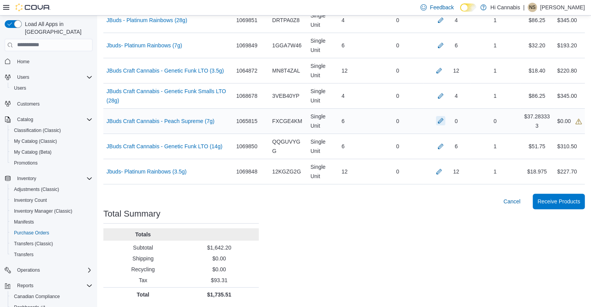
click at [445, 119] on button "button" at bounding box center [440, 120] width 9 height 9
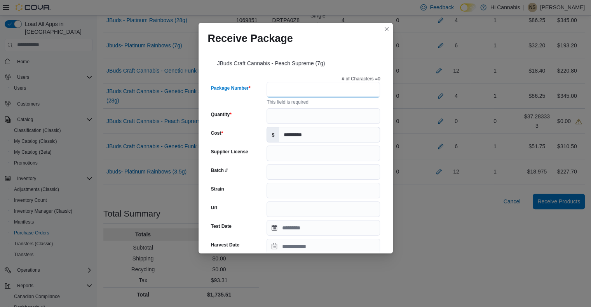
drag, startPoint x: 324, startPoint y: 88, endPoint x: 319, endPoint y: 89, distance: 4.8
click at [324, 88] on input "Package Number" at bounding box center [322, 90] width 113 height 16
click at [306, 90] on input "Package Number" at bounding box center [322, 90] width 113 height 16
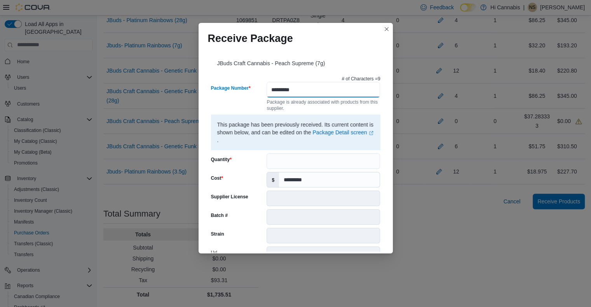
type input "*********"
click at [294, 164] on input "Quantity" at bounding box center [322, 161] width 113 height 16
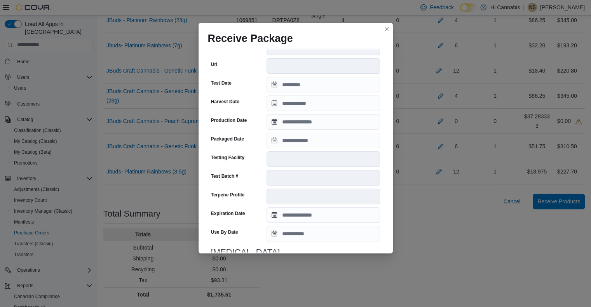
scroll to position [248, 0]
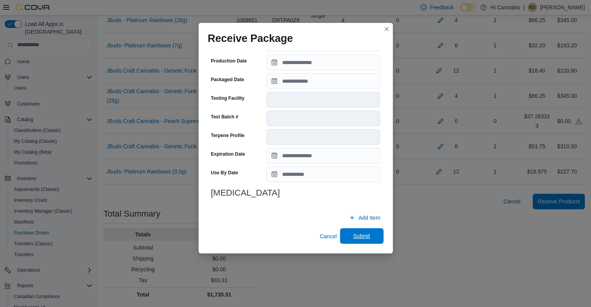
type input "*"
click at [352, 232] on span "Submit" at bounding box center [361, 236] width 34 height 16
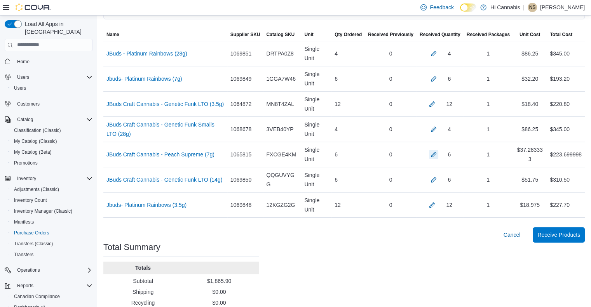
scroll to position [238, 0]
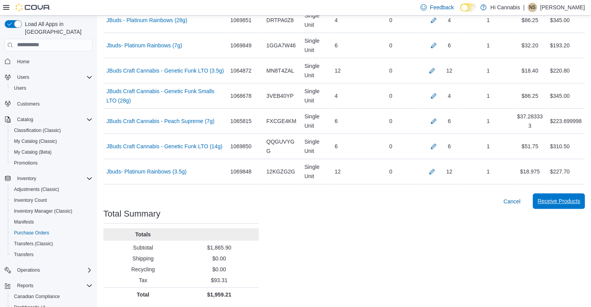
click at [567, 202] on span "Receive Products" at bounding box center [558, 201] width 43 height 8
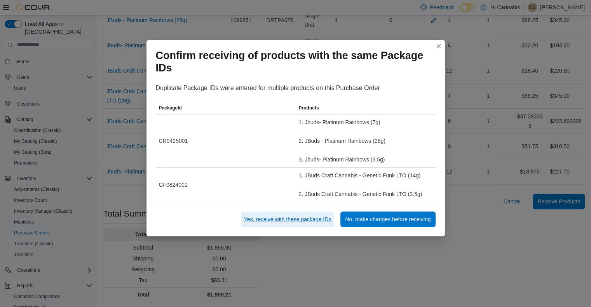
click at [290, 220] on span "Yes, receive with these package IDs" at bounding box center [287, 220] width 87 height 8
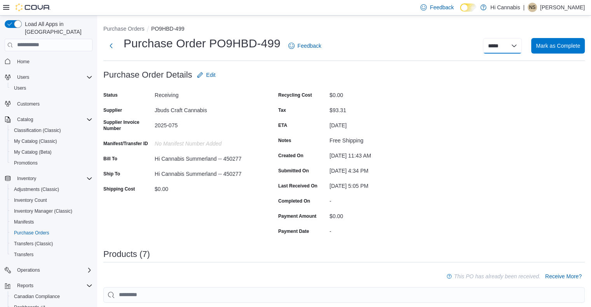
click at [509, 43] on select "**********" at bounding box center [502, 46] width 39 height 16
select select "**********"
click at [489, 38] on select "**********" at bounding box center [502, 46] width 39 height 16
select select
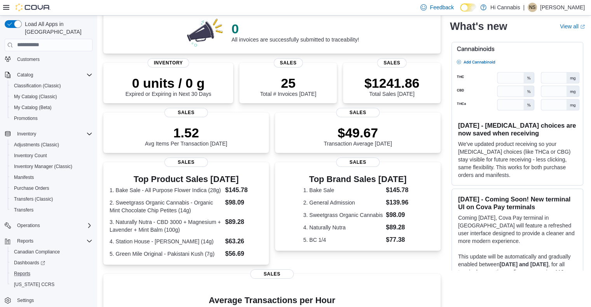
scroll to position [78, 0]
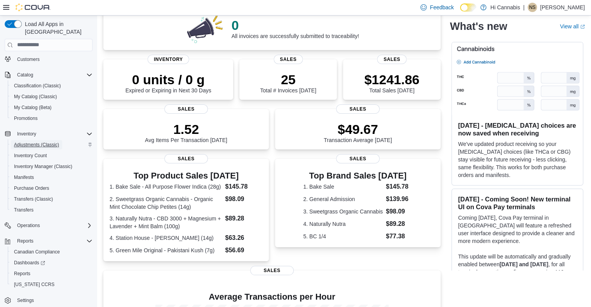
click at [31, 142] on span "Adjustments (Classic)" at bounding box center [36, 145] width 45 height 6
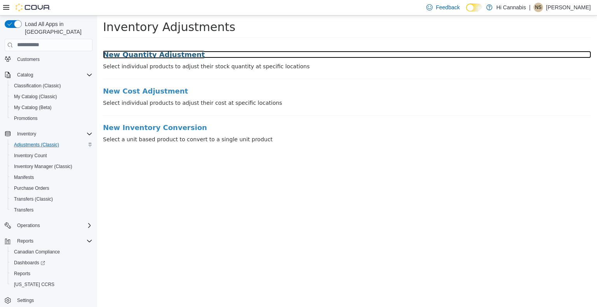
click at [143, 52] on h3 "New Quantity Adjustment" at bounding box center [347, 54] width 488 height 8
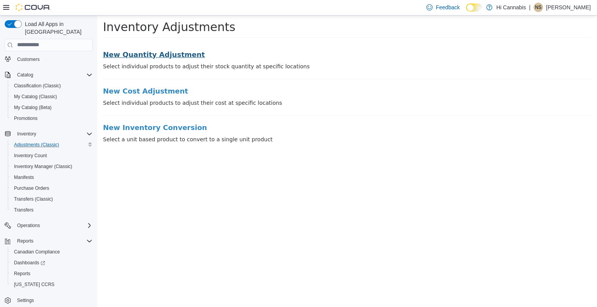
click at [143, 52] on html "× Inventory Adjustments New Quantity Adjustment Select individual products to a…" at bounding box center [346, 81] width 499 height 132
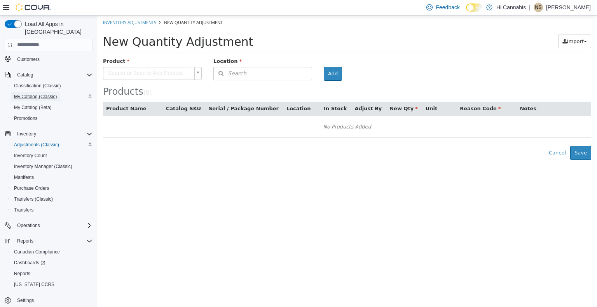
click at [28, 94] on span "My Catalog (Classic)" at bounding box center [35, 97] width 43 height 6
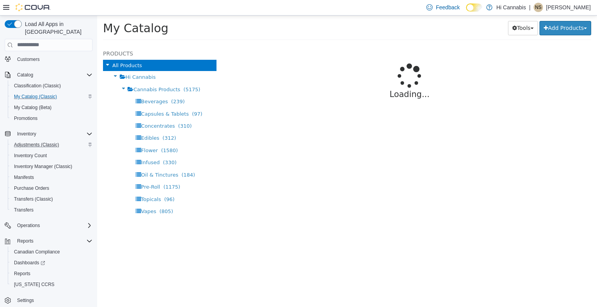
select select "**********"
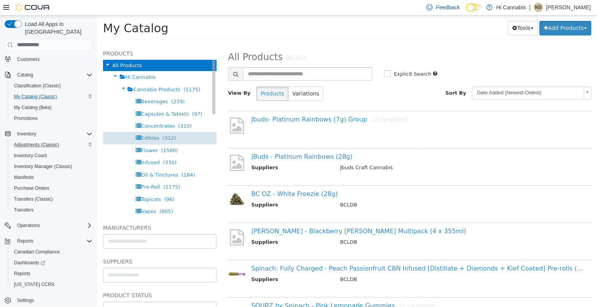
click at [151, 138] on span "Edibles" at bounding box center [150, 138] width 18 height 6
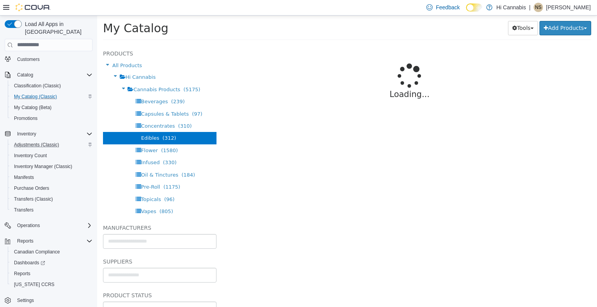
select select "**********"
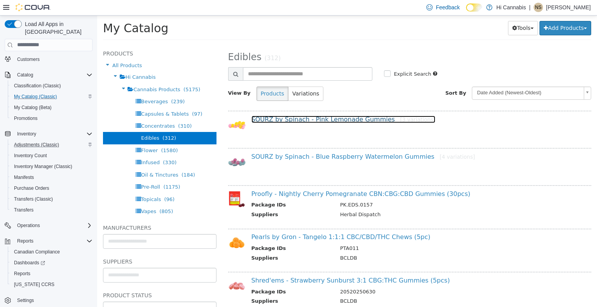
click at [351, 118] on link "SOURZ by Spinach - Pink Lemonade Gummies [3 variations]" at bounding box center [343, 118] width 184 height 7
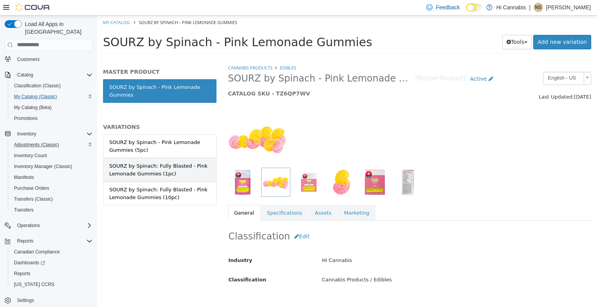
click at [194, 176] on div "SOURZ by Spinach: Fully Blasted - Pink Lemonade Gummies (1pc)" at bounding box center [159, 169] width 101 height 15
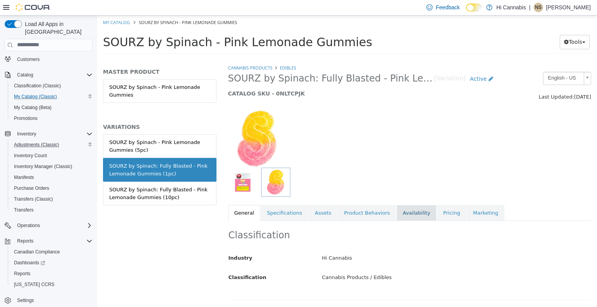
click at [404, 212] on link "Availability" at bounding box center [416, 213] width 40 height 16
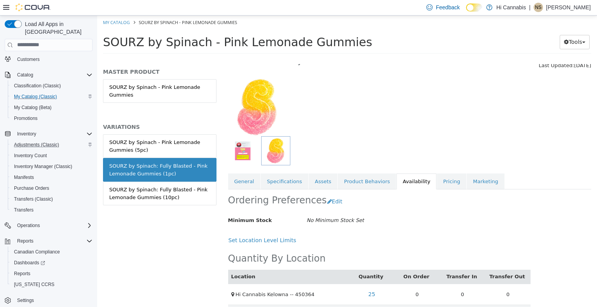
scroll to position [57, 0]
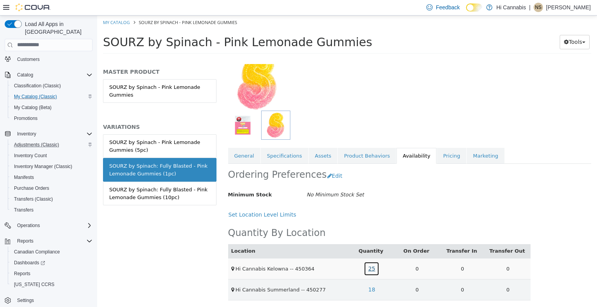
click at [370, 269] on link "25" at bounding box center [372, 268] width 16 height 14
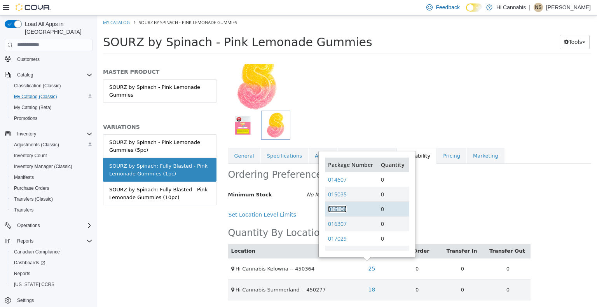
click at [341, 210] on link "016106" at bounding box center [337, 208] width 19 height 7
click at [367, 100] on div at bounding box center [409, 77] width 375 height 66
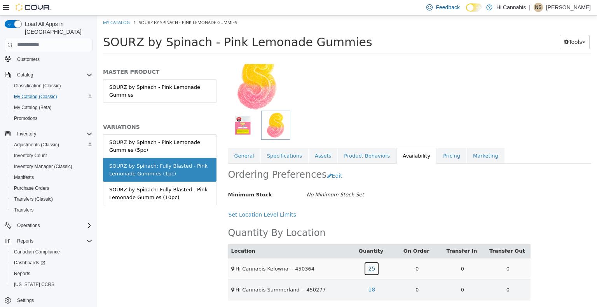
click at [367, 266] on link "25" at bounding box center [372, 268] width 16 height 14
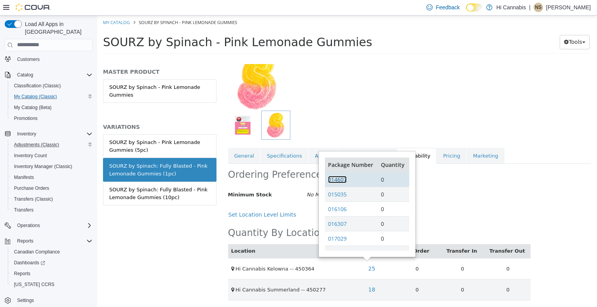
click at [343, 179] on link "014607" at bounding box center [337, 179] width 19 height 7
drag, startPoint x: 351, startPoint y: 177, endPoint x: 324, endPoint y: 177, distance: 27.6
click at [324, 177] on div "Package Number Quantity 014607 0 015035 0 016106 0 016307 0 017029 0 017048 0 0…" at bounding box center [367, 203] width 96 height 105
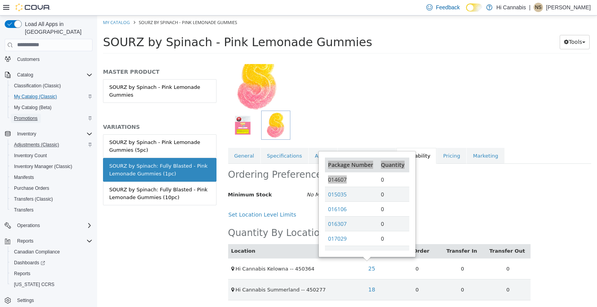
click at [28, 115] on span "Promotions" at bounding box center [26, 118] width 24 height 6
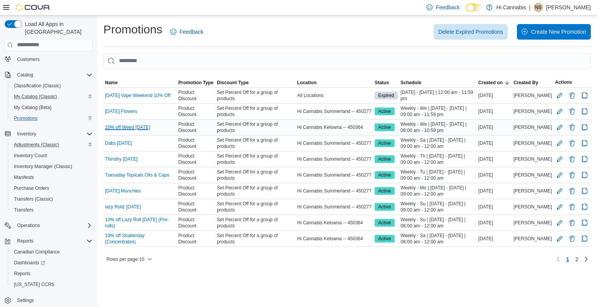
click at [133, 127] on link "10% off Weed Wednesday" at bounding box center [127, 127] width 45 height 6
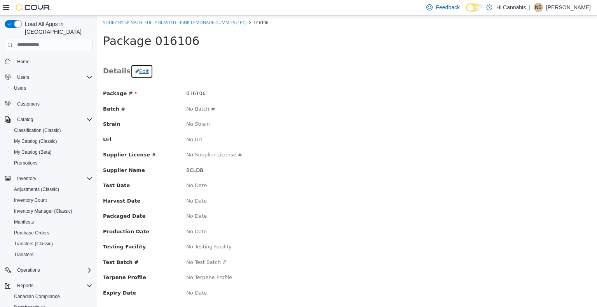
click at [142, 70] on button "Edit" at bounding box center [141, 71] width 23 height 14
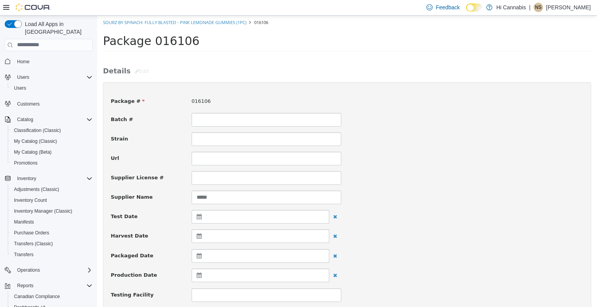
click at [198, 99] on span "016106" at bounding box center [200, 101] width 19 height 6
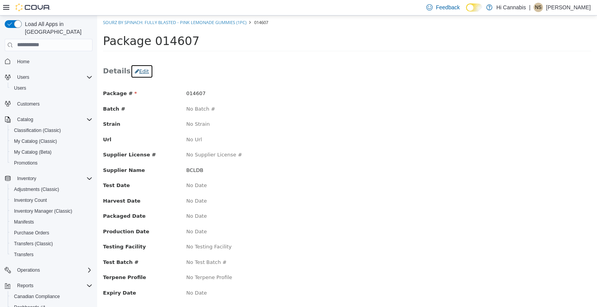
click at [140, 71] on button "Edit" at bounding box center [141, 71] width 23 height 14
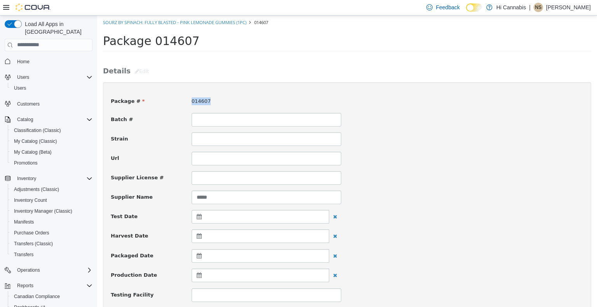
drag, startPoint x: 188, startPoint y: 102, endPoint x: 215, endPoint y: 97, distance: 27.7
click at [215, 97] on div "014607" at bounding box center [266, 101] width 161 height 8
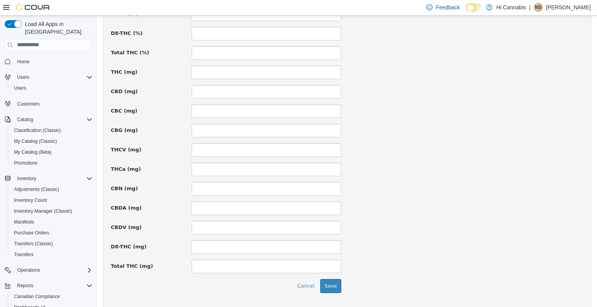
scroll to position [534, 0]
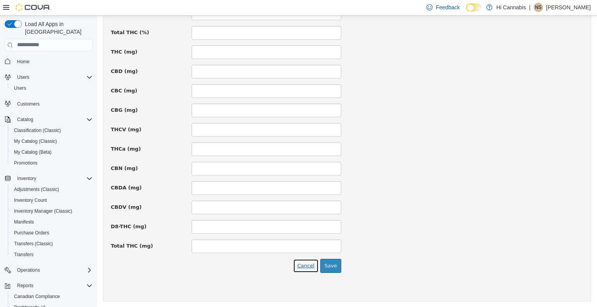
click at [308, 264] on button "Cancel" at bounding box center [306, 266] width 26 height 14
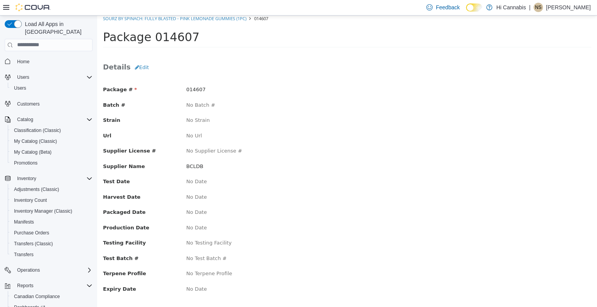
scroll to position [0, 0]
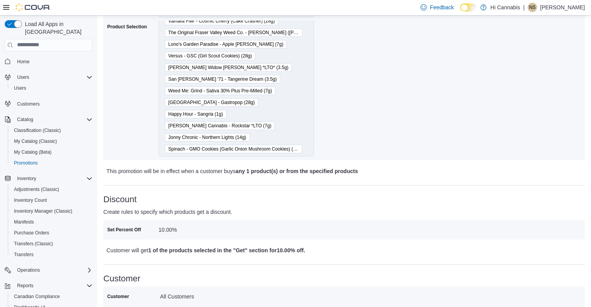
scroll to position [39, 0]
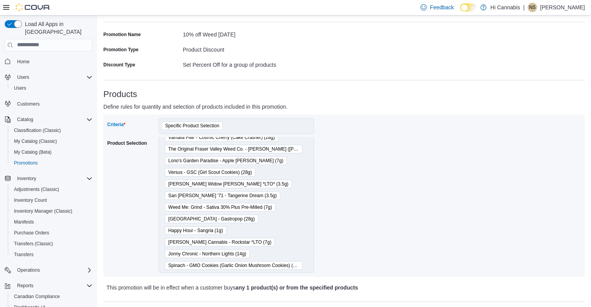
click at [212, 125] on span "Specific Product Selection" at bounding box center [192, 126] width 54 height 8
click at [229, 124] on div "Specific Product Selection" at bounding box center [235, 126] width 155 height 16
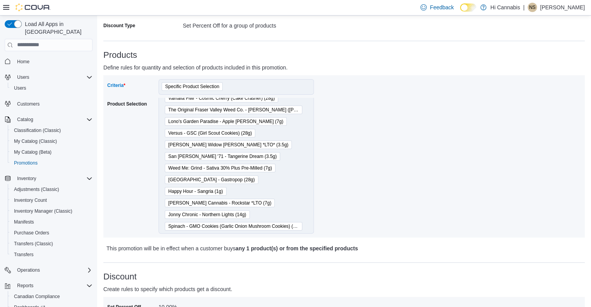
scroll to position [0, 0]
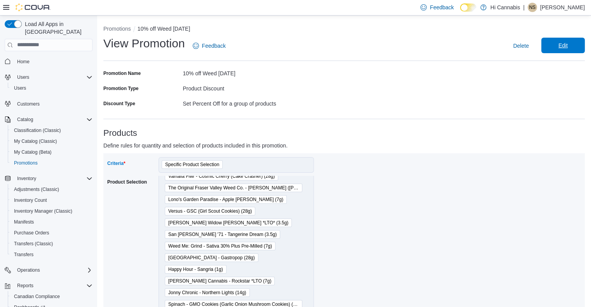
click at [557, 46] on span "Edit" at bounding box center [563, 46] width 34 height 16
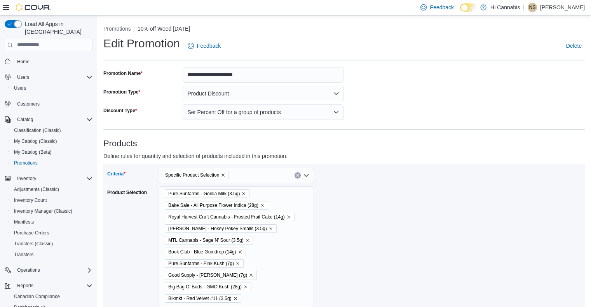
click at [266, 176] on div "Specific Product Selection" at bounding box center [235, 176] width 155 height 16
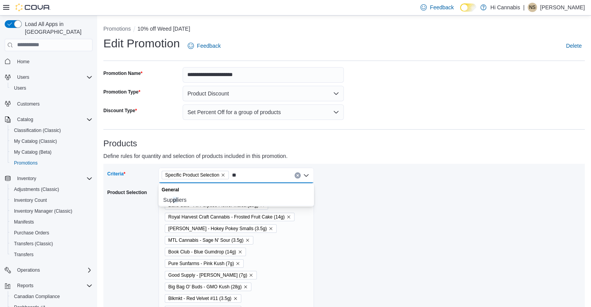
type input "*"
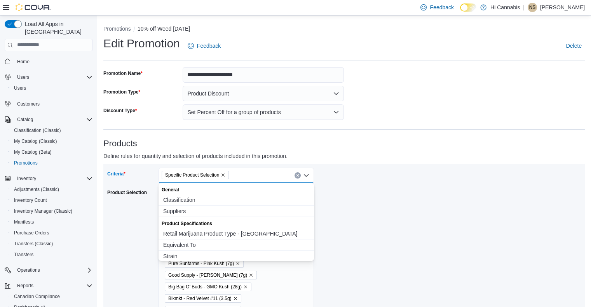
click at [375, 189] on div "Criteria Specific Product Selection Combo box. Selected. Specific Product Selec…" at bounding box center [343, 245] width 473 height 155
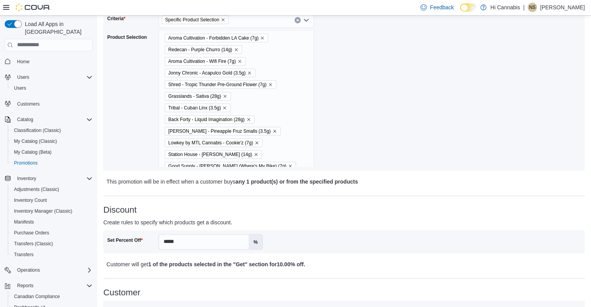
scroll to position [1498, 0]
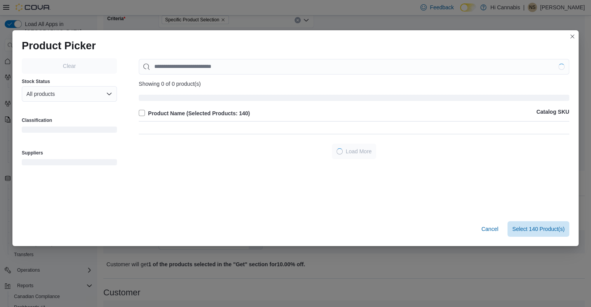
click at [302, 158] on div "Clear Stock Status All products Classification Suppliers Showing 0 of 0 product…" at bounding box center [295, 135] width 547 height 154
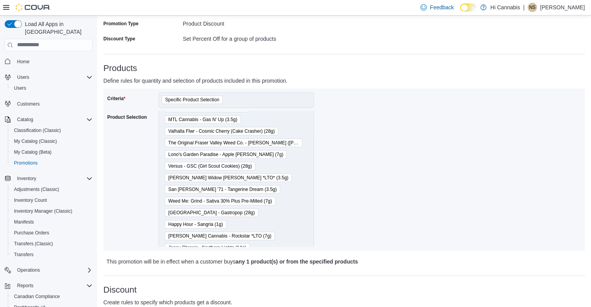
scroll to position [1533, 0]
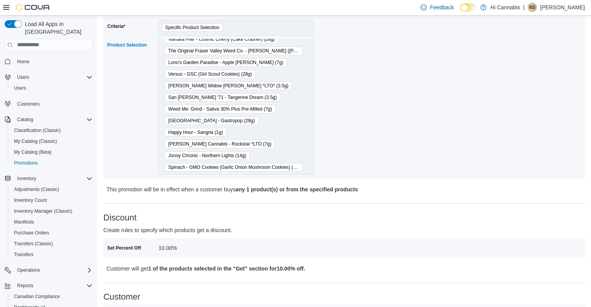
scroll to position [181, 0]
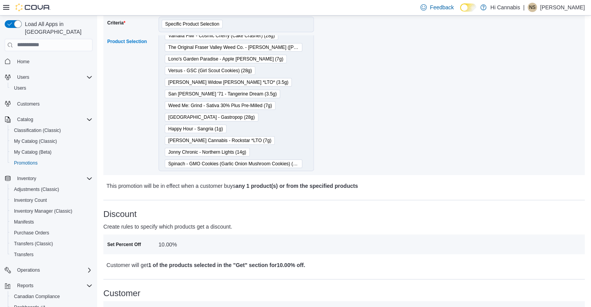
scroll to position [65, 0]
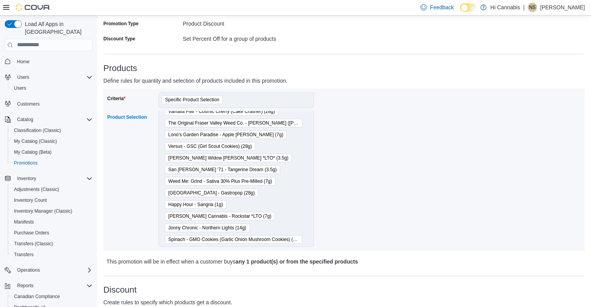
click at [261, 100] on div "Specific Product Selection" at bounding box center [235, 100] width 155 height 16
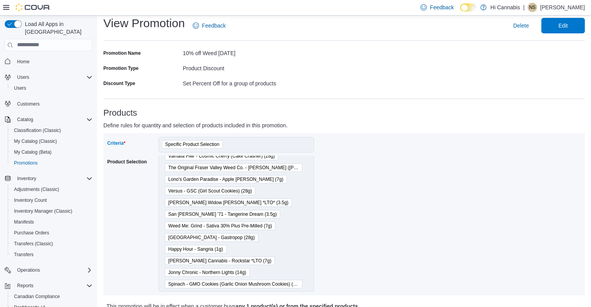
scroll to position [0, 0]
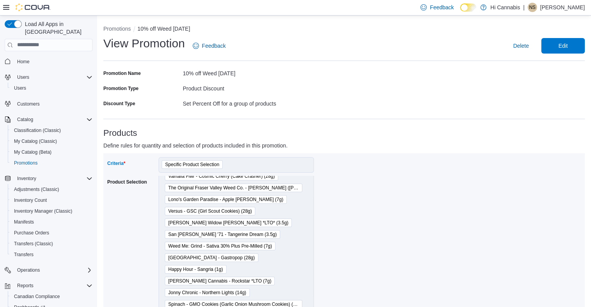
click at [564, 47] on span "Edit" at bounding box center [562, 46] width 9 height 8
